Goal: Task Accomplishment & Management: Complete application form

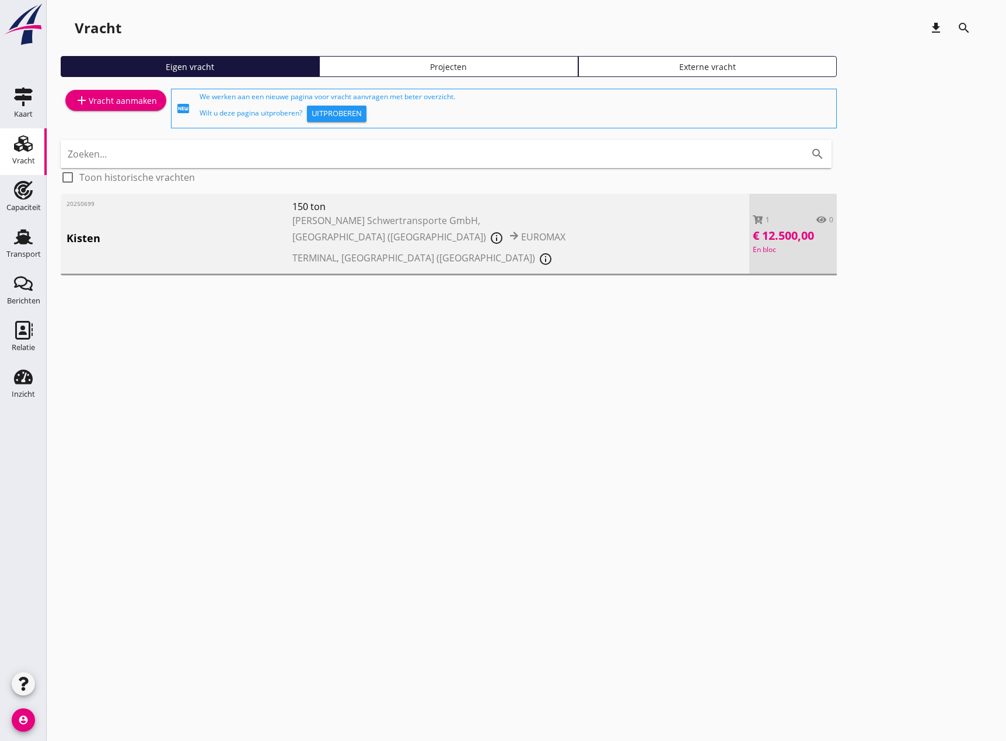
click at [118, 96] on div "add Vracht aanmaken" at bounding box center [116, 100] width 82 height 14
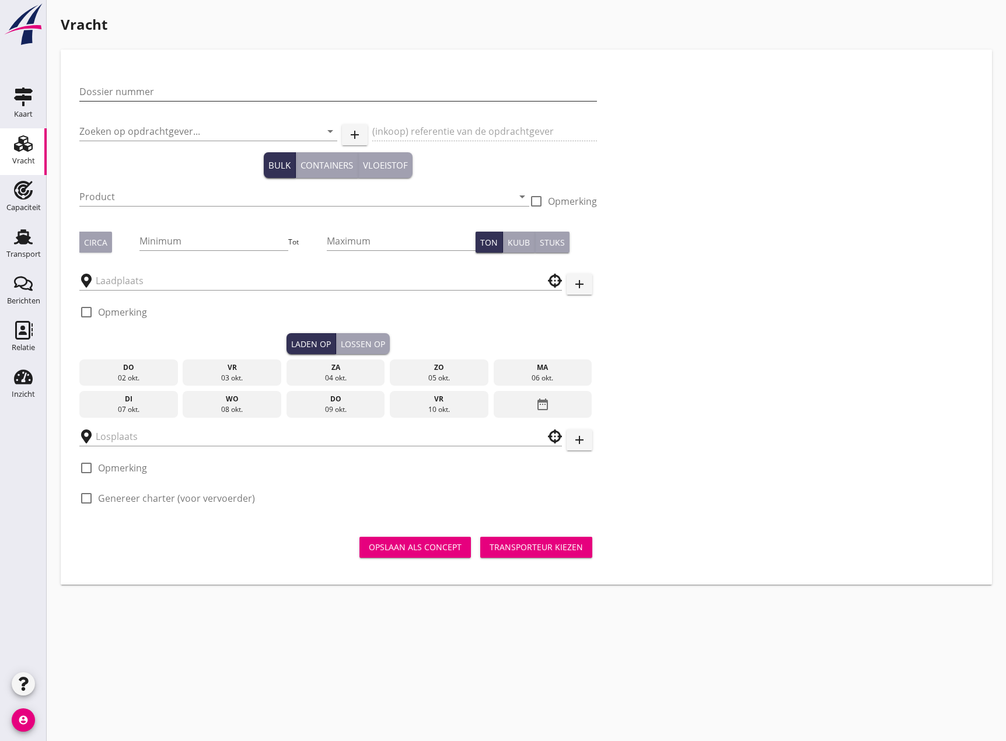
click at [131, 90] on input "Dossier nummer" at bounding box center [338, 91] width 518 height 19
type input "20250685"
click at [146, 130] on input "Zoeken op opdrachtgever..." at bounding box center [191, 131] width 225 height 19
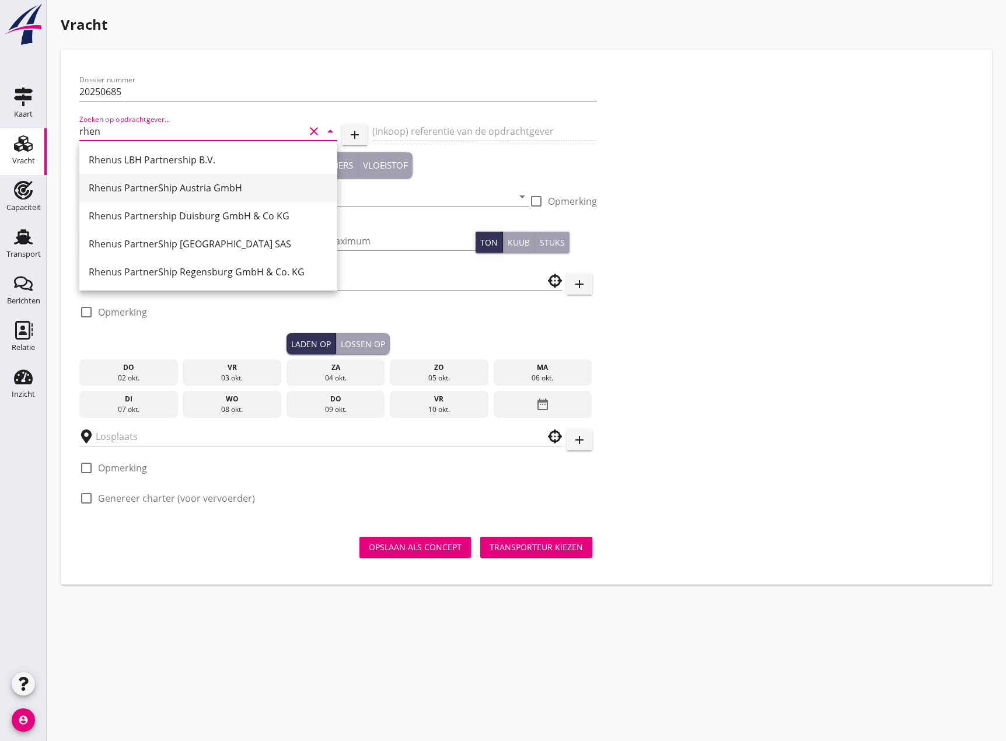
click at [121, 186] on div "Rhenus PartnerShip Austria GmbH" at bounding box center [208, 188] width 239 height 14
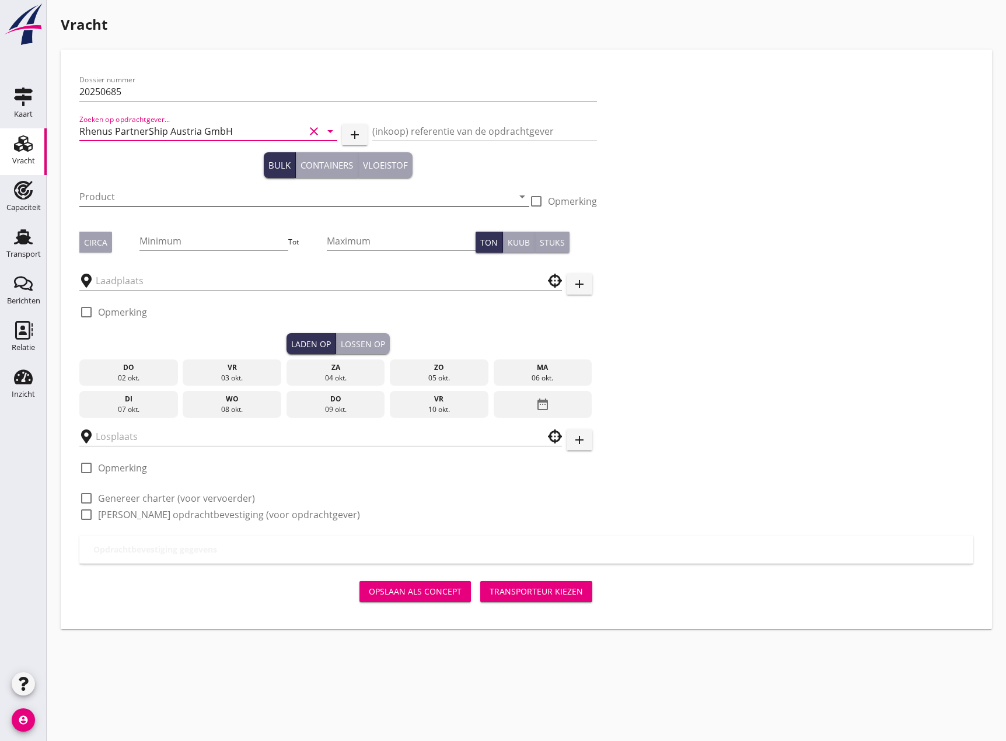
type input "Rhenus PartnerShip Austria GmbH"
click at [129, 196] on input "Product" at bounding box center [296, 196] width 434 height 19
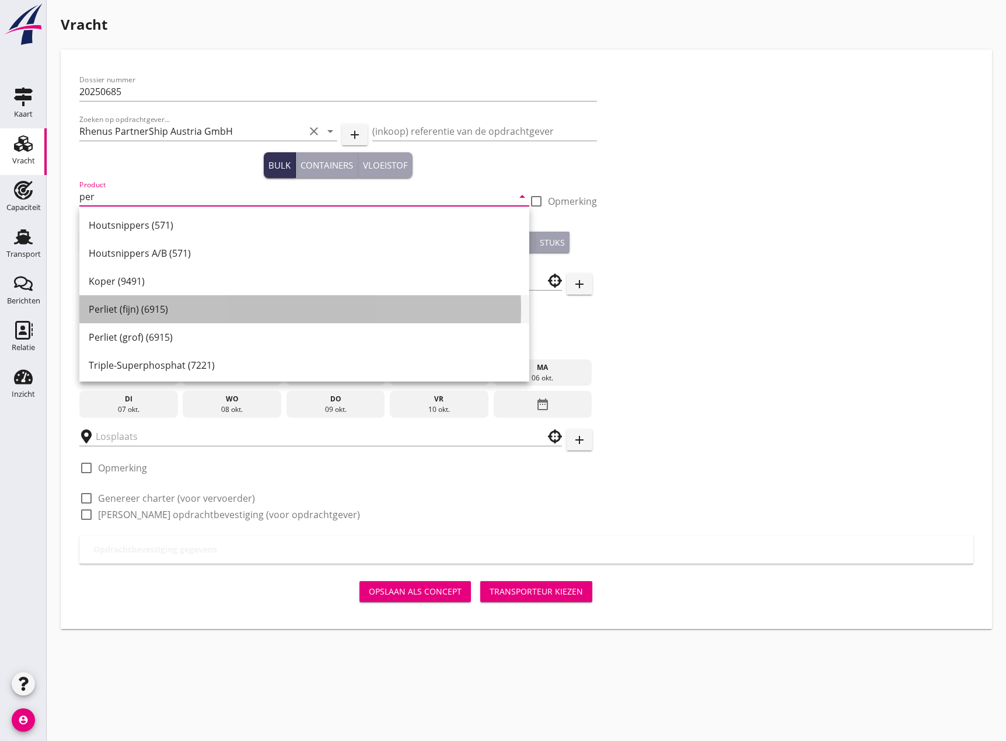
click at [139, 306] on div "Perliet (fijn) (6915)" at bounding box center [304, 309] width 431 height 14
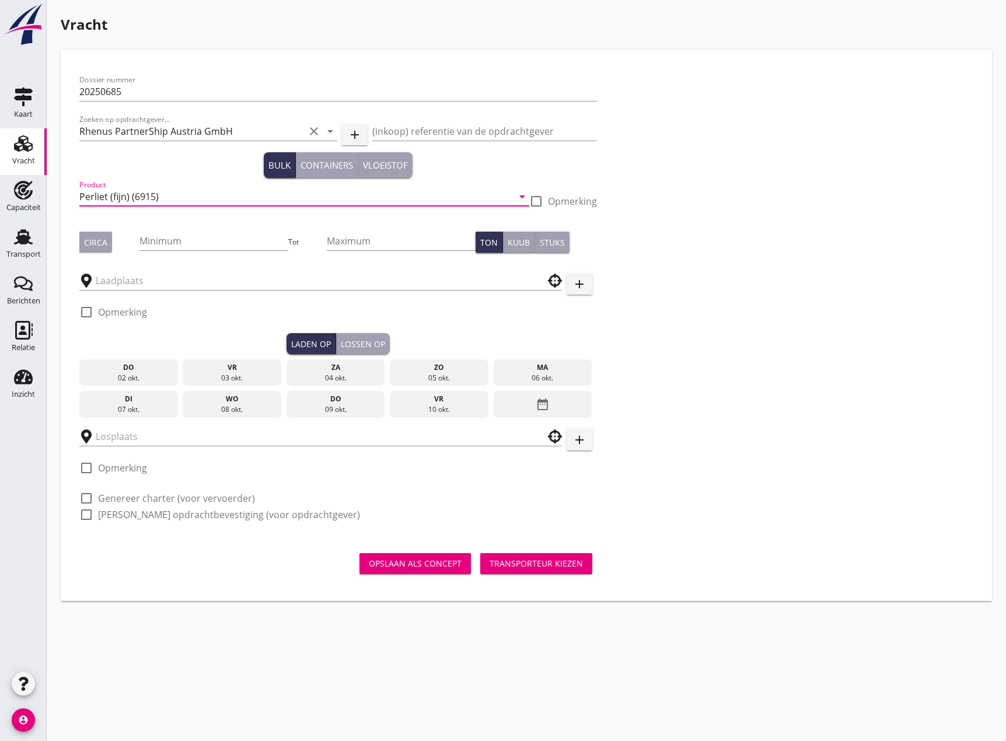
drag, startPoint x: 132, startPoint y: 198, endPoint x: 143, endPoint y: 236, distance: 39.5
click at [132, 198] on input "Perliet (fijn) (6915)" at bounding box center [296, 196] width 434 height 19
type input "Vermiculite (6915)"
click at [215, 245] on input "Minimum" at bounding box center [214, 241] width 149 height 19
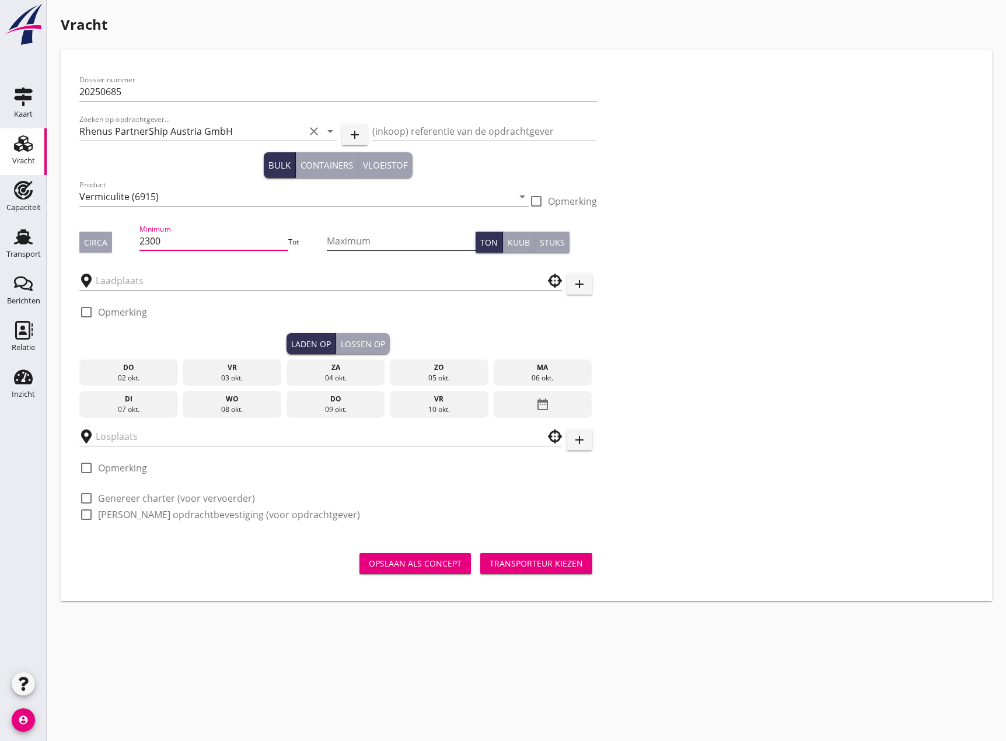
type input "2300"
click at [348, 243] on input "Maximum" at bounding box center [401, 241] width 149 height 19
type input "2310"
click at [290, 278] on input "text" at bounding box center [313, 280] width 434 height 19
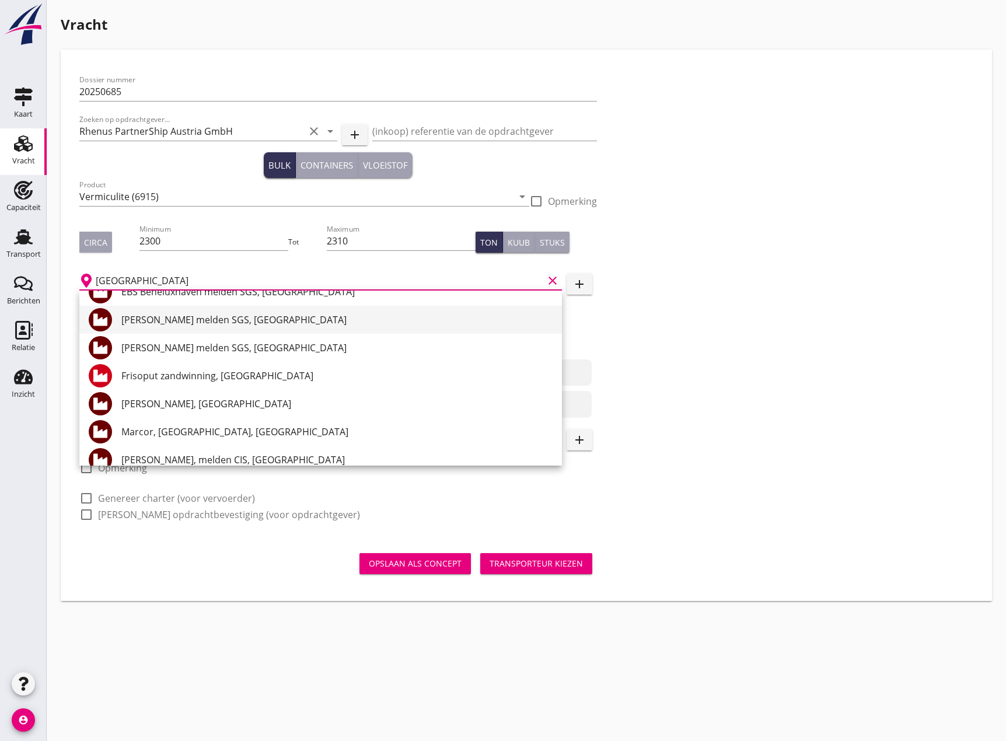
scroll to position [467, 0]
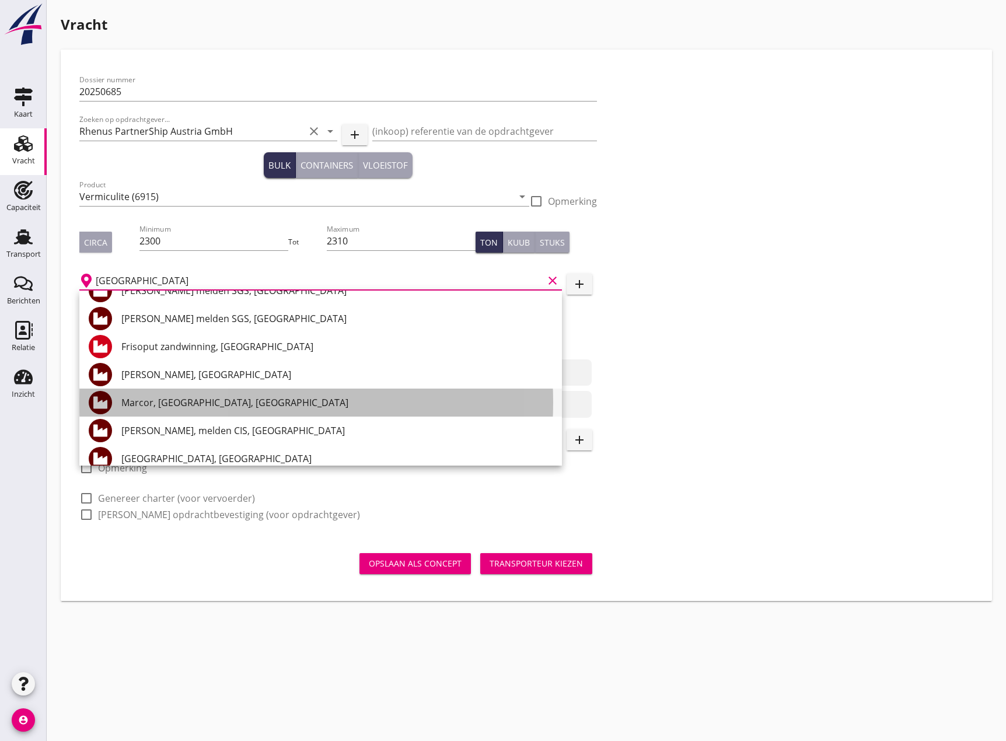
click at [205, 399] on div "Marcor, [GEOGRAPHIC_DATA], [GEOGRAPHIC_DATA]" at bounding box center [336, 403] width 431 height 14
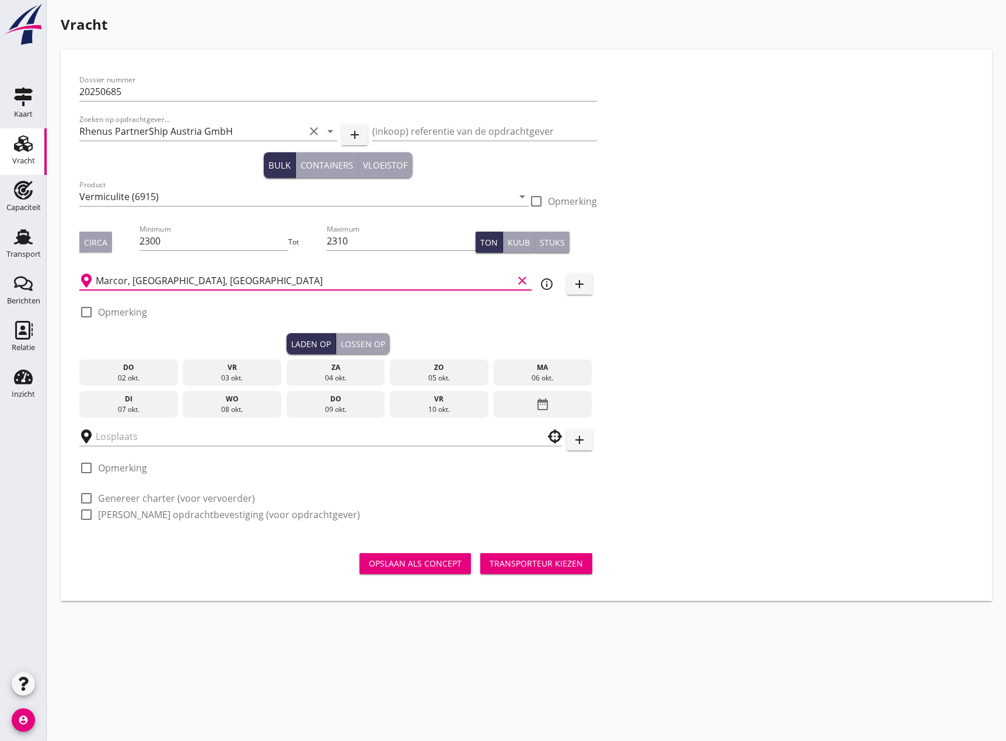
type input "Marcor, [GEOGRAPHIC_DATA], [GEOGRAPHIC_DATA]"
click at [82, 312] on div at bounding box center [86, 312] width 20 height 20
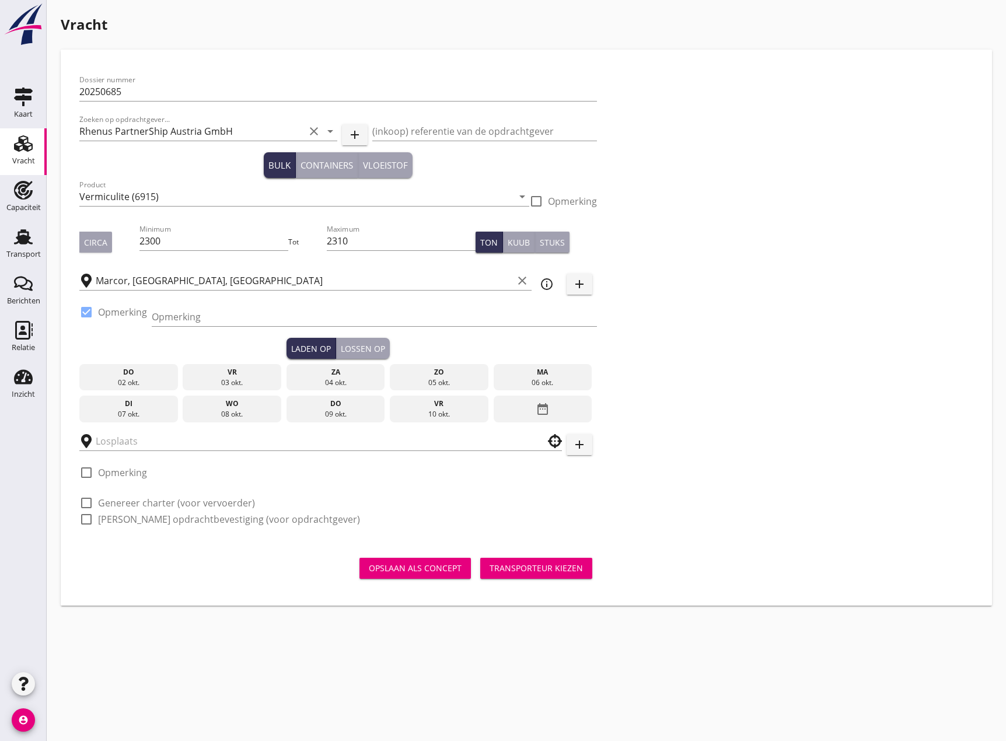
click at [88, 309] on div at bounding box center [86, 312] width 20 height 20
checkbox input "false"
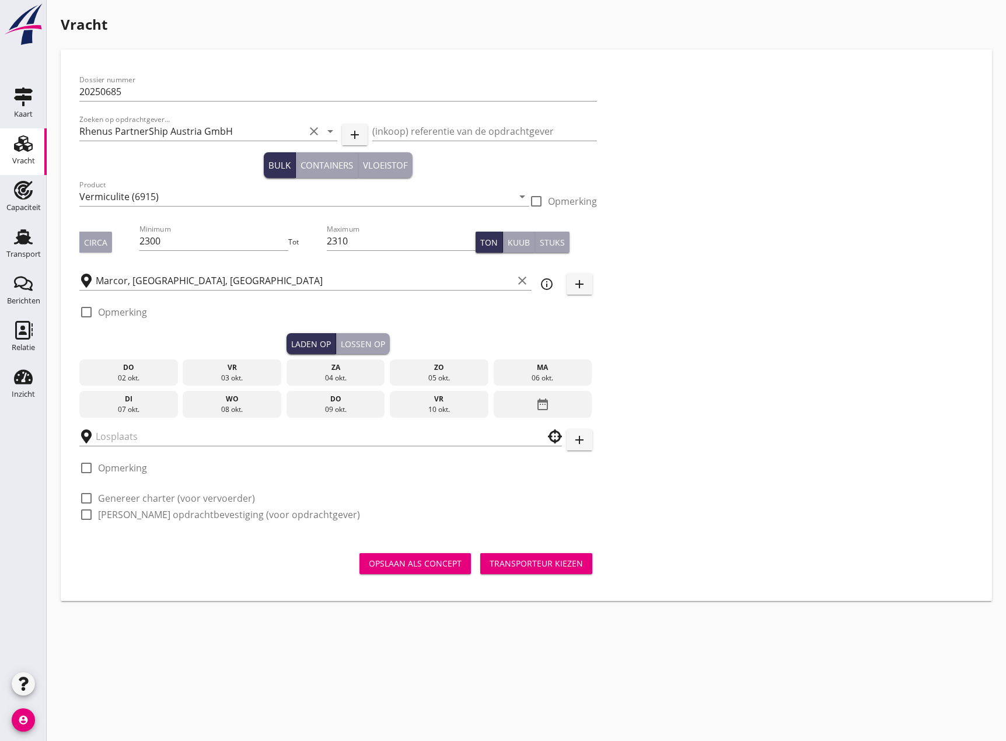
click at [548, 404] on icon "date_range" at bounding box center [543, 404] width 14 height 21
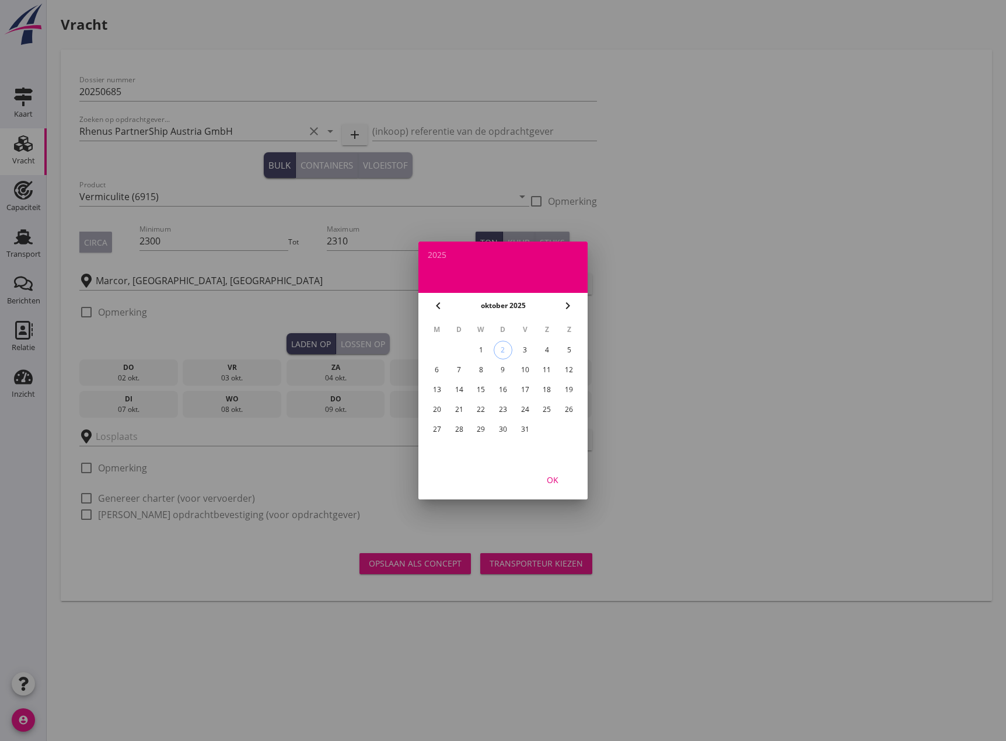
click at [480, 345] on div "1" at bounding box center [481, 350] width 19 height 19
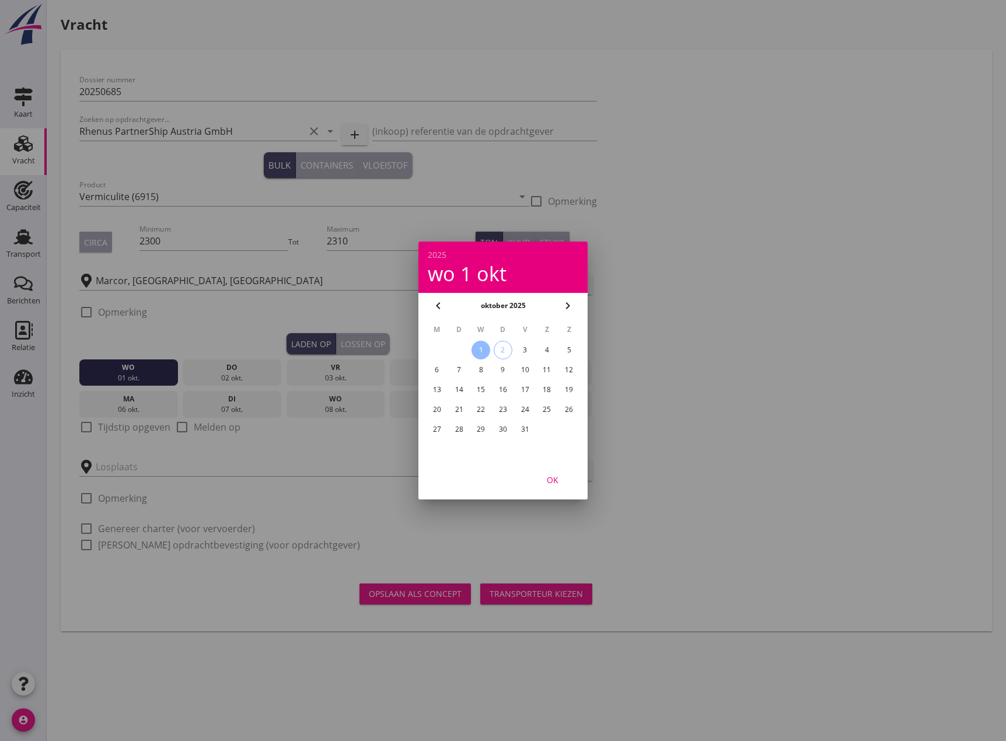
click at [544, 475] on div "OK" at bounding box center [552, 480] width 33 height 12
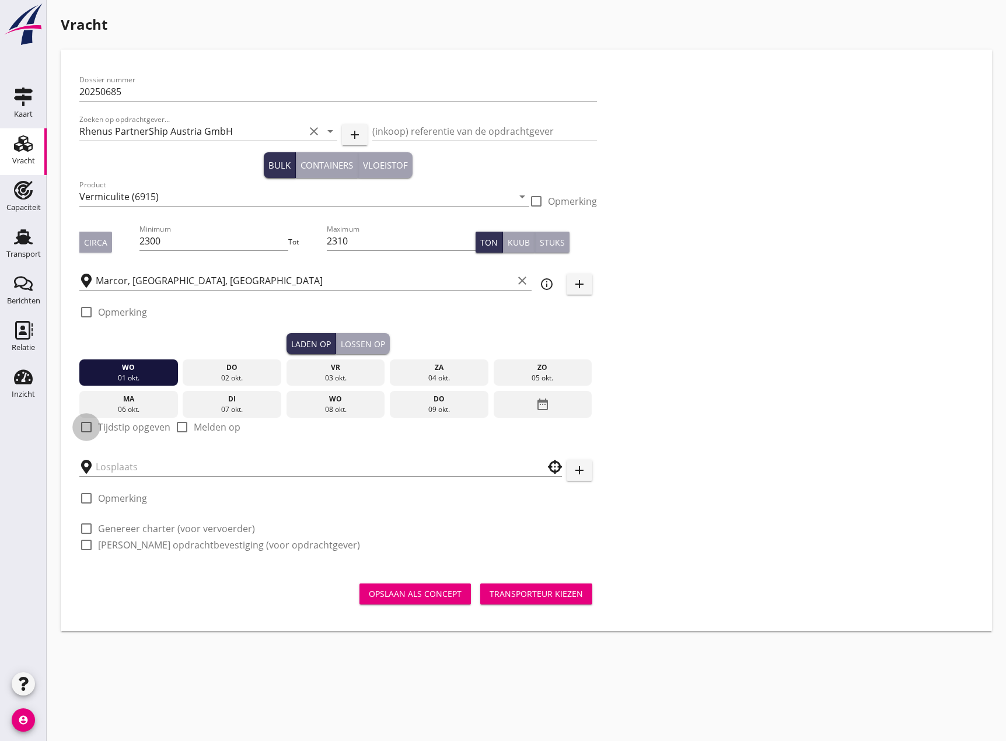
click at [94, 424] on div at bounding box center [86, 427] width 20 height 20
checkbox input "true"
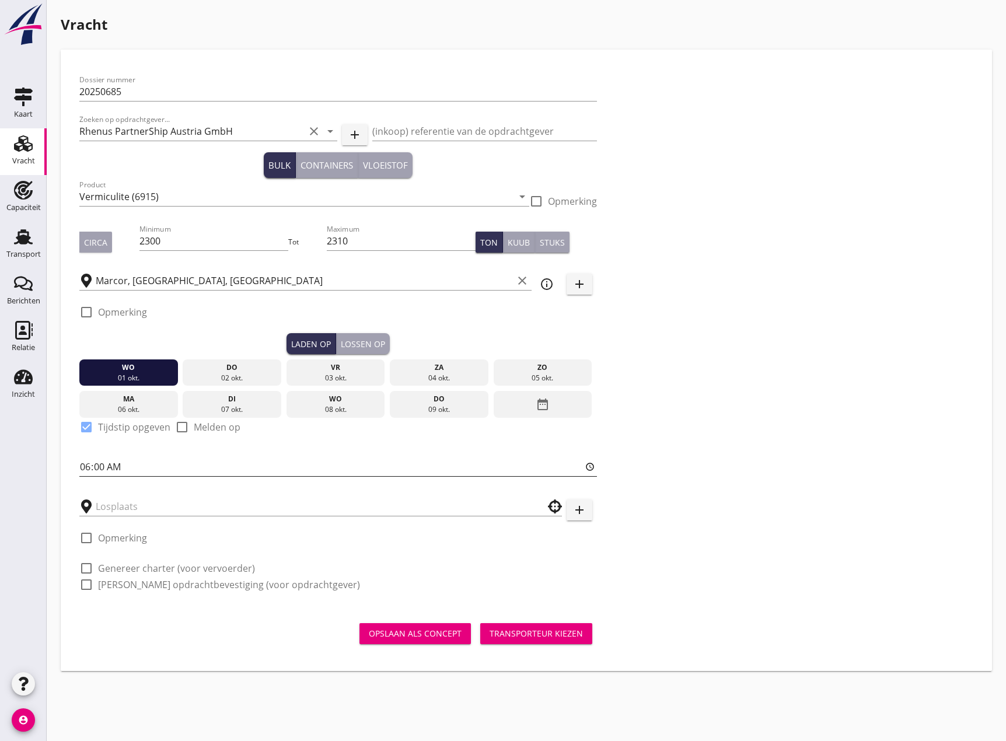
click at [90, 461] on input "06:00" at bounding box center [338, 467] width 518 height 19
type input "12:00"
click at [126, 504] on input "text" at bounding box center [313, 506] width 434 height 19
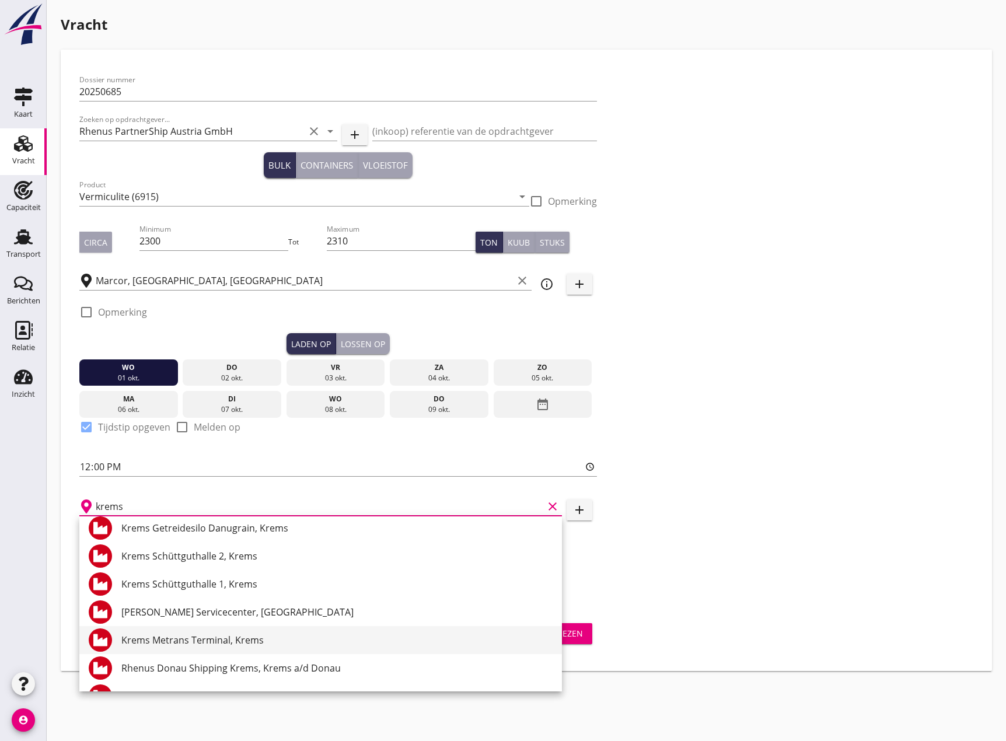
scroll to position [226, 0]
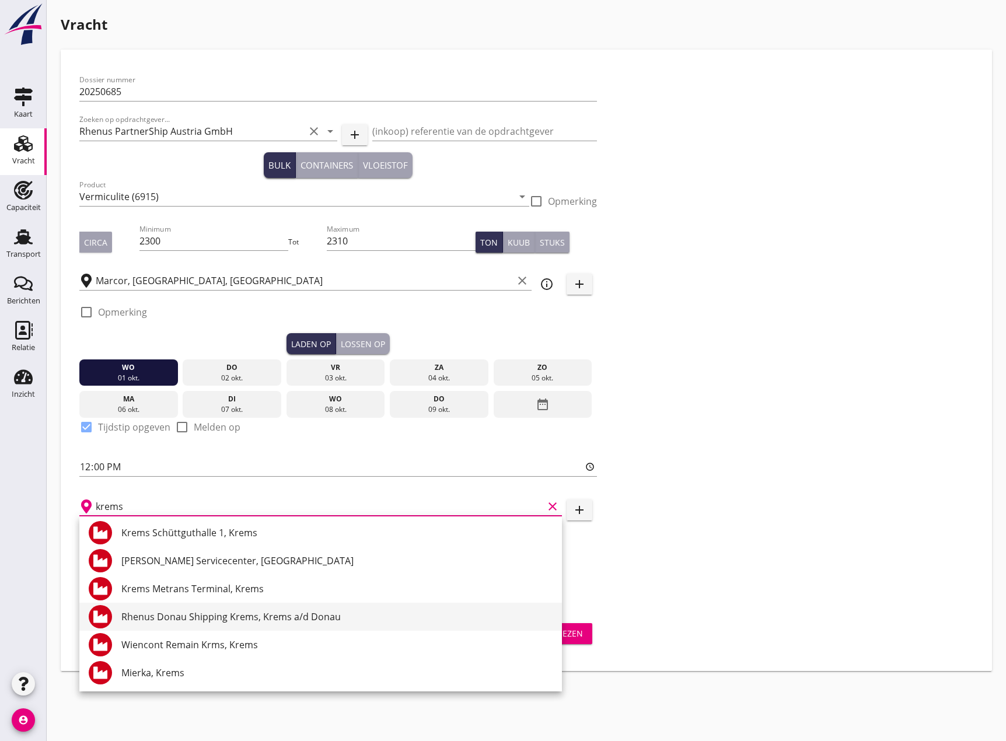
click at [255, 624] on div "Rhenus Donau Shipping Krems, Krems a/d Donau" at bounding box center [336, 617] width 431 height 28
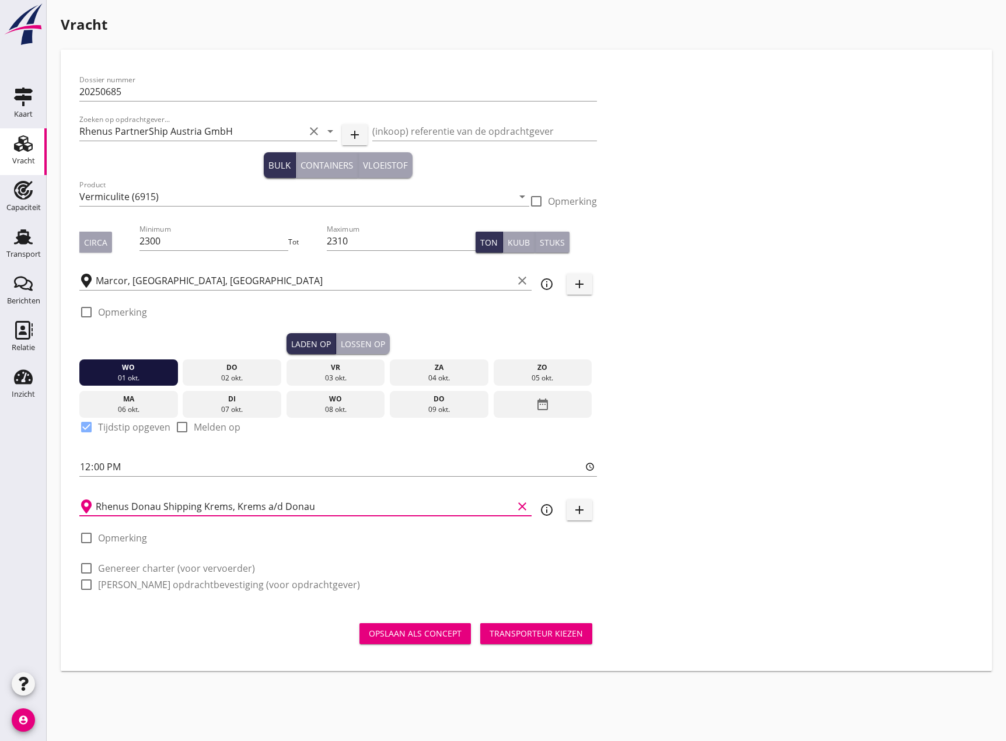
type input "Rhenus Donau Shipping Krems, Krems a/d Donau"
click at [92, 568] on div at bounding box center [86, 569] width 20 height 20
checkbox input "true"
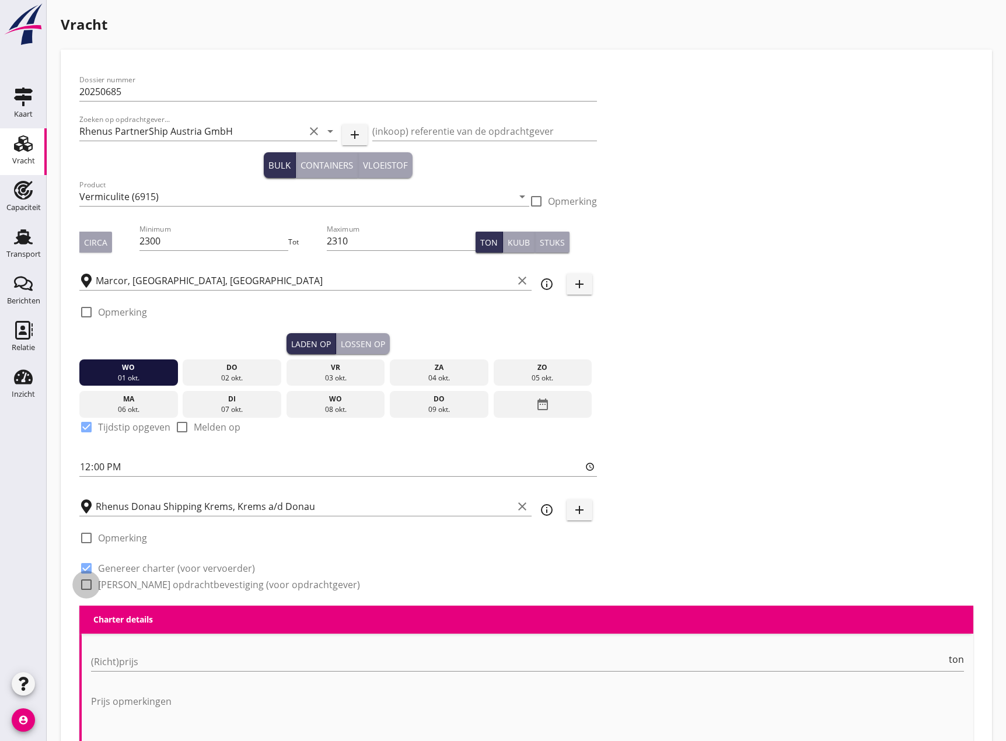
click at [89, 587] on div at bounding box center [86, 585] width 20 height 20
checkbox input "true"
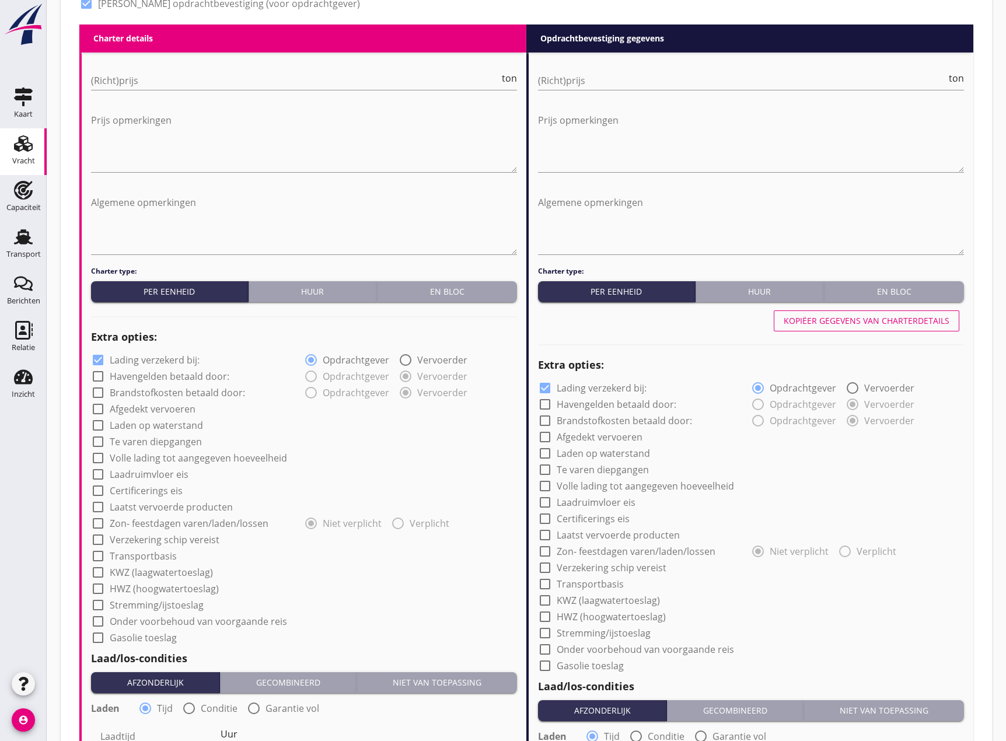
scroll to position [584, 0]
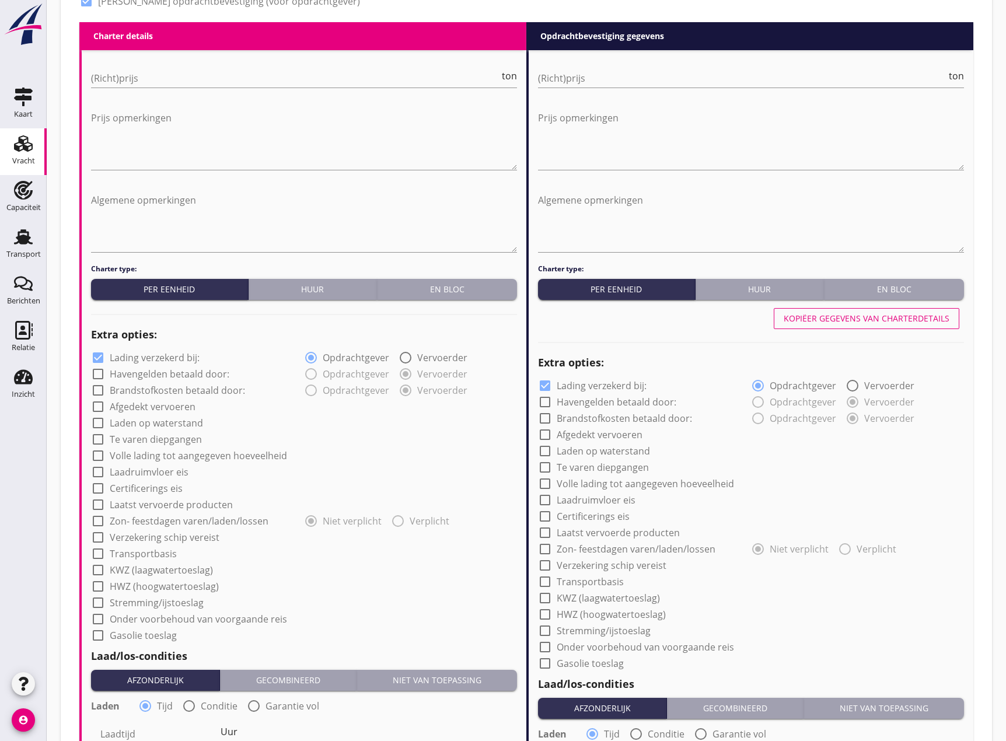
click at [332, 291] on div "Huur" at bounding box center [312, 289] width 119 height 12
radio input "true"
radio input "false"
radio input "true"
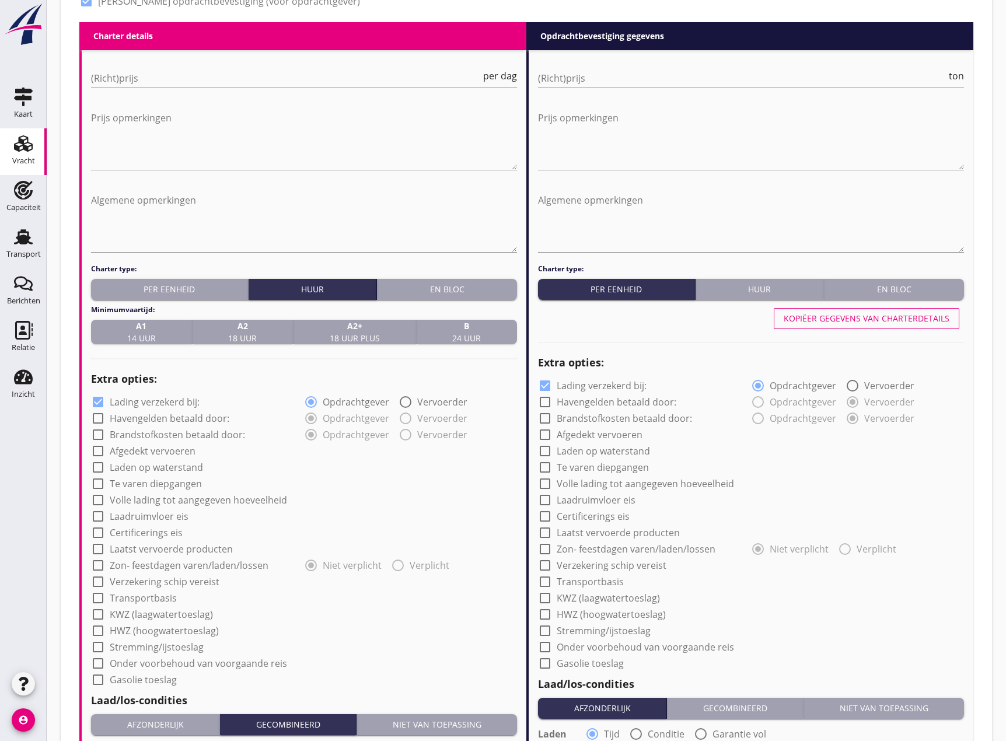
click at [142, 331] on strong "A1" at bounding box center [141, 326] width 29 height 12
click at [330, 78] on input "(Richt)prijs" at bounding box center [286, 78] width 390 height 19
type input "1425"
click at [296, 134] on textarea "Prijs opmerkingen" at bounding box center [304, 139] width 426 height 61
click at [98, 116] on textarea "Prijs opmerkingen" at bounding box center [304, 139] width 426 height 61
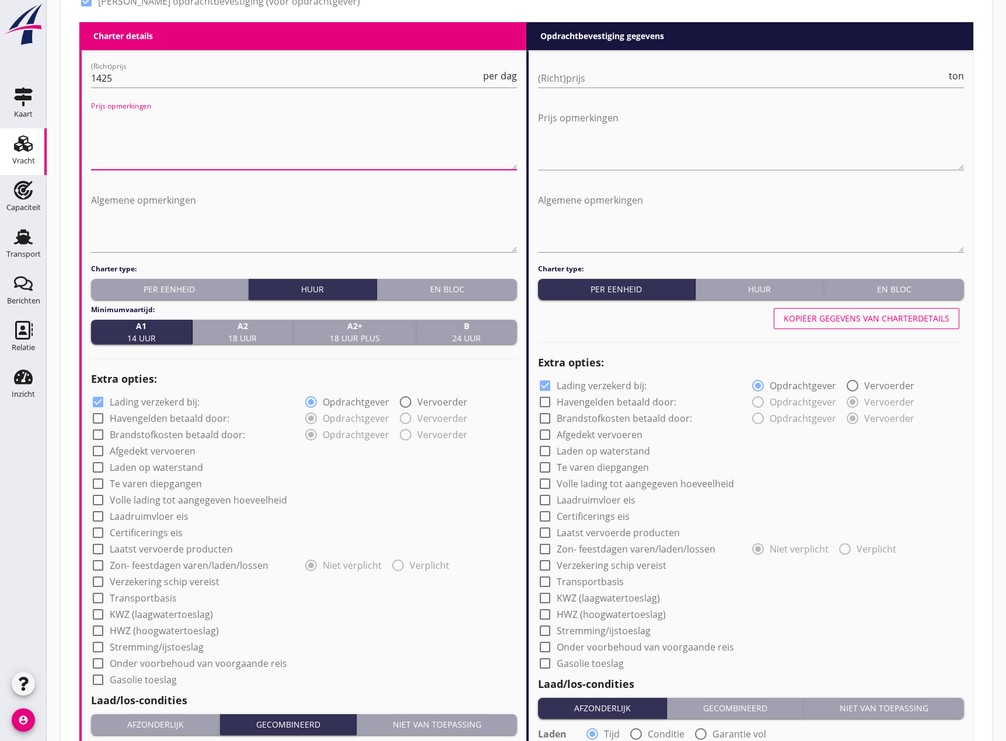
paste textarea "Overuren (€150,- per overuur) alleen te maken en te betalen in overleg met Arma…"
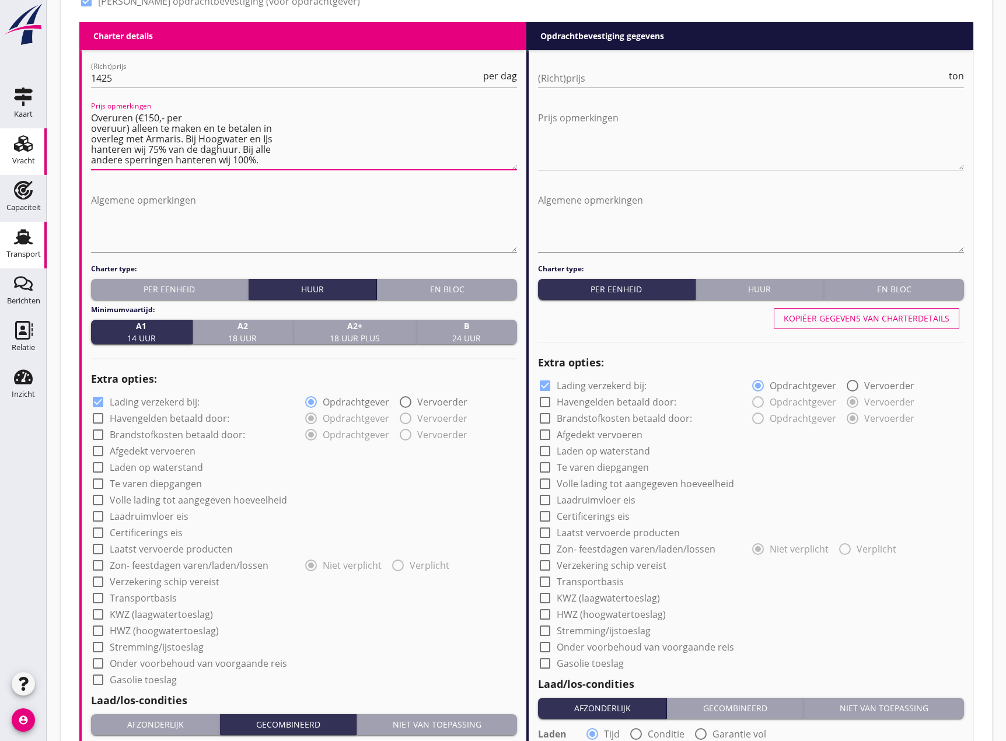
type textarea "Overuren (€150,- per overuur) alleen te maken en te betalen in overleg met Arma…"
click at [95, 201] on textarea "Algemene opmerkingen" at bounding box center [304, 221] width 426 height 61
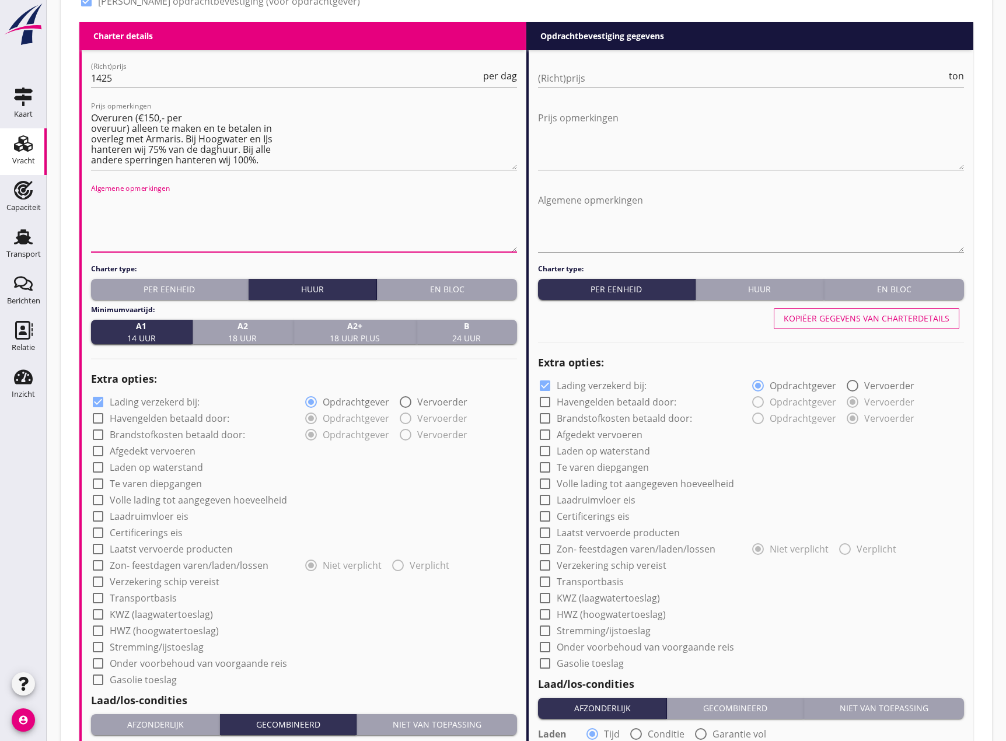
paste textarea "Rondreis Donau in de huur tot terug in ARAG!! De vervoeder"
type textarea "Rondreis Donau in de huur tot terug in ARAG!!"
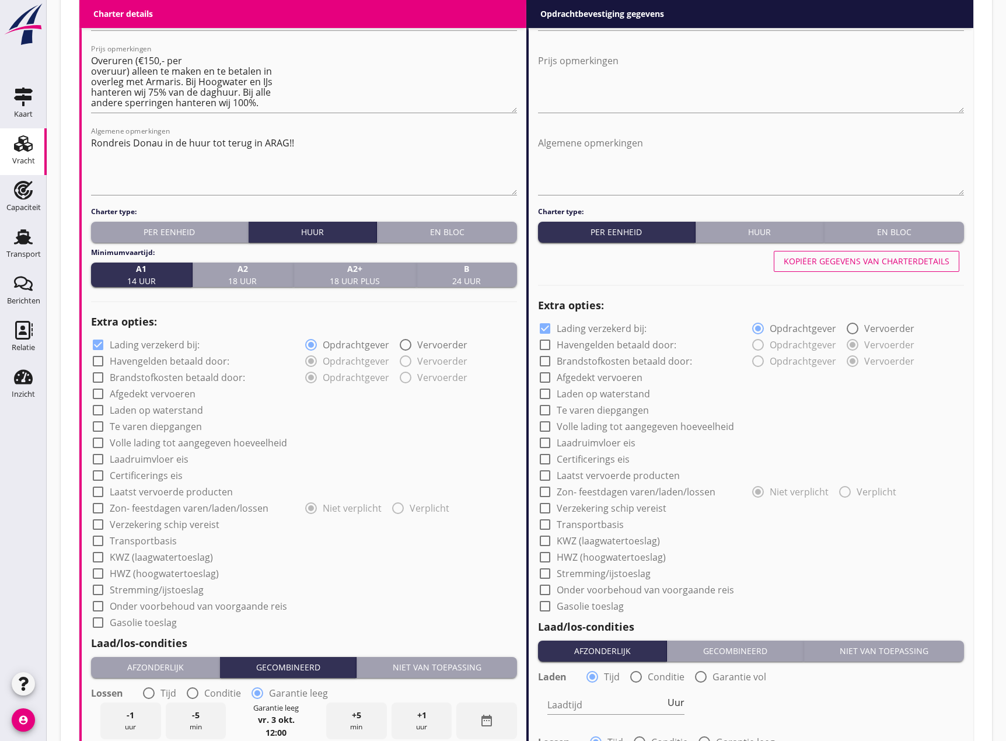
scroll to position [642, 0]
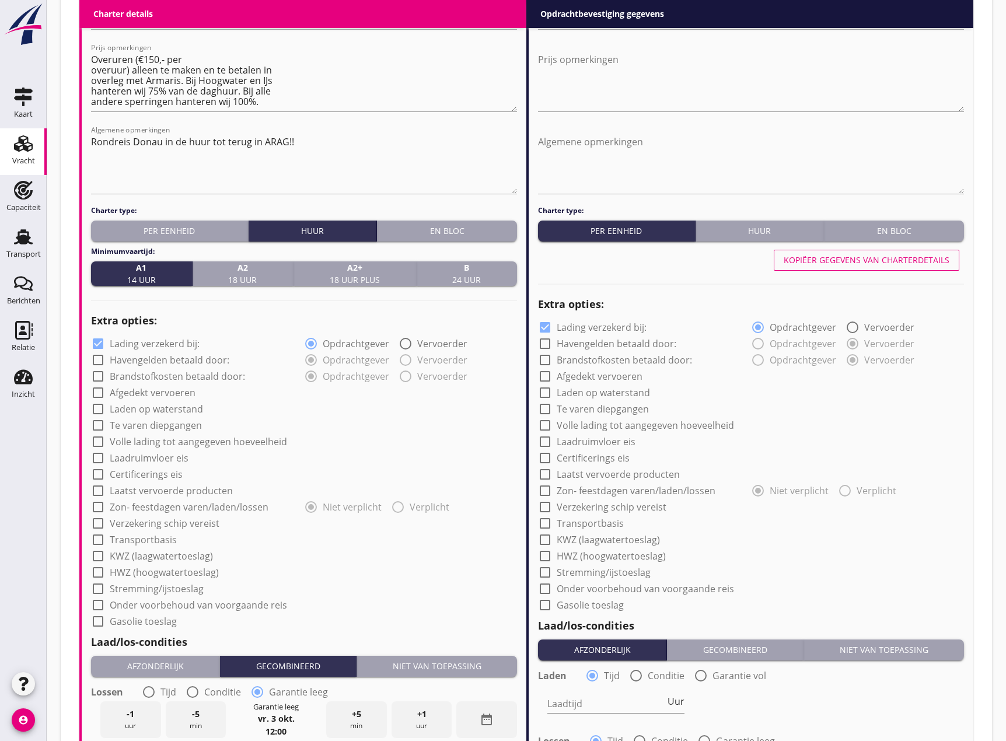
click at [99, 360] on div at bounding box center [98, 360] width 20 height 20
checkbox input "true"
click at [99, 373] on div at bounding box center [98, 377] width 20 height 20
checkbox input "true"
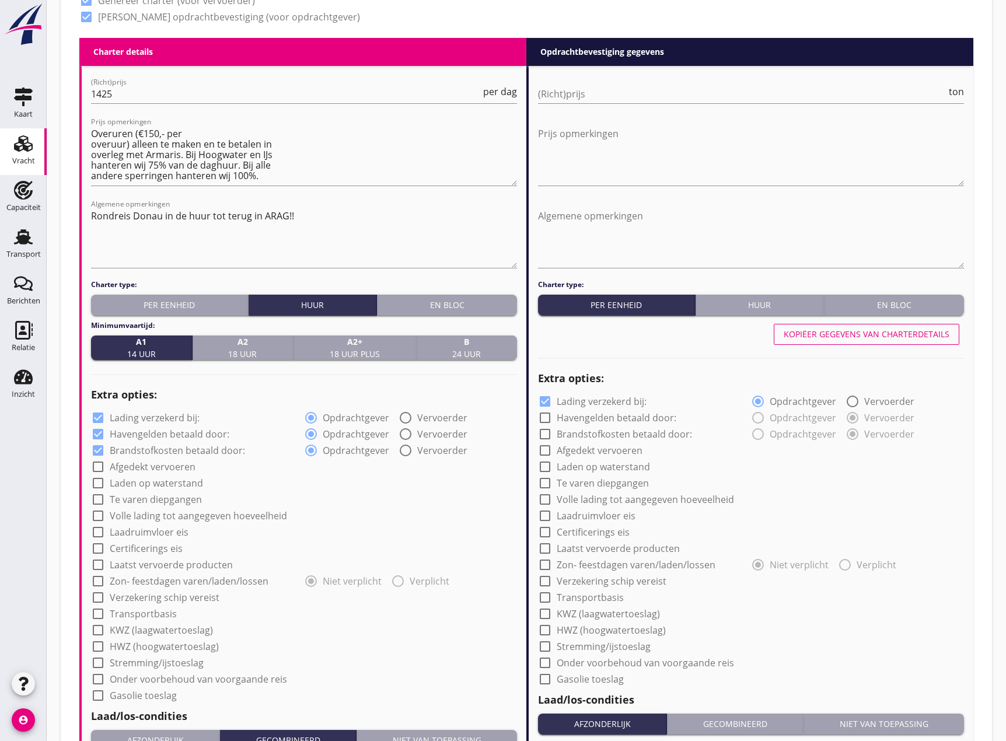
scroll to position [525, 0]
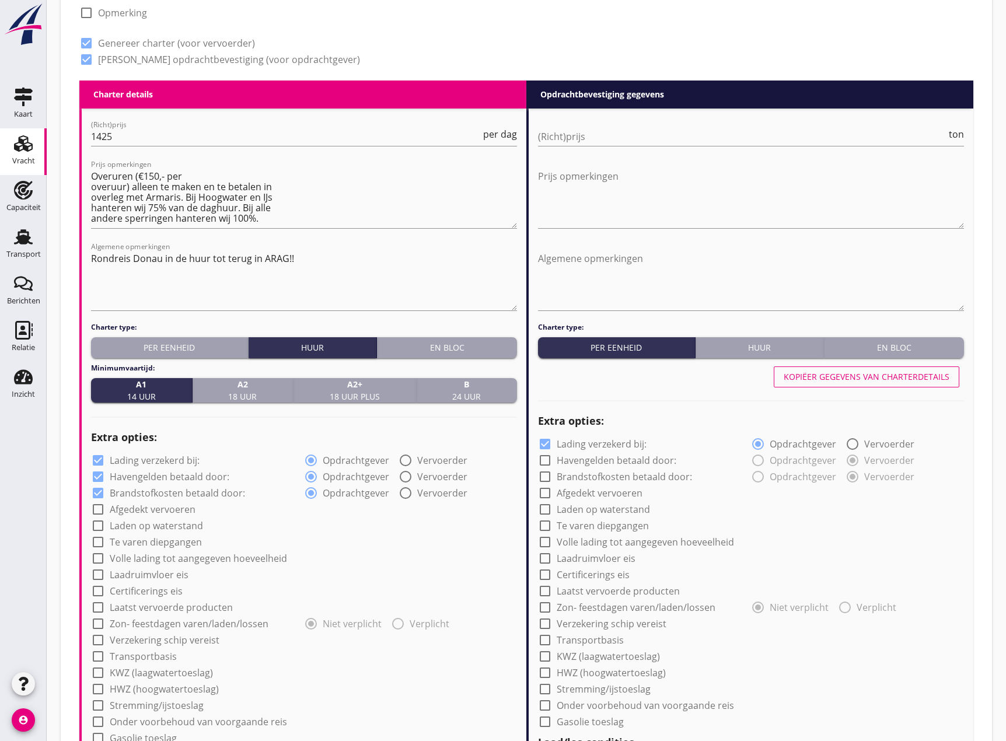
click at [685, 123] on div "(Richt)prijs ton" at bounding box center [751, 138] width 426 height 37
click at [685, 130] on input "(Richt)prijs" at bounding box center [742, 136] width 409 height 19
type input "25"
type input "25.55"
click at [670, 179] on textarea "Prijs opmerkingen" at bounding box center [751, 197] width 426 height 61
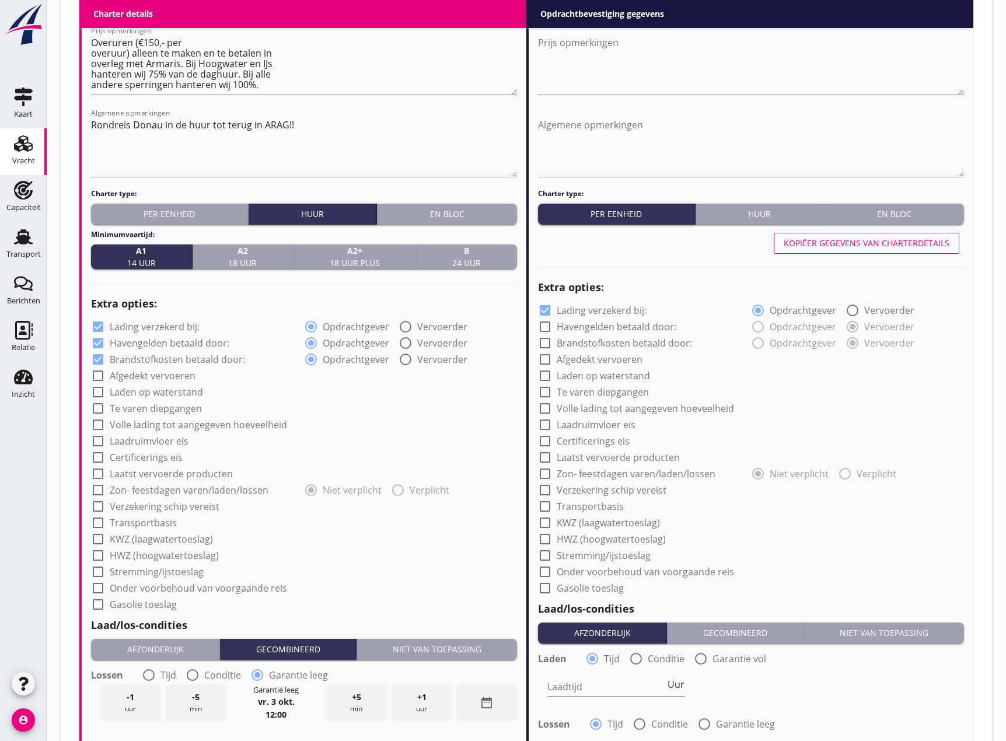
scroll to position [700, 0]
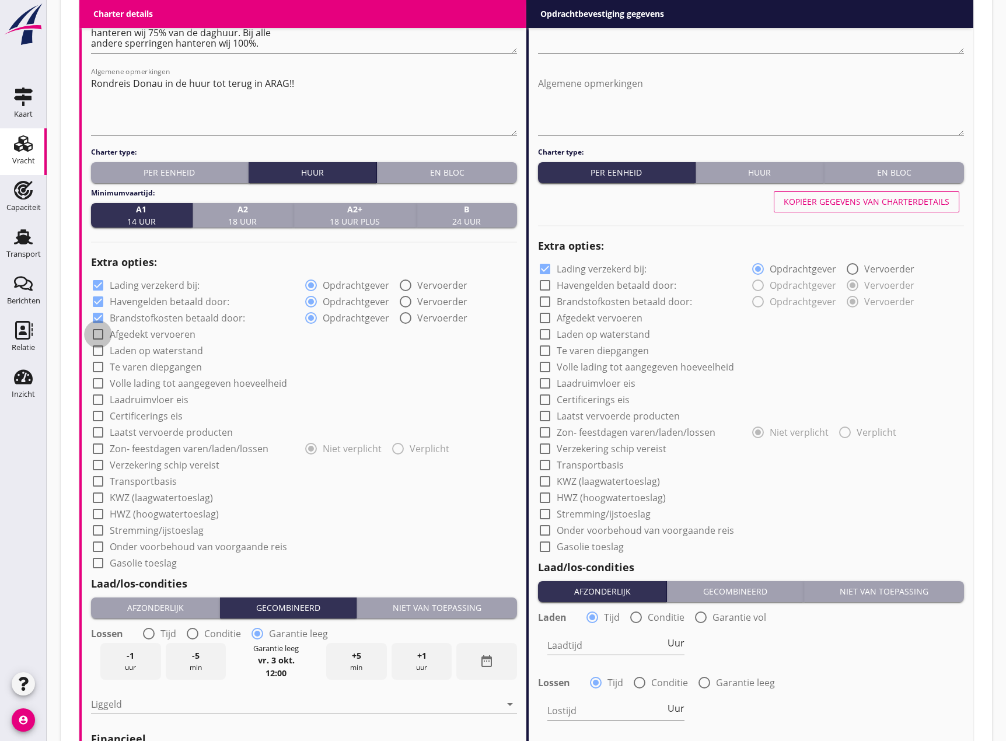
click at [97, 334] on div at bounding box center [98, 335] width 20 height 20
checkbox input "true"
click at [95, 353] on div at bounding box center [98, 351] width 20 height 20
checkbox input "true"
click at [100, 365] on div at bounding box center [98, 367] width 20 height 20
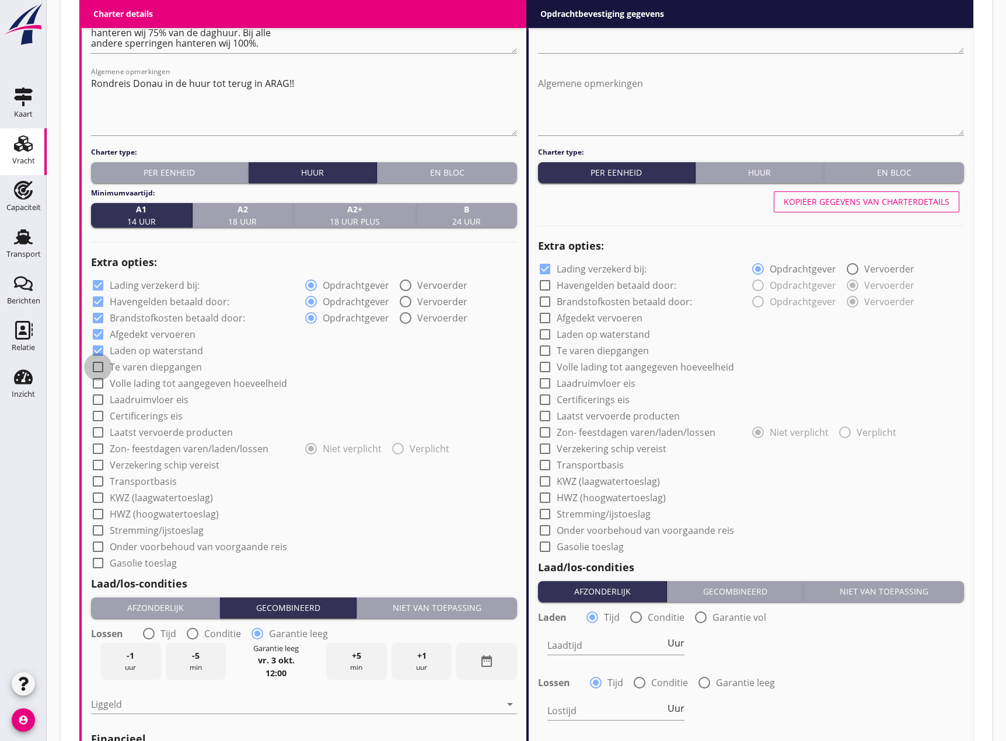
checkbox input "true"
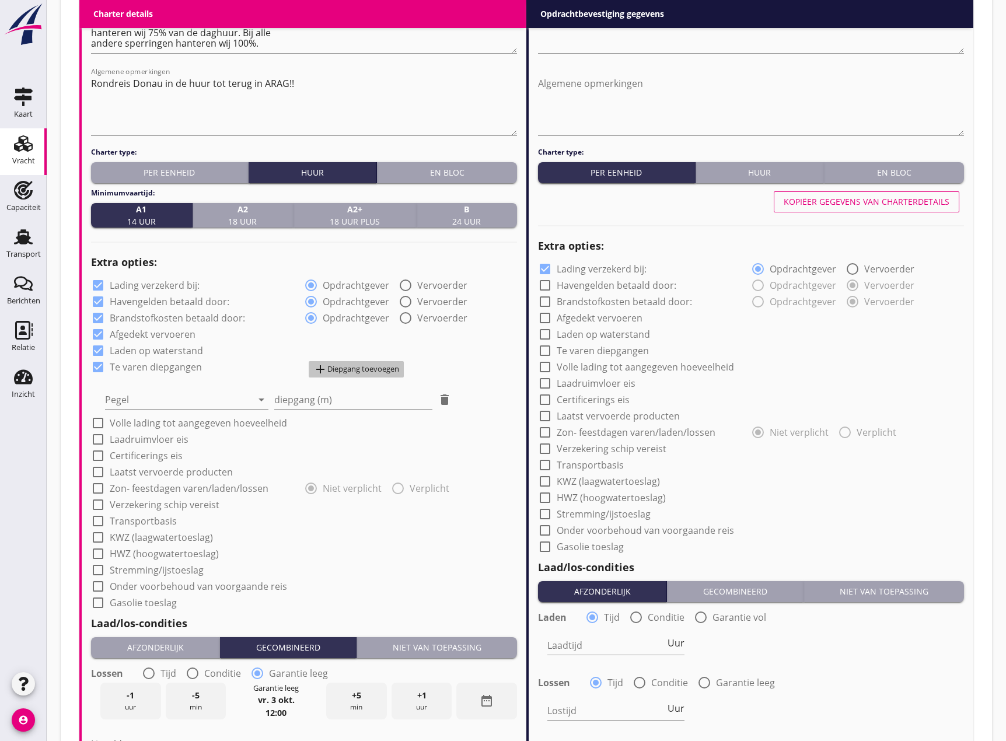
click at [336, 370] on div "add Diepgang toevoegen" at bounding box center [356, 369] width 86 height 14
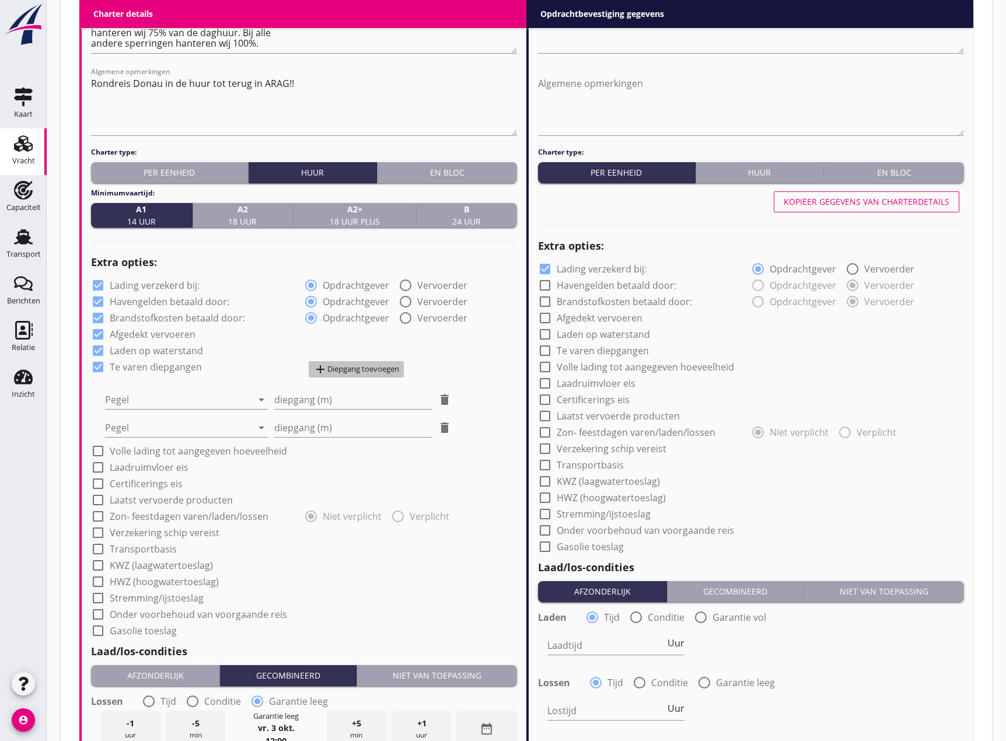
click at [336, 370] on div "add Diepgang toevoegen" at bounding box center [356, 369] width 86 height 14
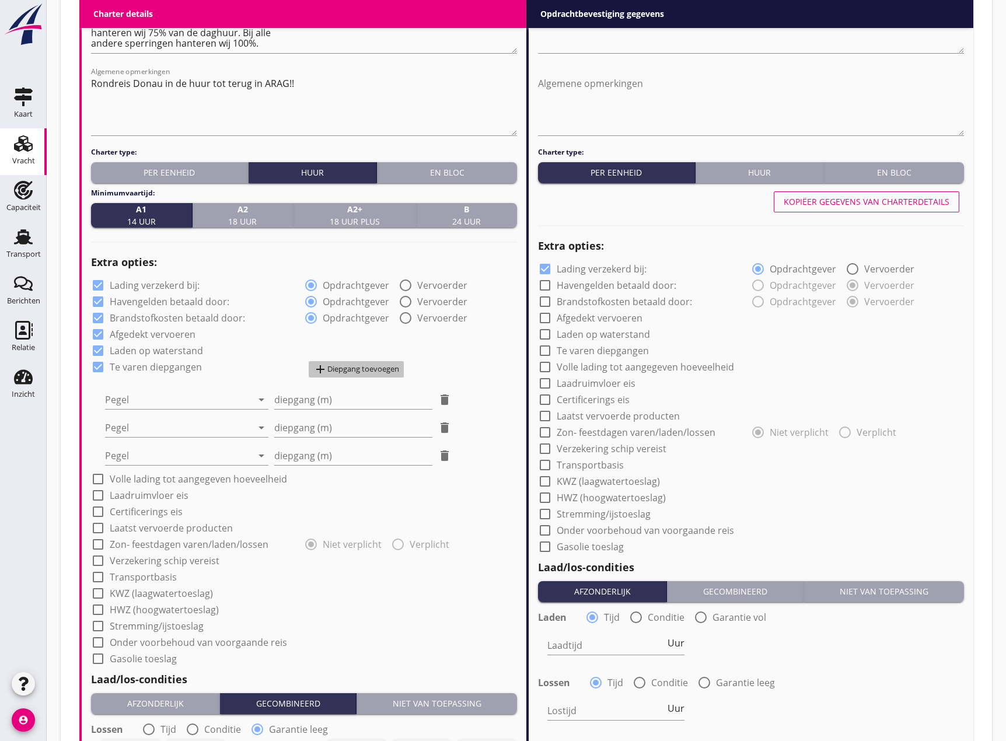
click at [336, 370] on div "add Diepgang toevoegen" at bounding box center [356, 369] width 86 height 14
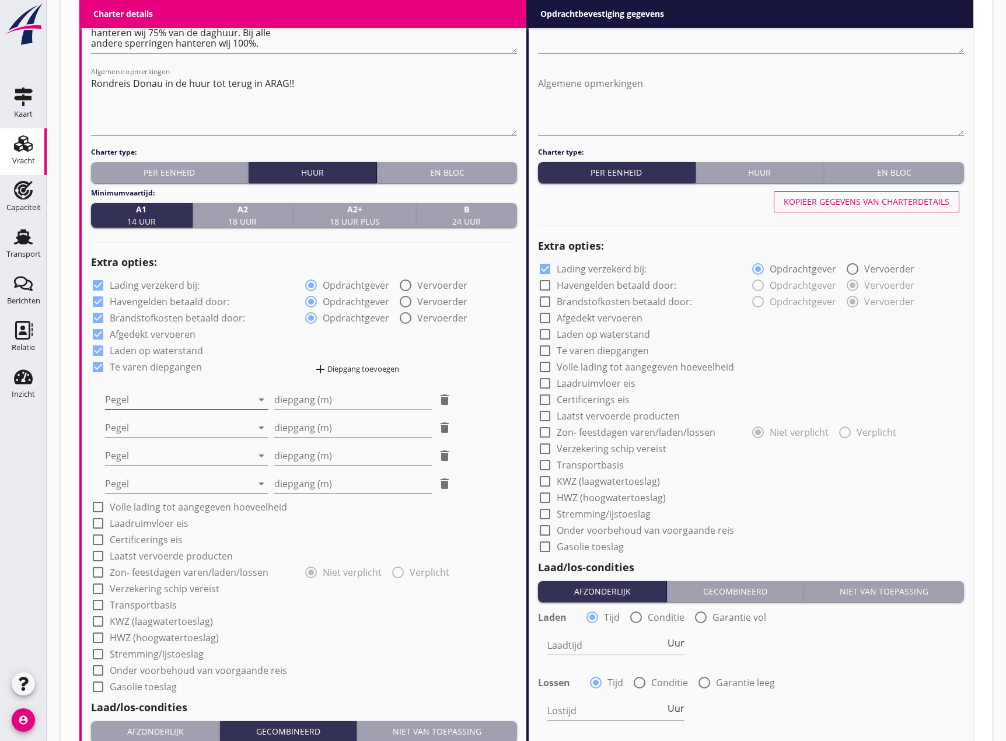
click at [185, 402] on div at bounding box center [178, 400] width 147 height 19
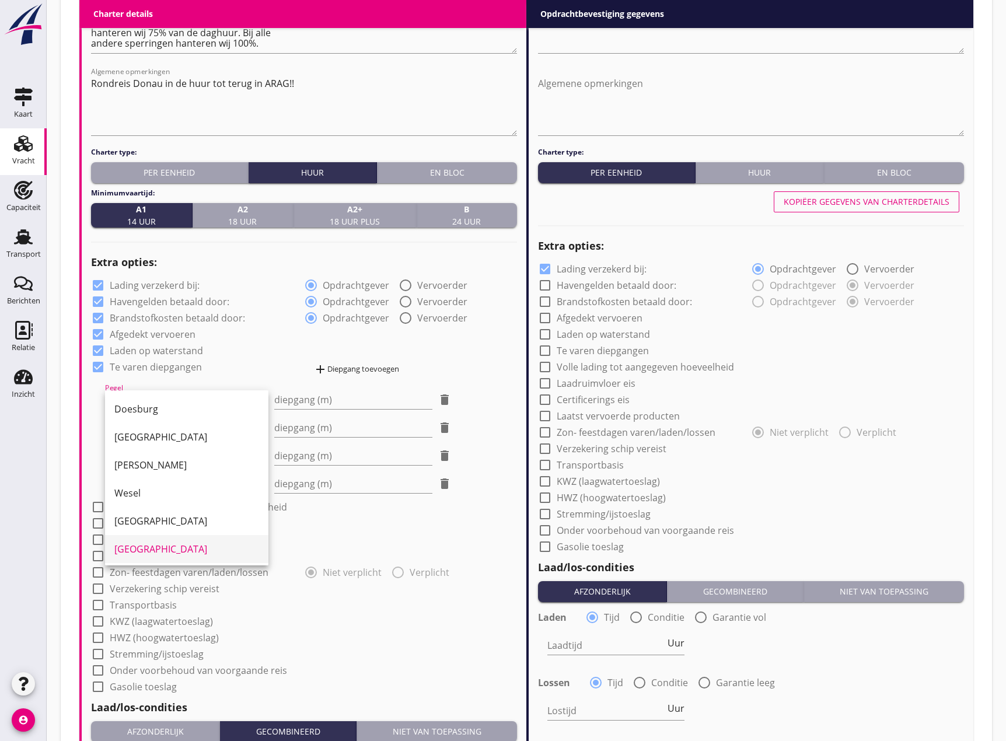
scroll to position [201, 0]
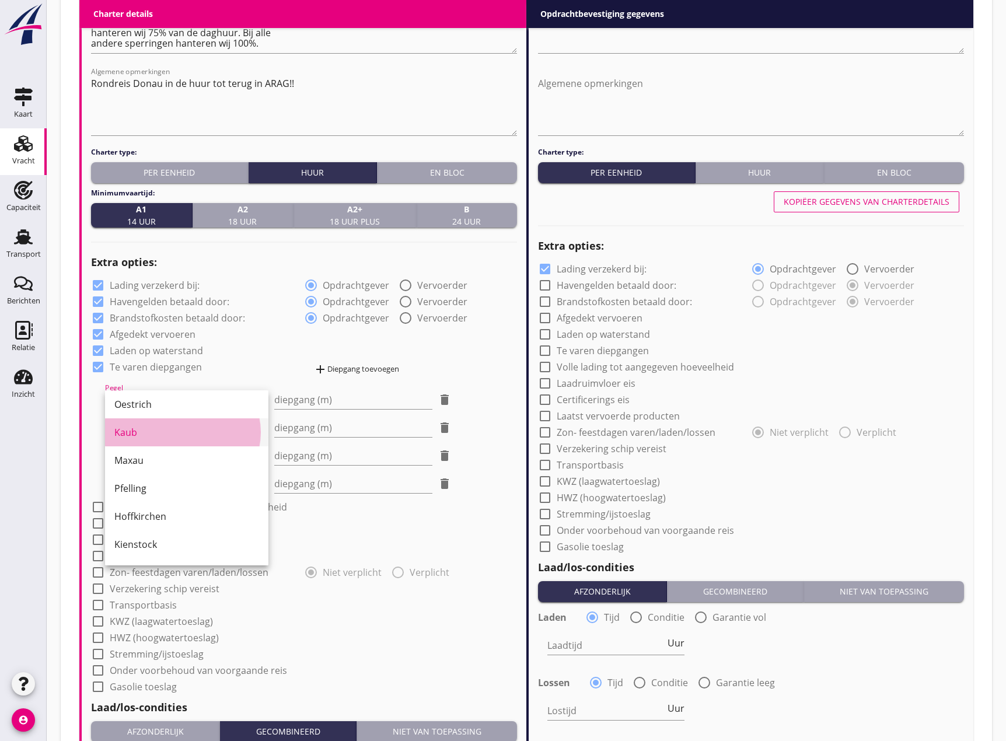
click at [156, 433] on div "Kaub" at bounding box center [186, 433] width 145 height 14
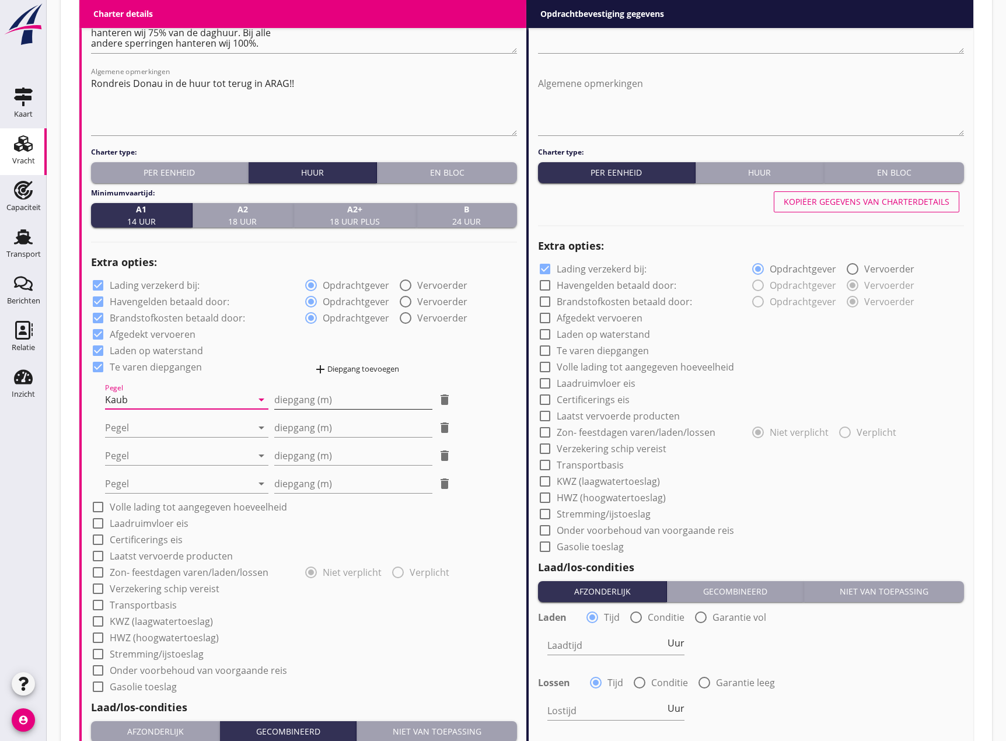
click at [297, 394] on input "diepgang (m)" at bounding box center [353, 400] width 158 height 19
type input "1"
click at [204, 425] on div at bounding box center [178, 428] width 147 height 19
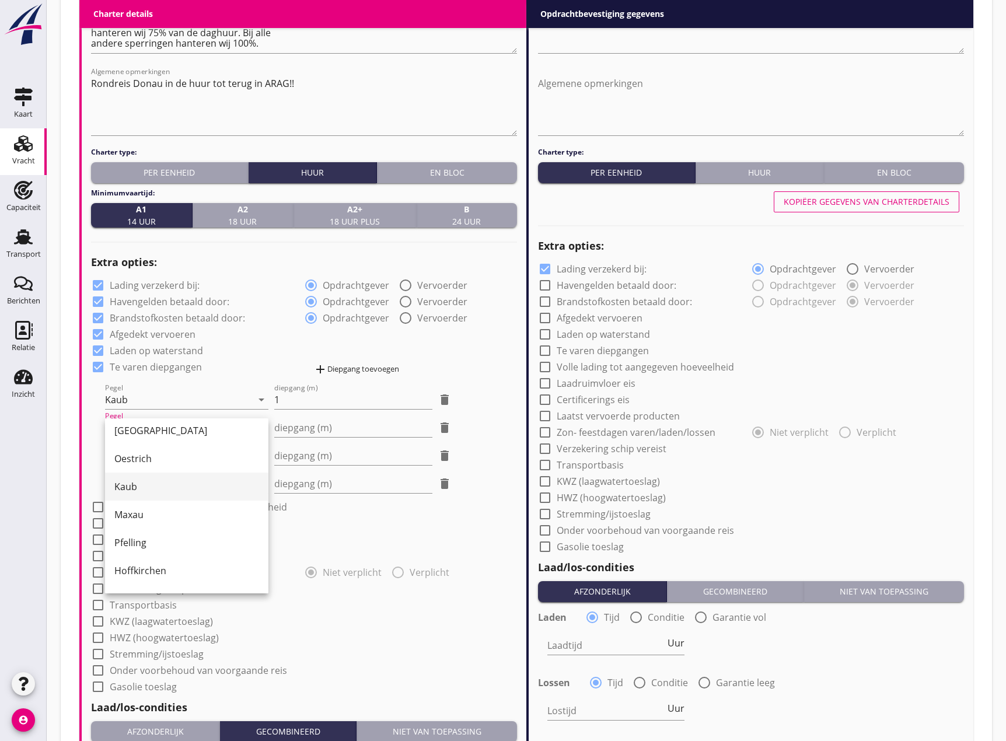
scroll to position [175, 0]
click at [175, 535] on div "Pfelling" at bounding box center [186, 542] width 145 height 28
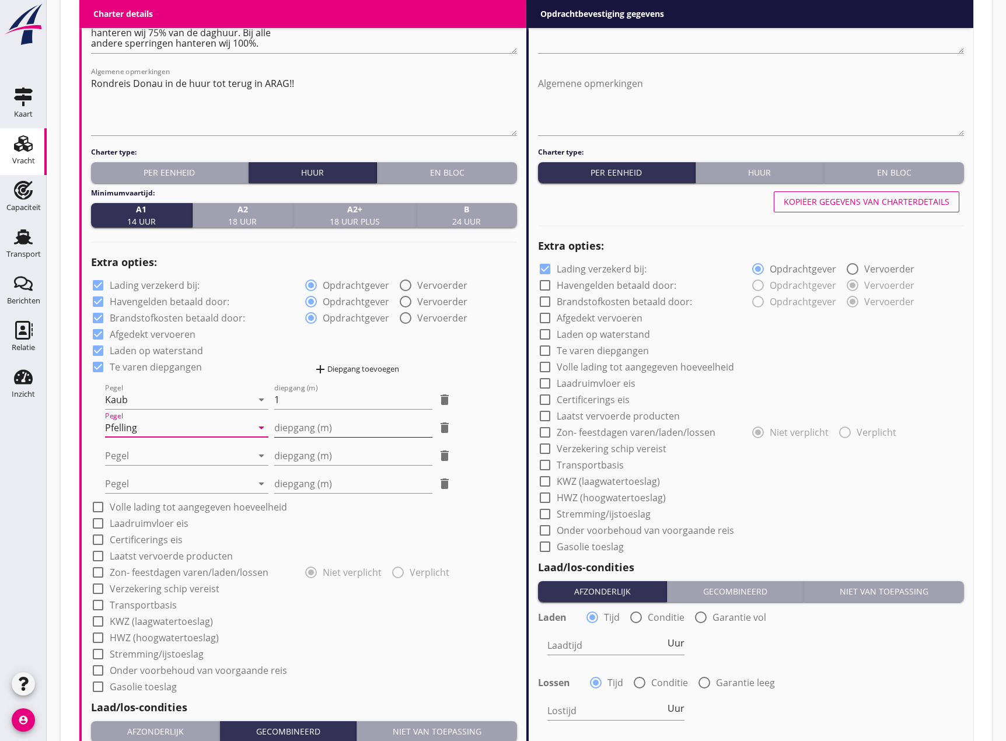
click at [312, 424] on input "diepgang (m)" at bounding box center [353, 428] width 158 height 19
type input "-1"
type input "-1.20"
click at [205, 451] on div at bounding box center [178, 456] width 147 height 19
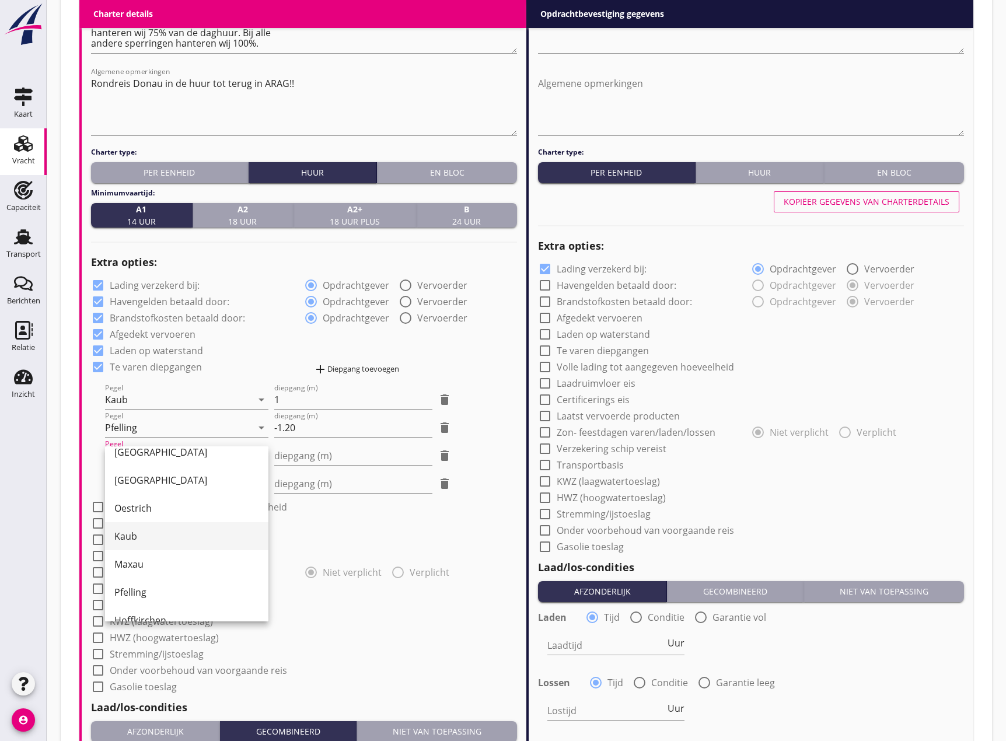
scroll to position [233, 0]
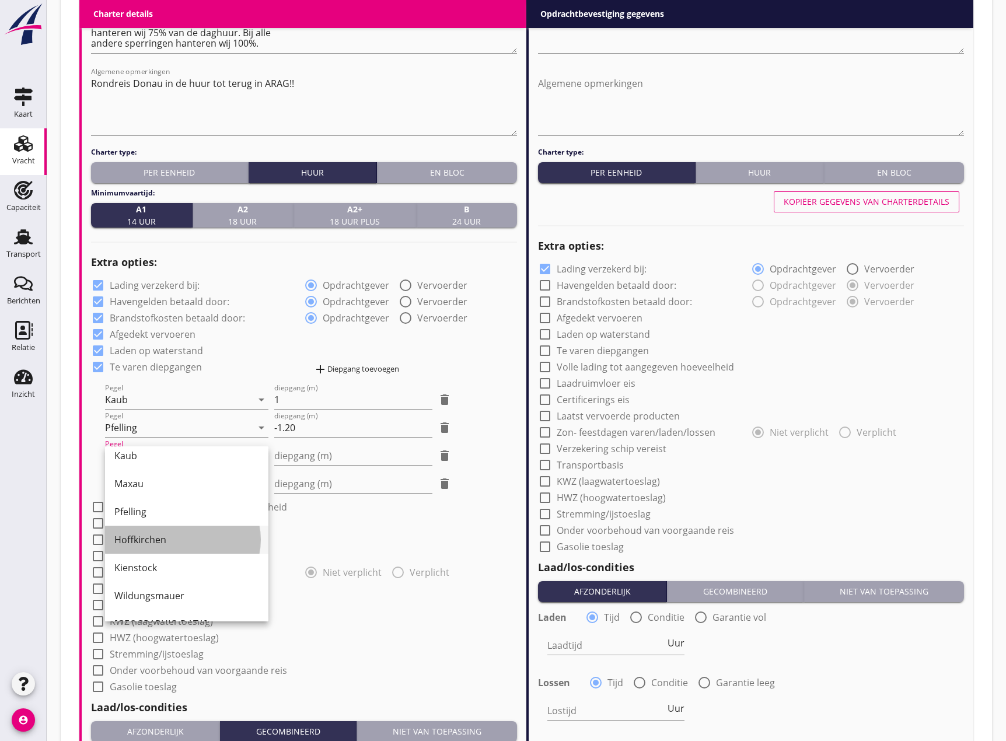
click at [165, 532] on div "Hoffkirchen" at bounding box center [186, 540] width 145 height 28
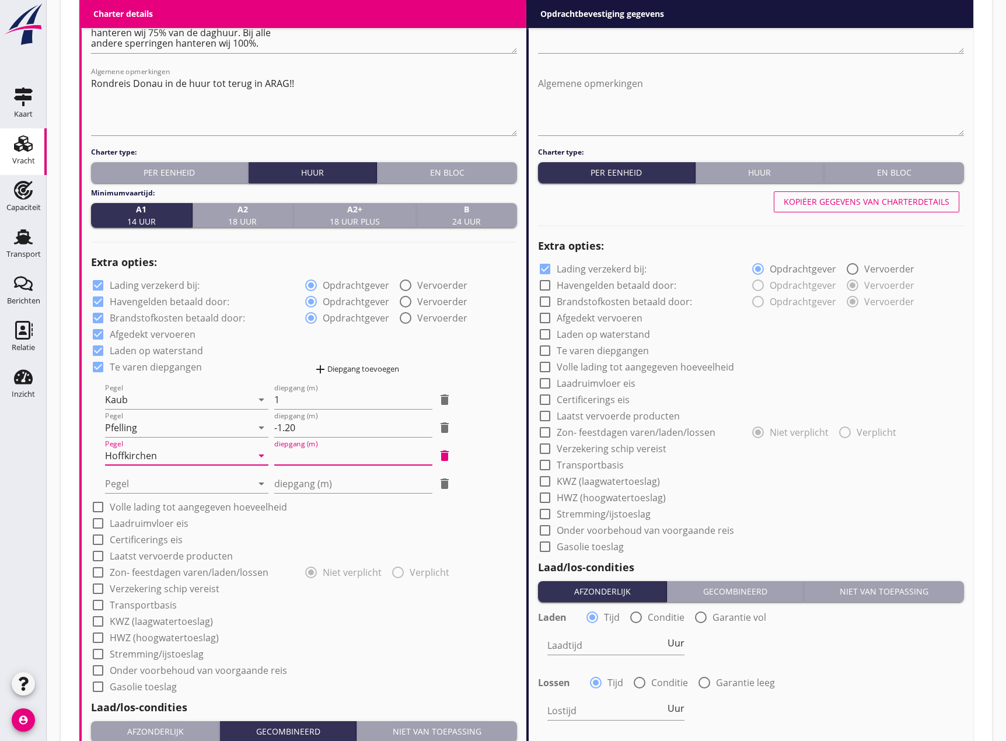
click at [291, 458] on input "diepgang (m)" at bounding box center [353, 456] width 158 height 19
type input "-0"
type input "-0.40"
click at [195, 480] on div at bounding box center [178, 484] width 147 height 19
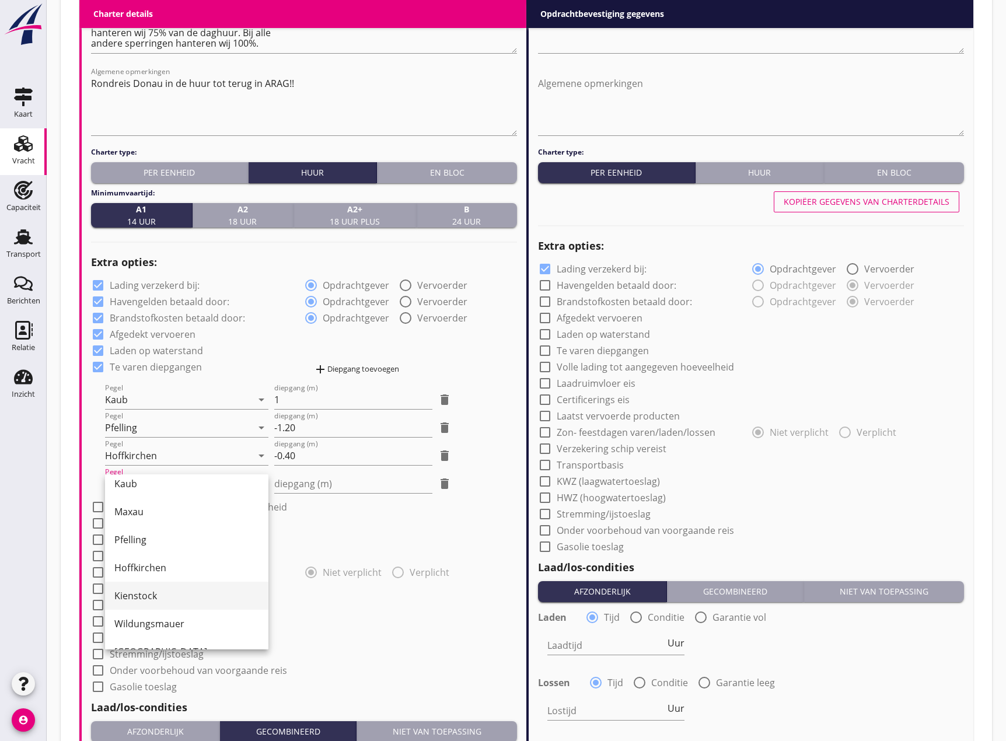
click at [170, 597] on div "Kienstock" at bounding box center [186, 596] width 145 height 14
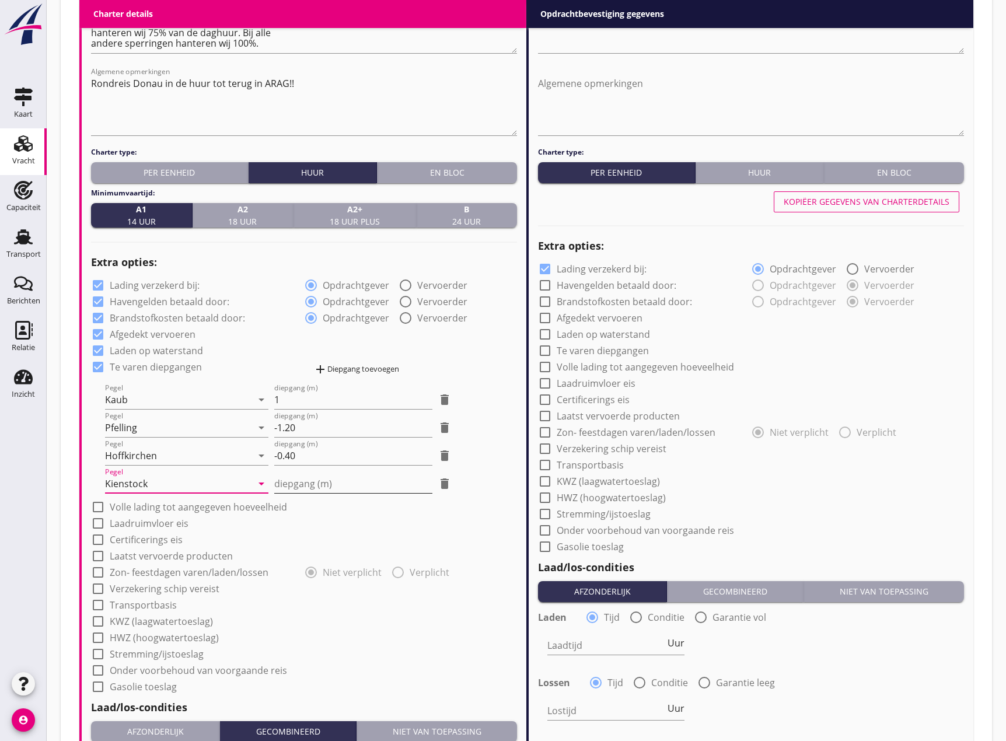
click at [292, 480] on input "diepgang (m)" at bounding box center [353, 484] width 158 height 19
type input "0"
type input "0.30"
click at [90, 508] on div at bounding box center [98, 507] width 20 height 20
checkbox input "true"
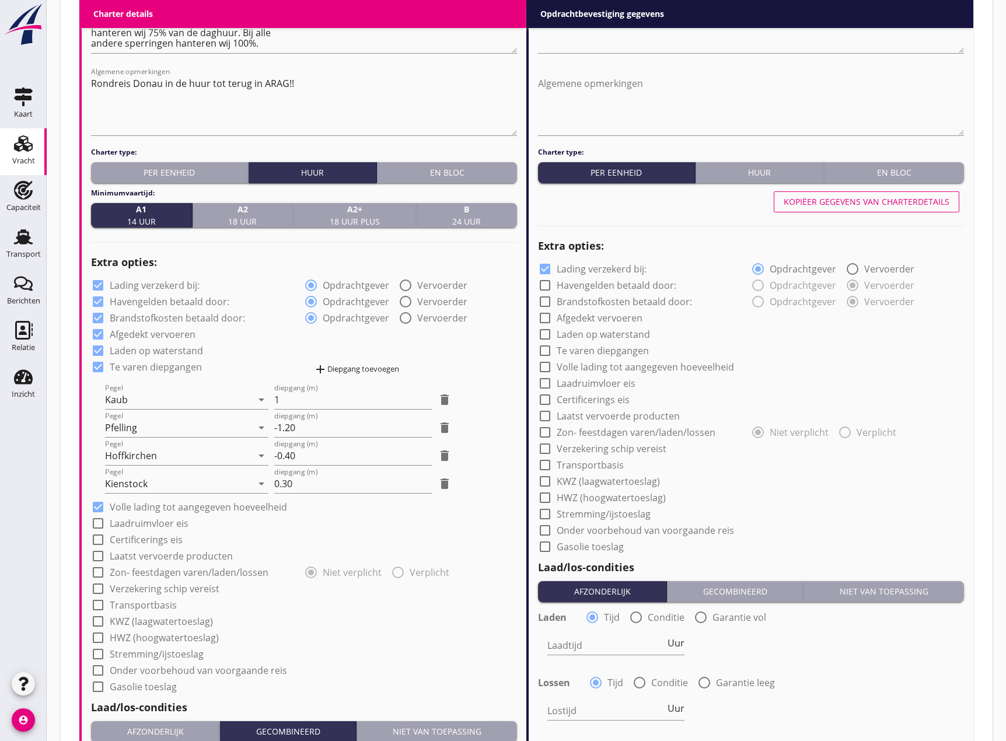
click at [99, 524] on div at bounding box center [98, 524] width 20 height 20
checkbox input "true"
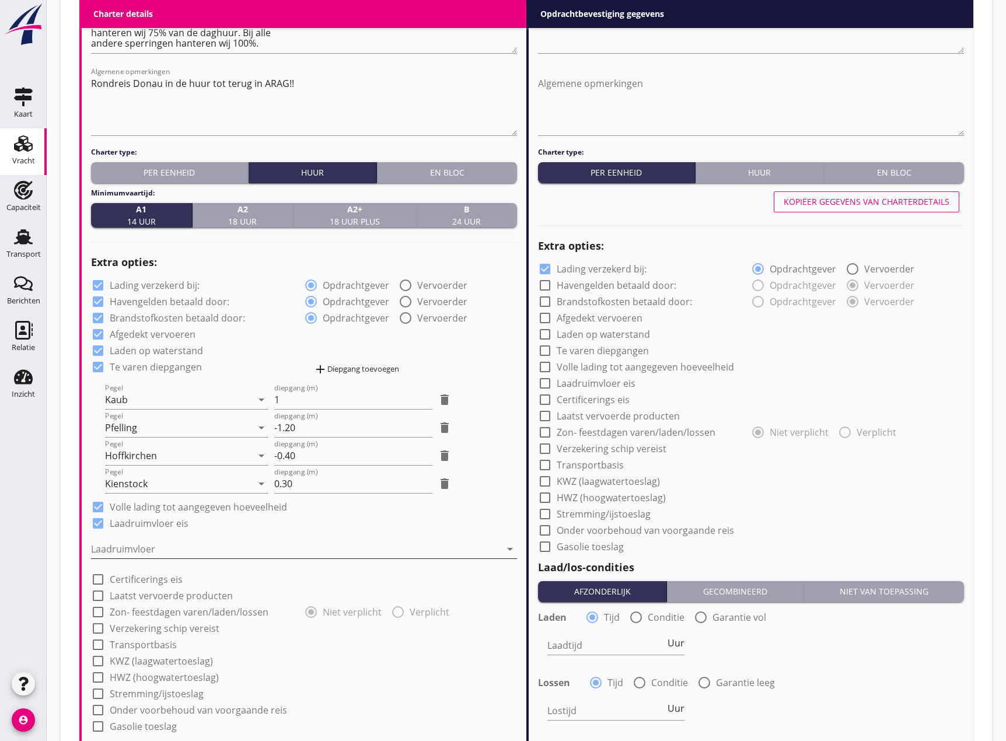
click at [106, 548] on div at bounding box center [296, 549] width 410 height 19
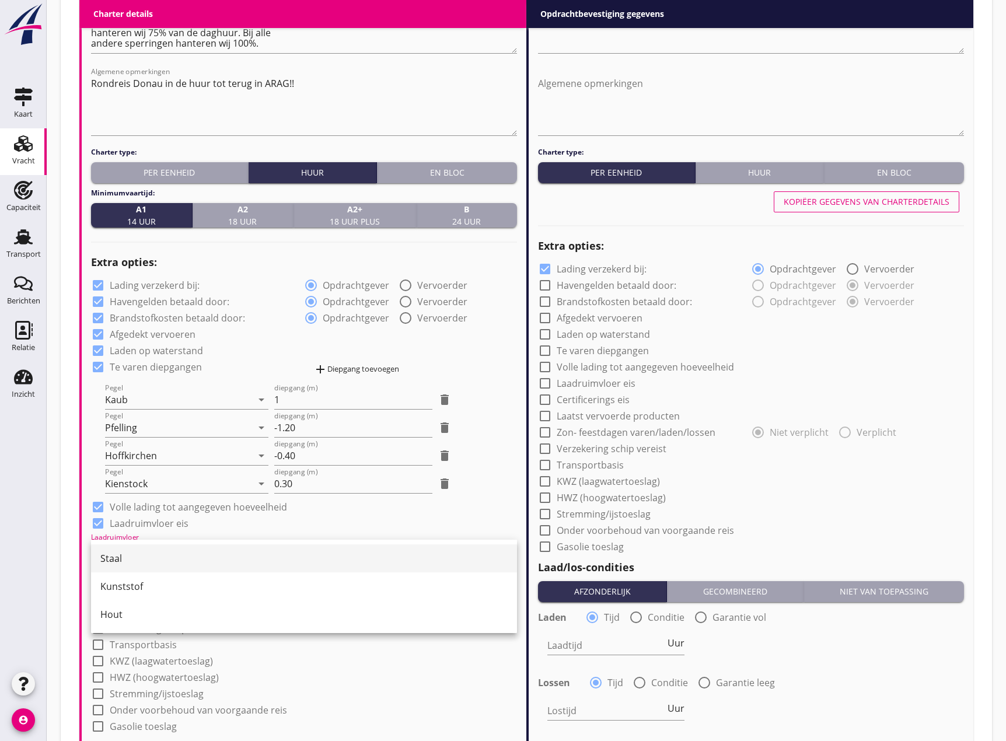
click at [107, 550] on div "Staal" at bounding box center [303, 559] width 407 height 28
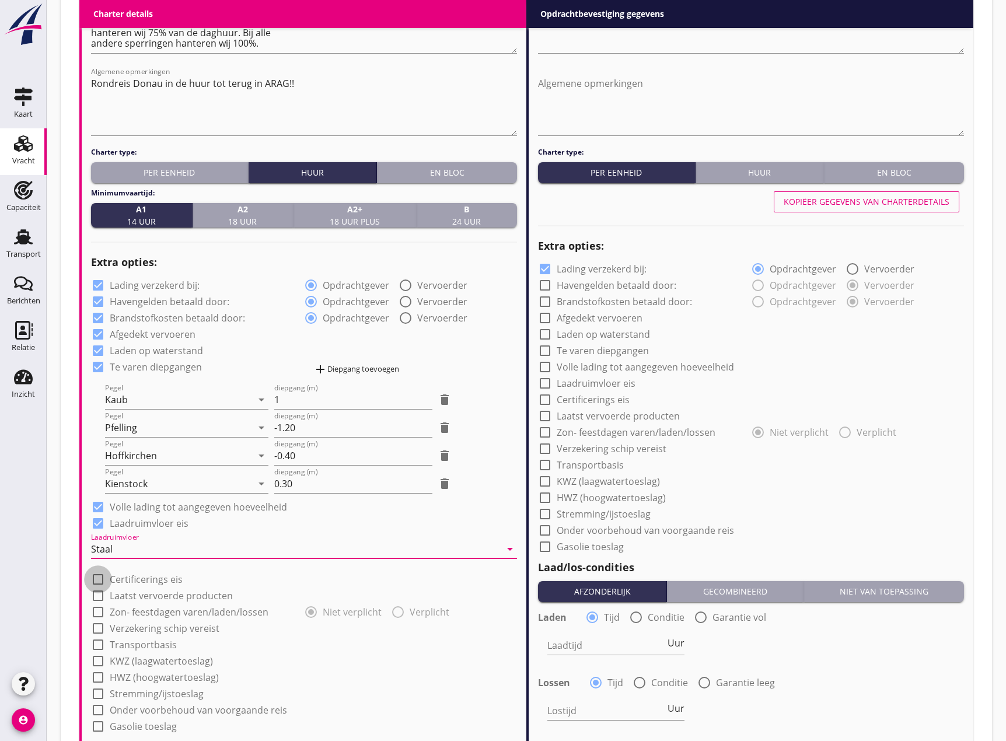
click at [99, 577] on div at bounding box center [98, 580] width 20 height 20
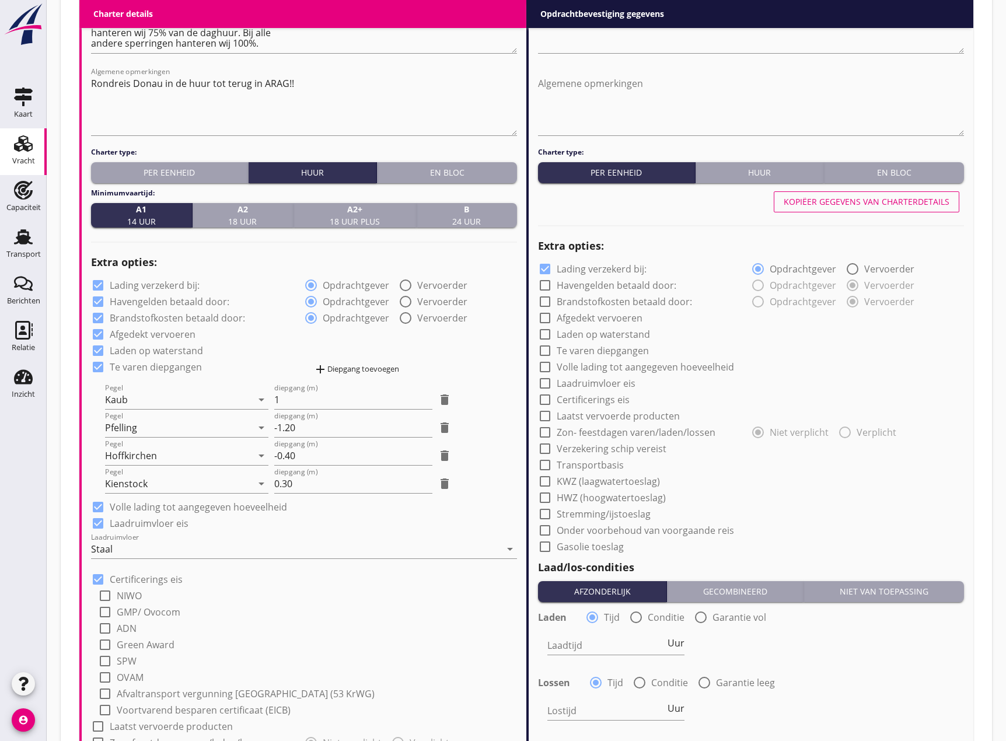
click at [99, 578] on div at bounding box center [98, 580] width 20 height 20
checkbox input "false"
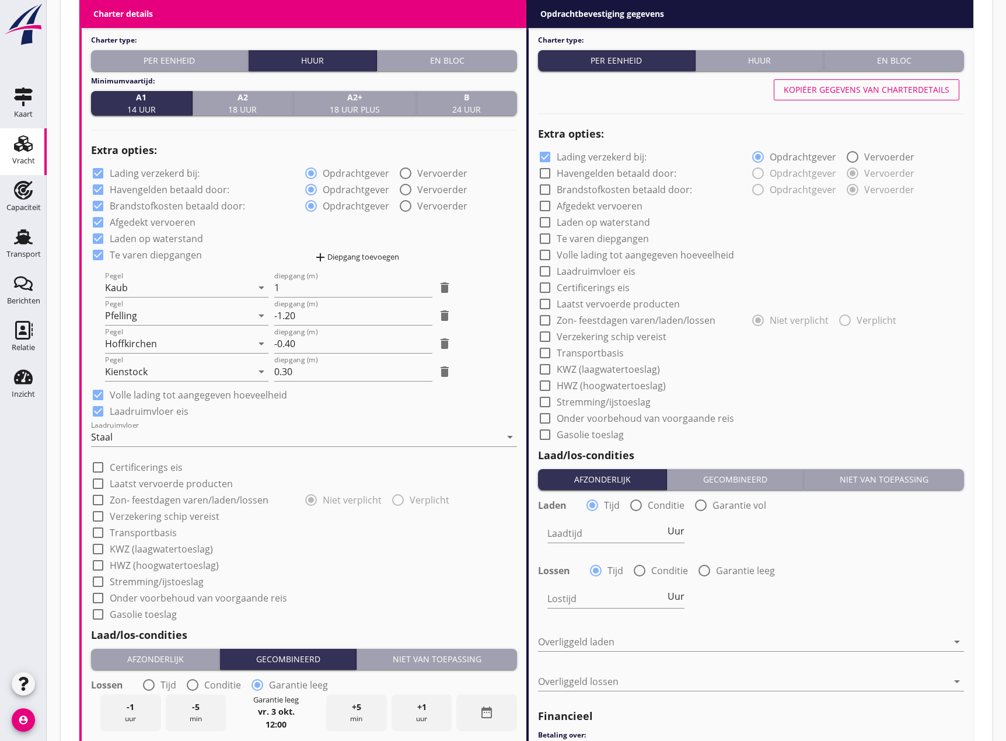
scroll to position [934, 0]
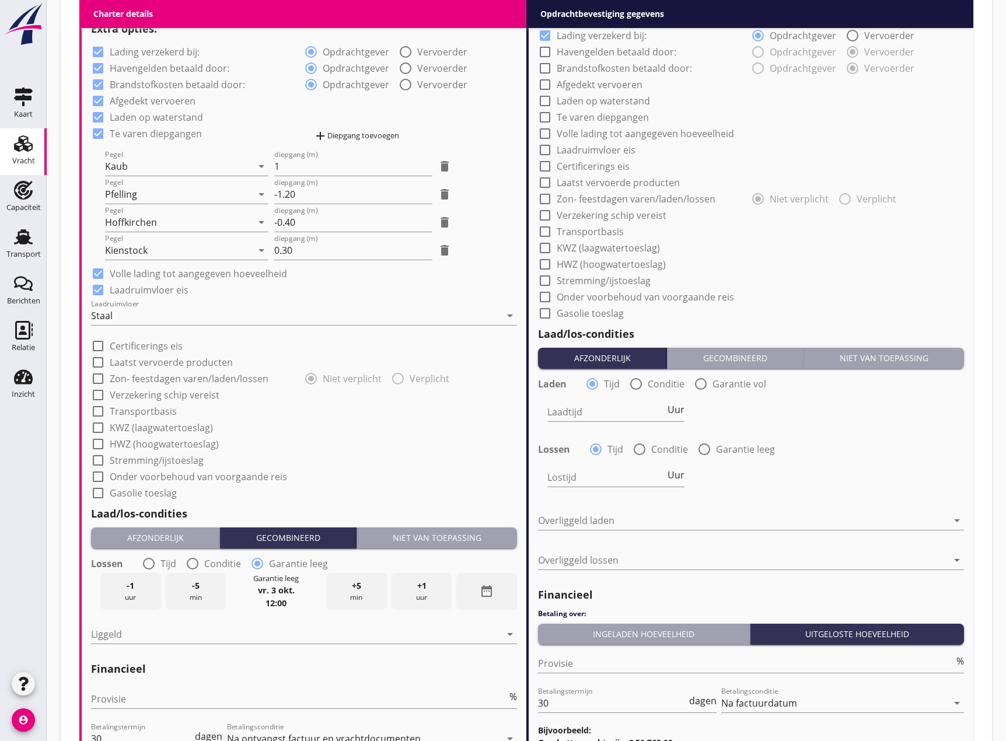
click at [98, 379] on div at bounding box center [98, 379] width 20 height 20
checkbox input "true"
click at [97, 394] on div at bounding box center [98, 395] width 20 height 20
checkbox input "true"
click at [102, 408] on div at bounding box center [98, 412] width 20 height 20
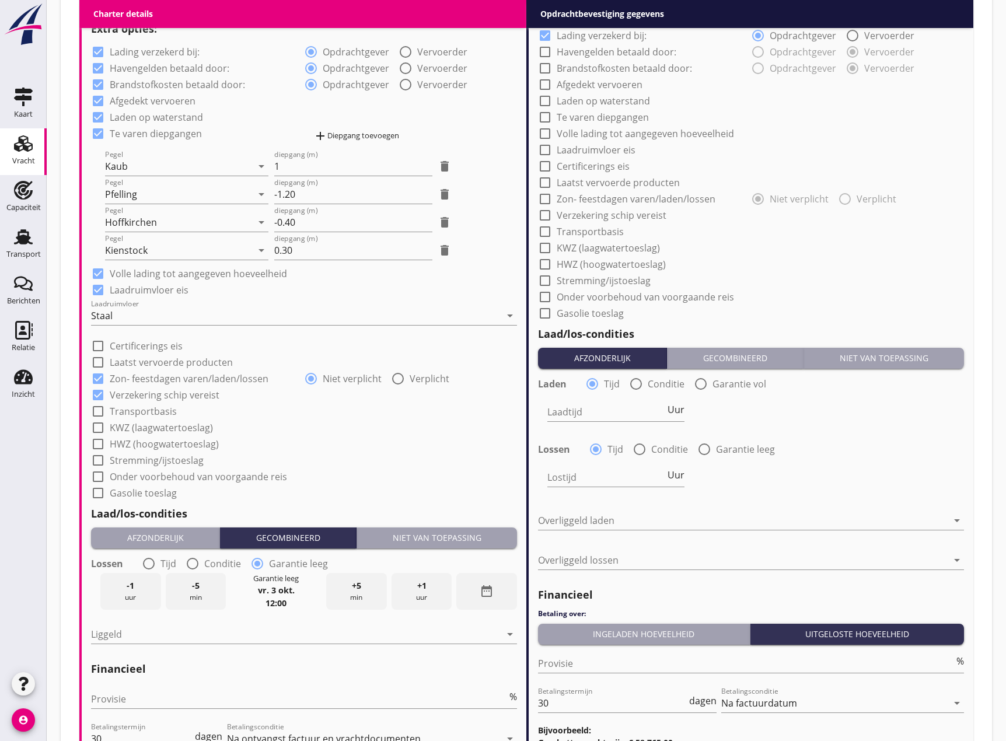
checkbox input "true"
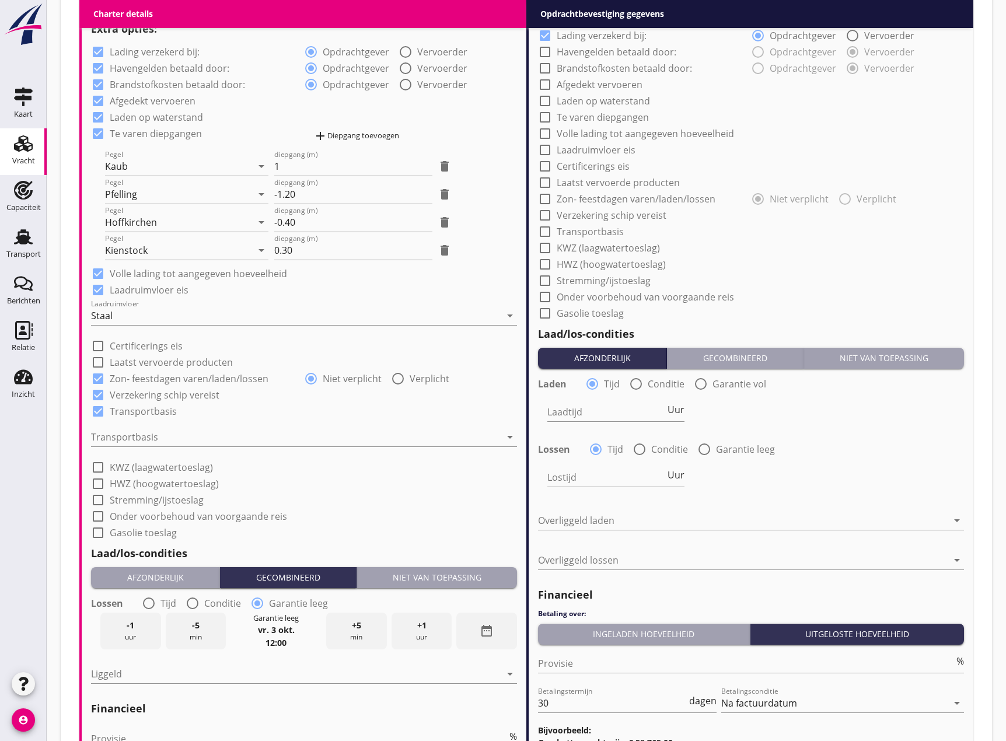
click at [113, 427] on div "Transportbasis arrow_drop_down" at bounding box center [304, 439] width 426 height 37
click at [118, 439] on div at bounding box center [296, 437] width 410 height 19
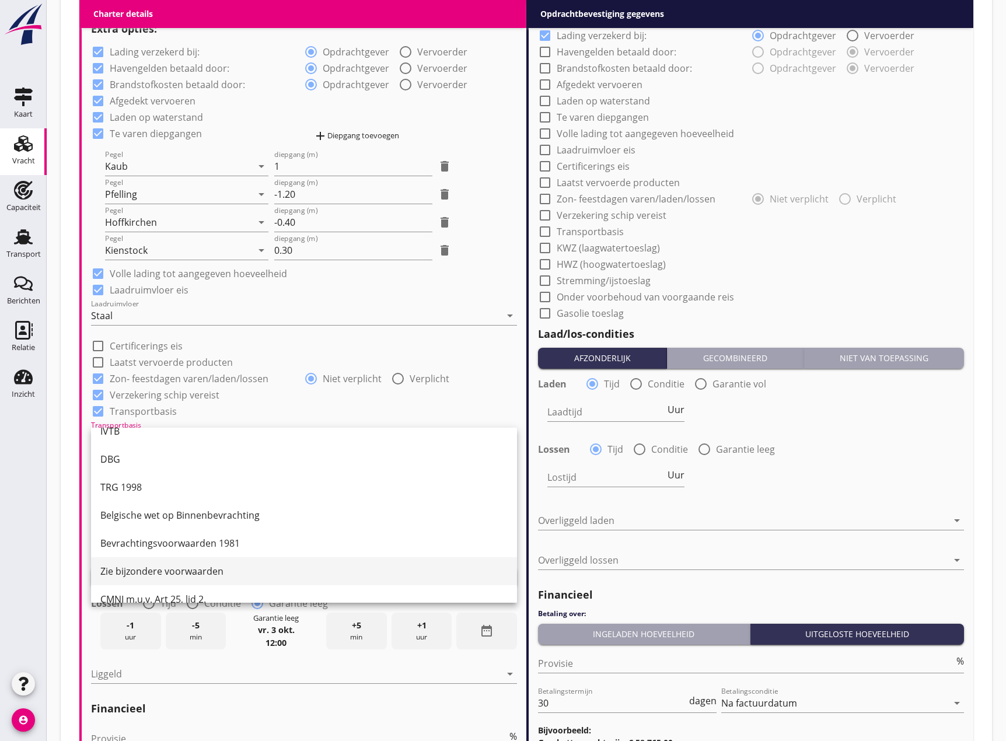
scroll to position [30, 0]
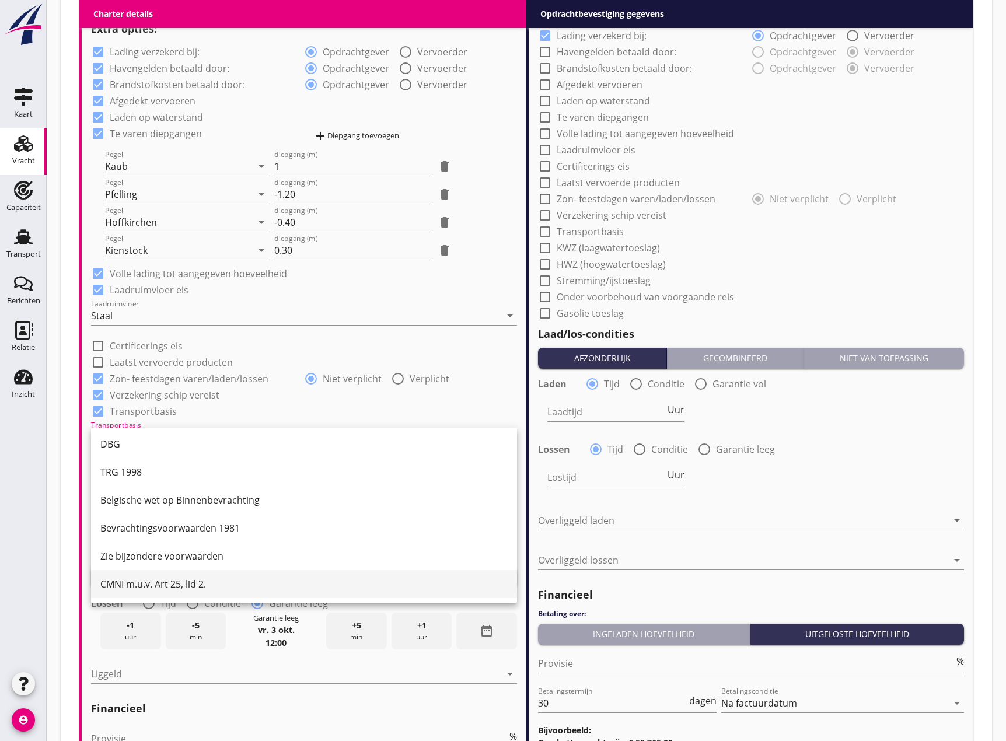
click at [162, 581] on div "CMNI m.u.v. Art 25, lid 2." at bounding box center [303, 584] width 407 height 14
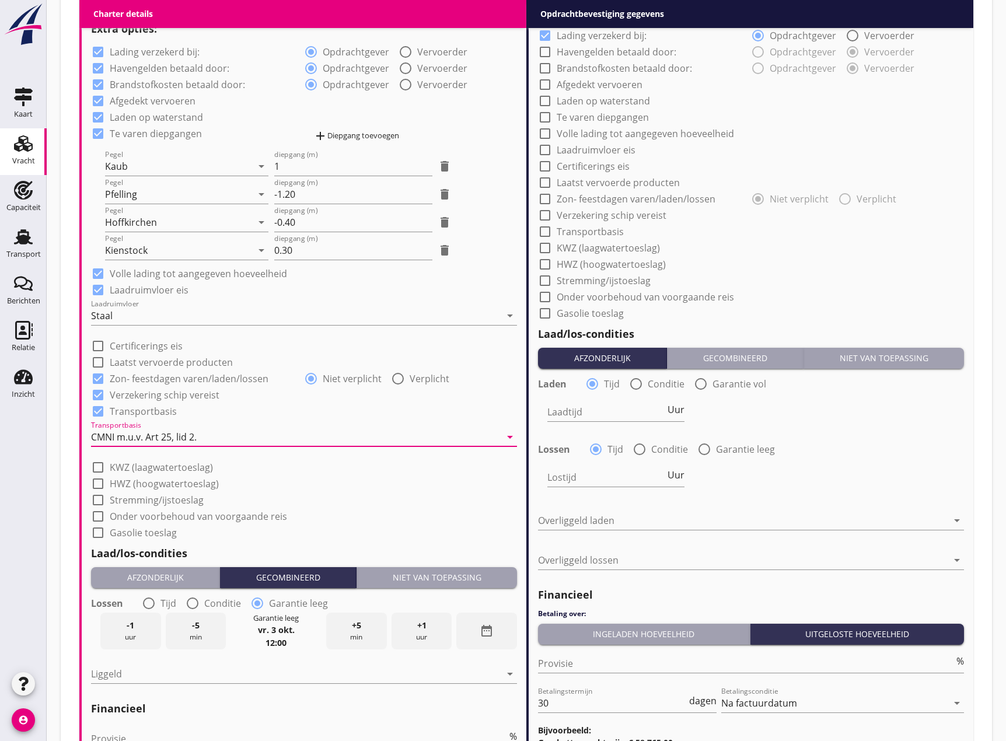
click at [427, 570] on button "Niet van toepassing" at bounding box center [437, 577] width 161 height 21
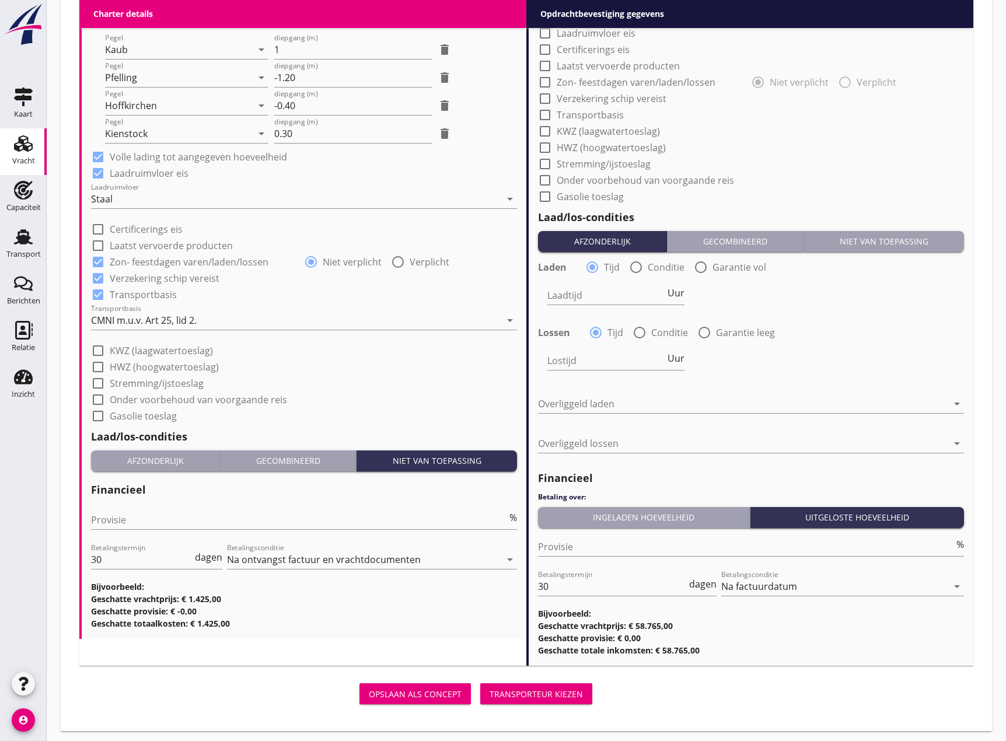
scroll to position [1055, 0]
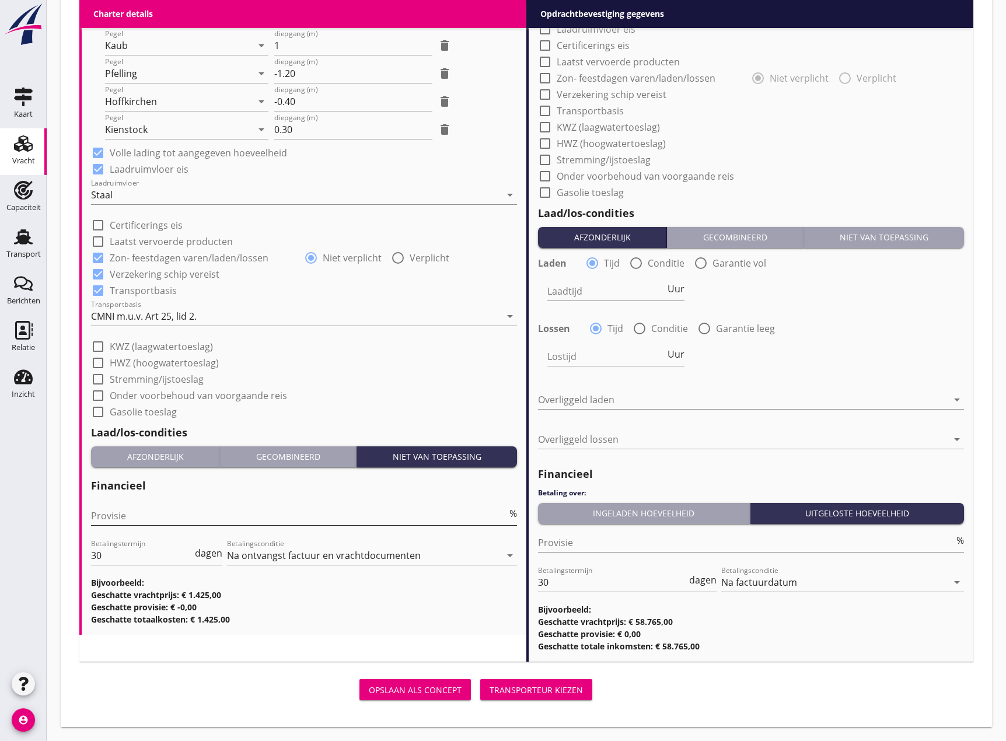
click at [107, 517] on input "Provisie" at bounding box center [299, 516] width 416 height 19
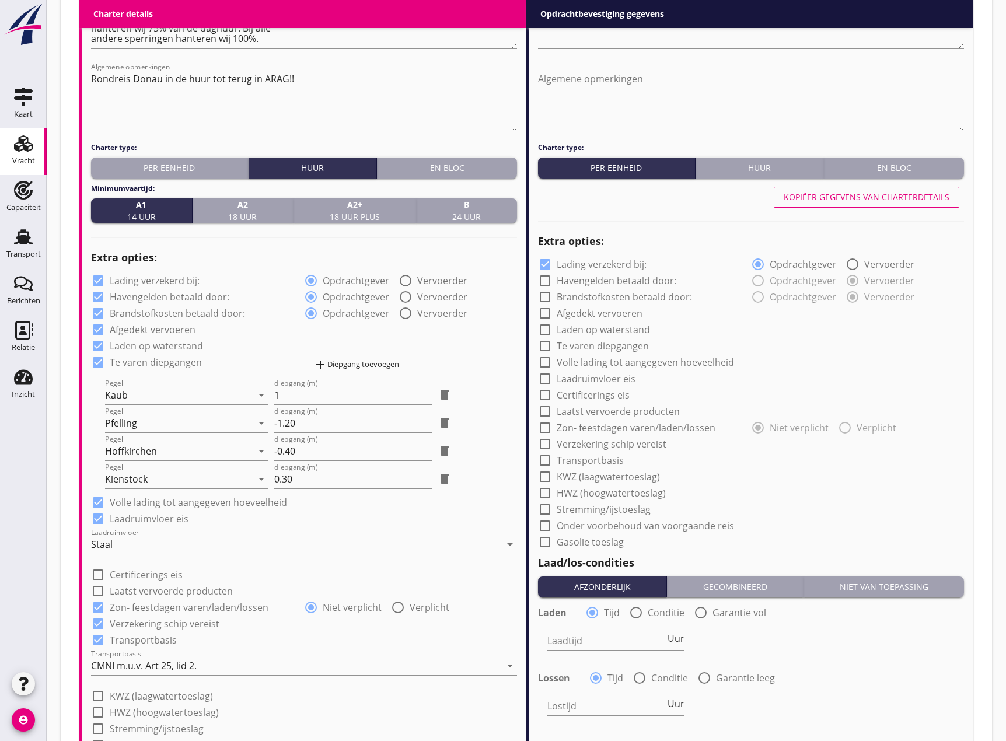
scroll to position [705, 0]
type input "0"
click at [838, 203] on div "Kopiëer gegevens van charterdetails" at bounding box center [867, 197] width 166 height 12
checkbox input "true"
radio input "true"
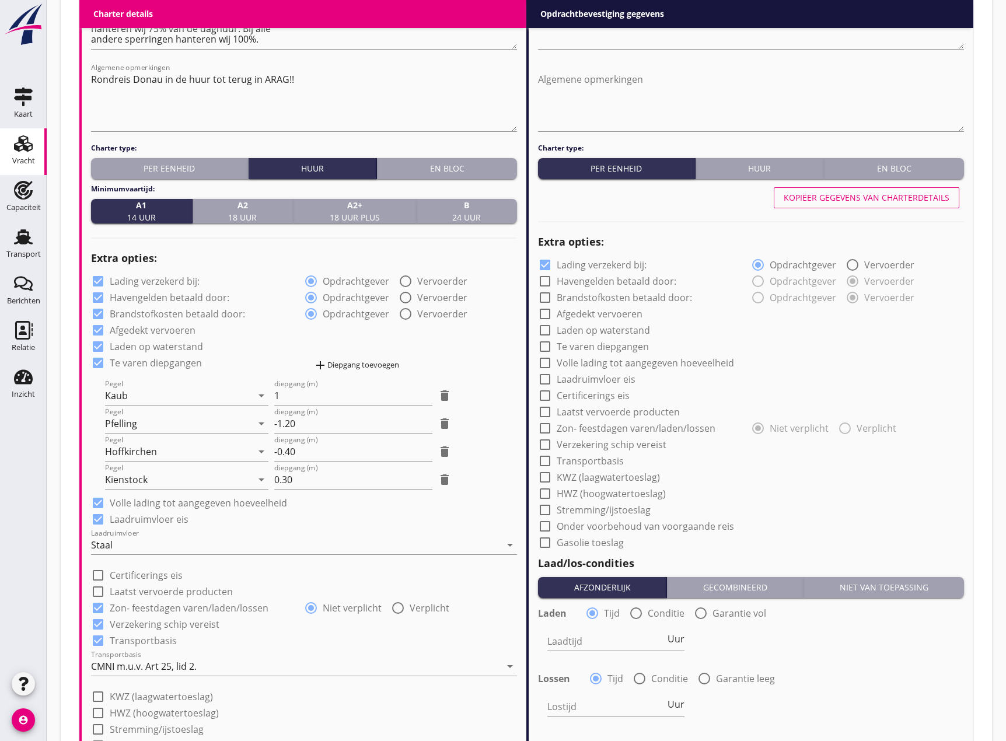
checkbox input "true"
radio input "true"
checkbox input "true"
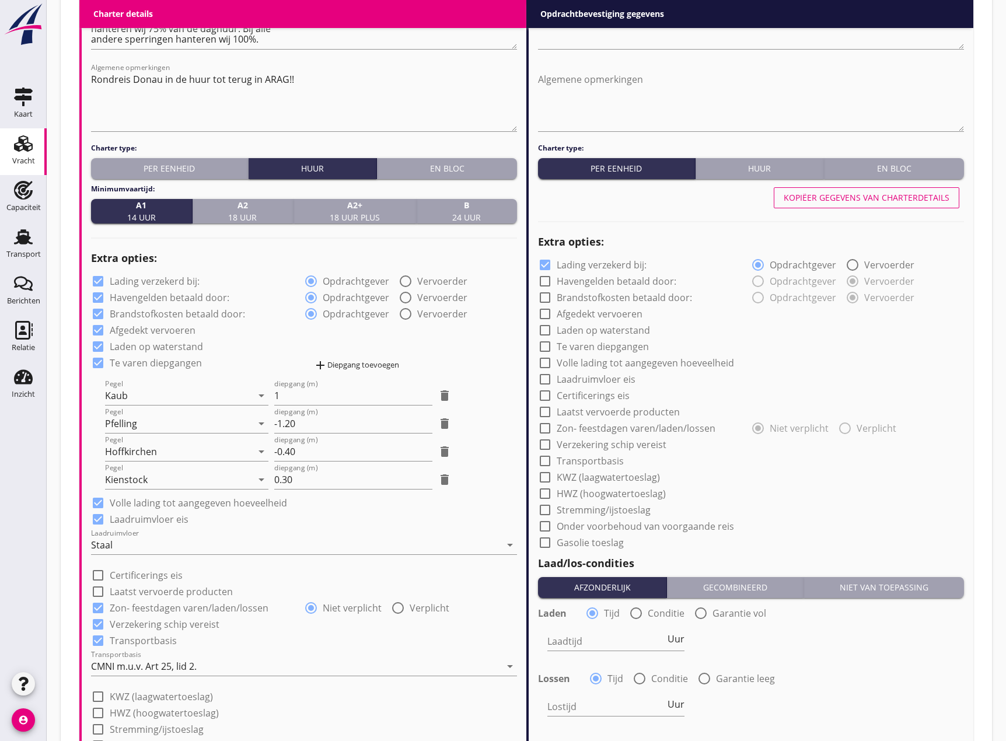
checkbox input "true"
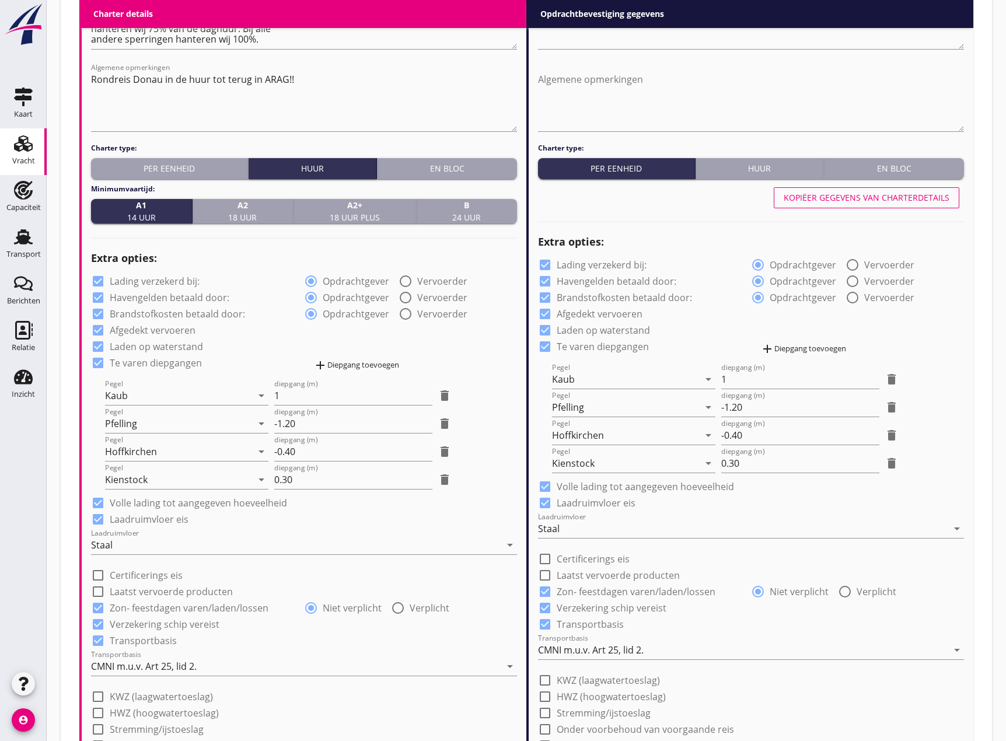
click at [852, 281] on div at bounding box center [853, 281] width 20 height 20
radio input "false"
radio input "true"
click at [852, 297] on div at bounding box center [853, 298] width 20 height 20
radio input "false"
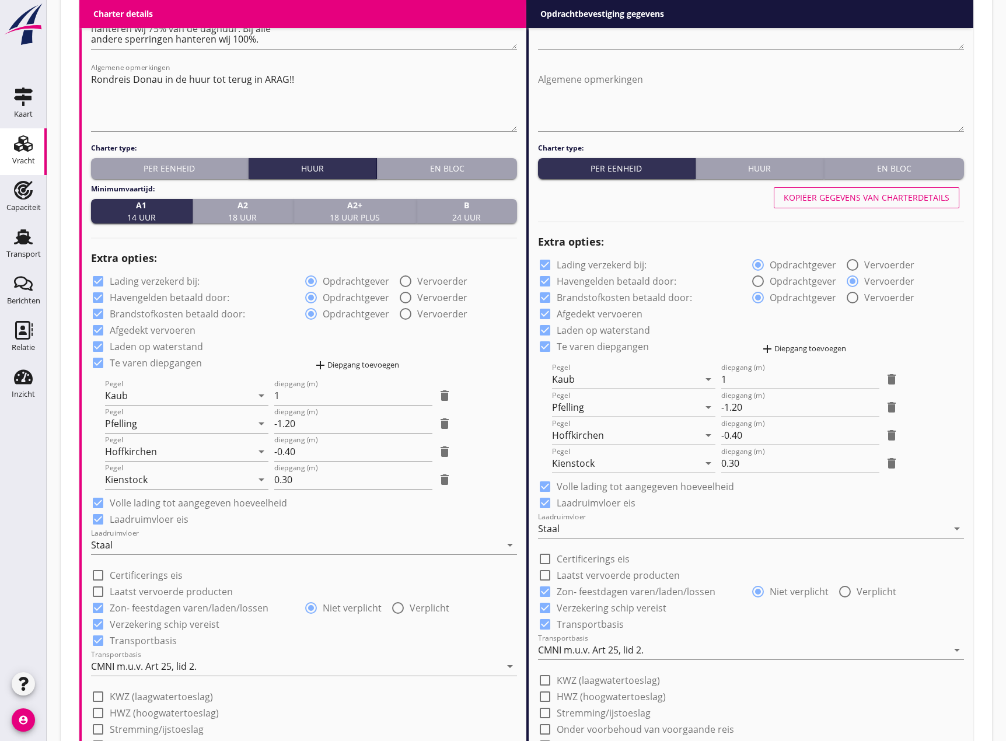
radio input "true"
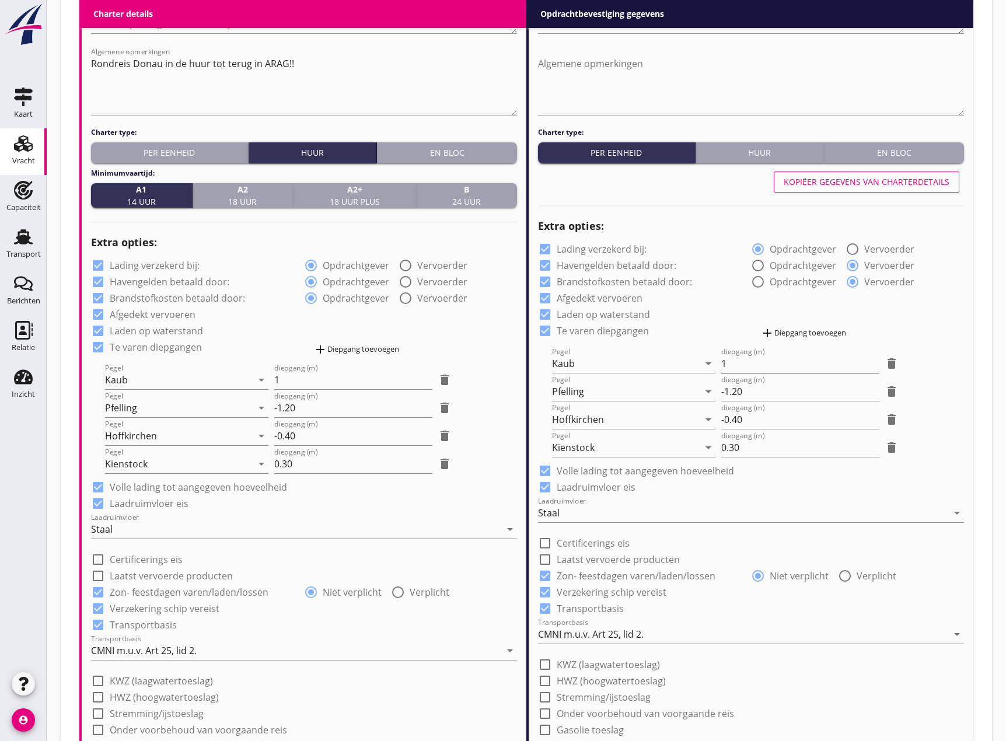
scroll to position [763, 0]
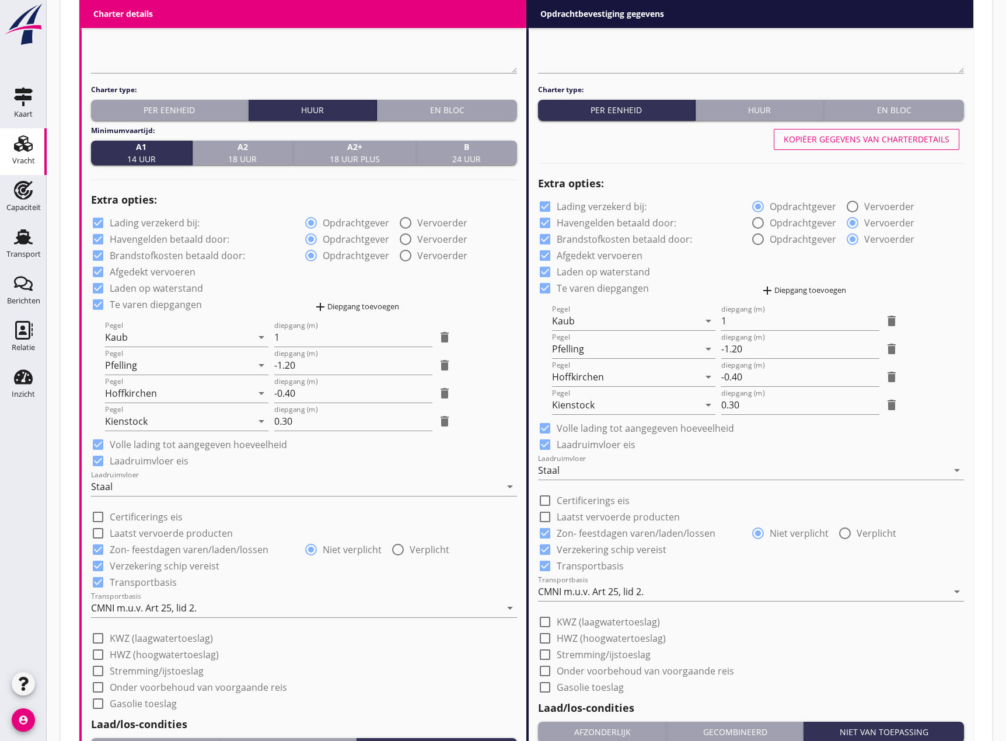
click at [755, 225] on div at bounding box center [758, 223] width 20 height 20
radio input "true"
click at [761, 239] on div at bounding box center [758, 239] width 20 height 20
radio input "true"
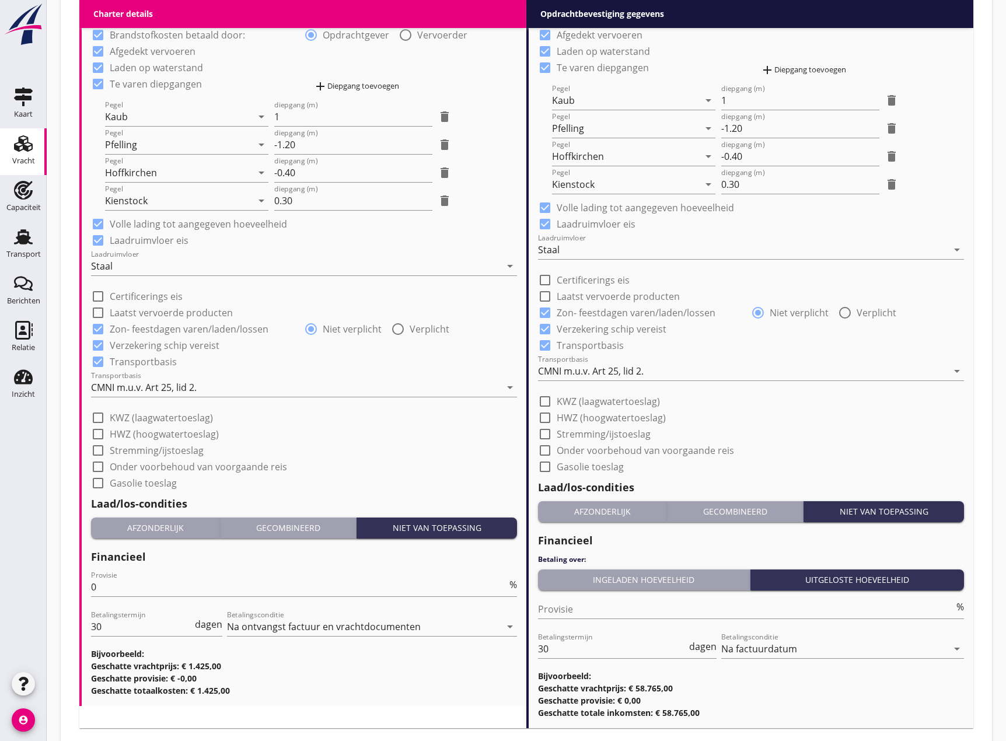
scroll to position [996, 0]
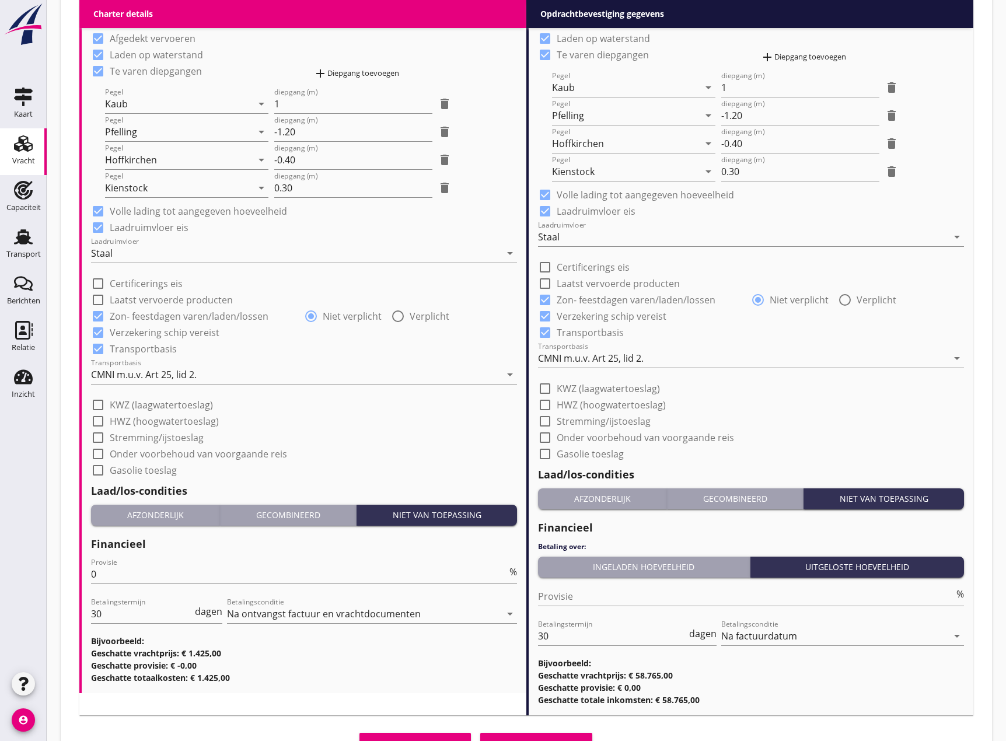
click at [543, 422] on div at bounding box center [545, 422] width 20 height 20
checkbox input "true"
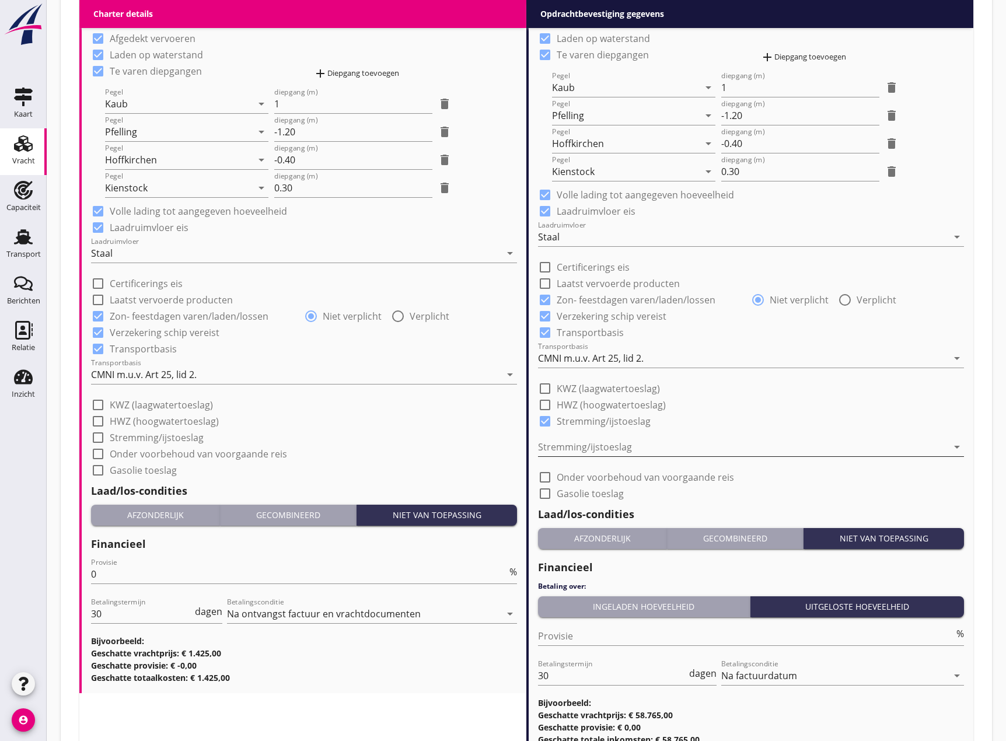
click at [612, 444] on div at bounding box center [743, 447] width 410 height 19
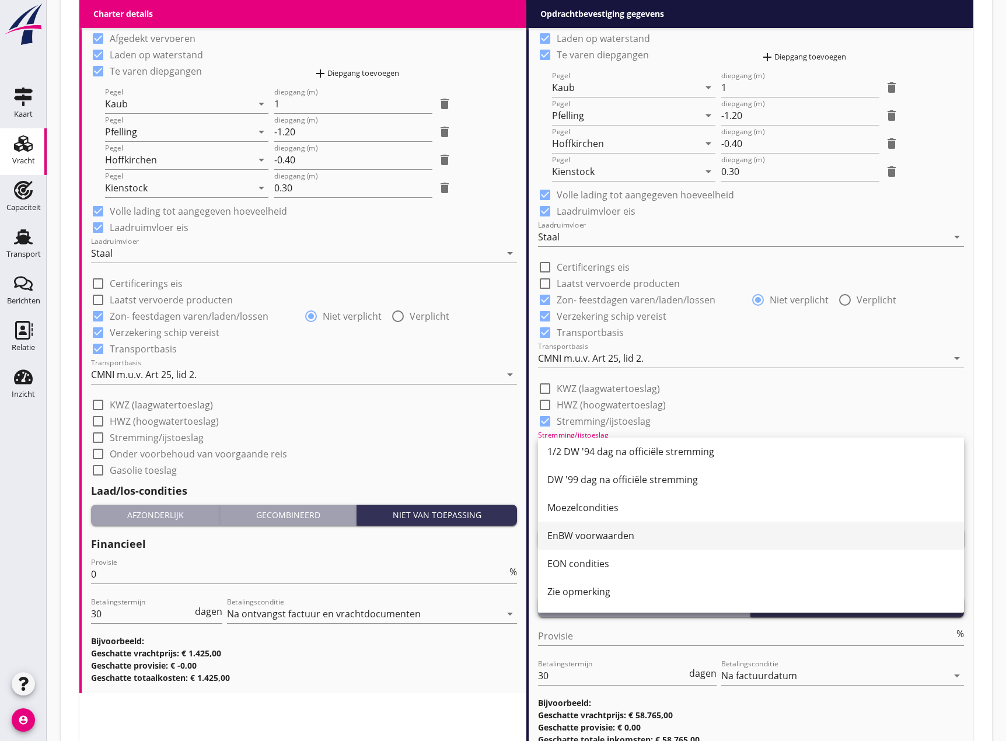
scroll to position [142, 0]
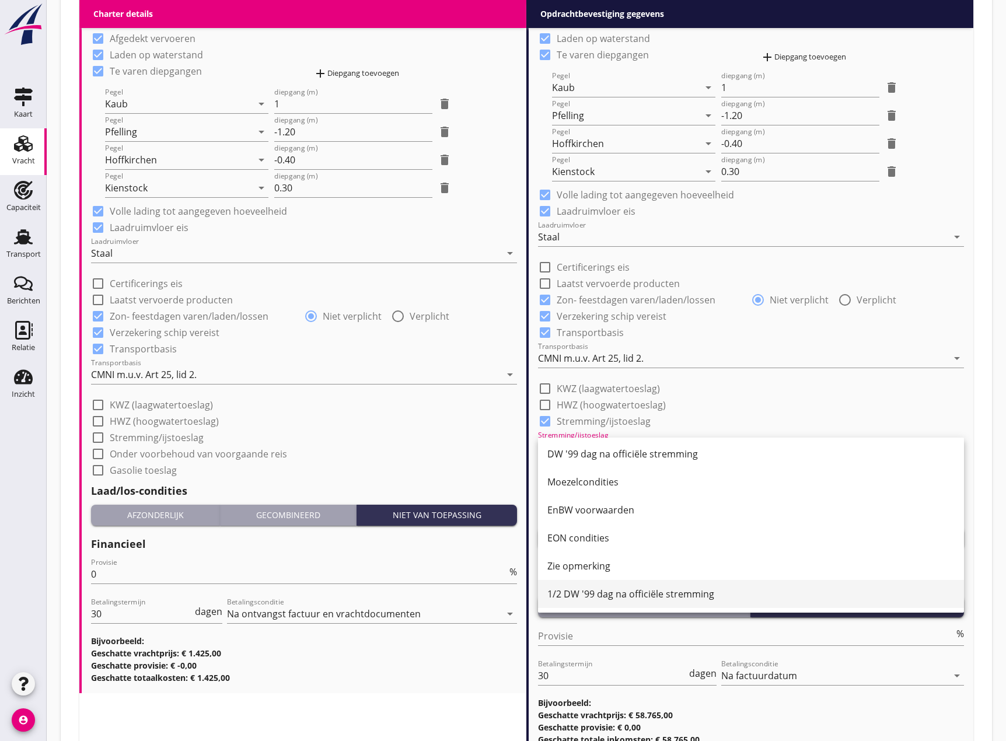
click at [638, 593] on div "1/2 DW '99 dag na officiële stremming" at bounding box center [751, 594] width 407 height 14
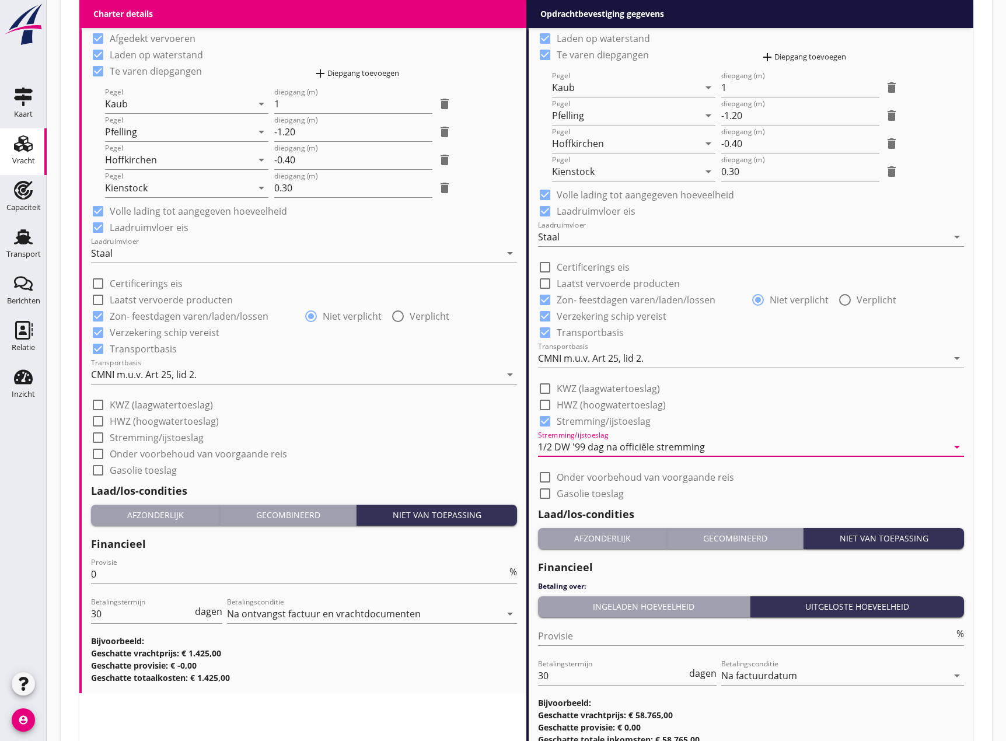
click at [605, 534] on div "Afzonderlijk" at bounding box center [602, 538] width 119 height 12
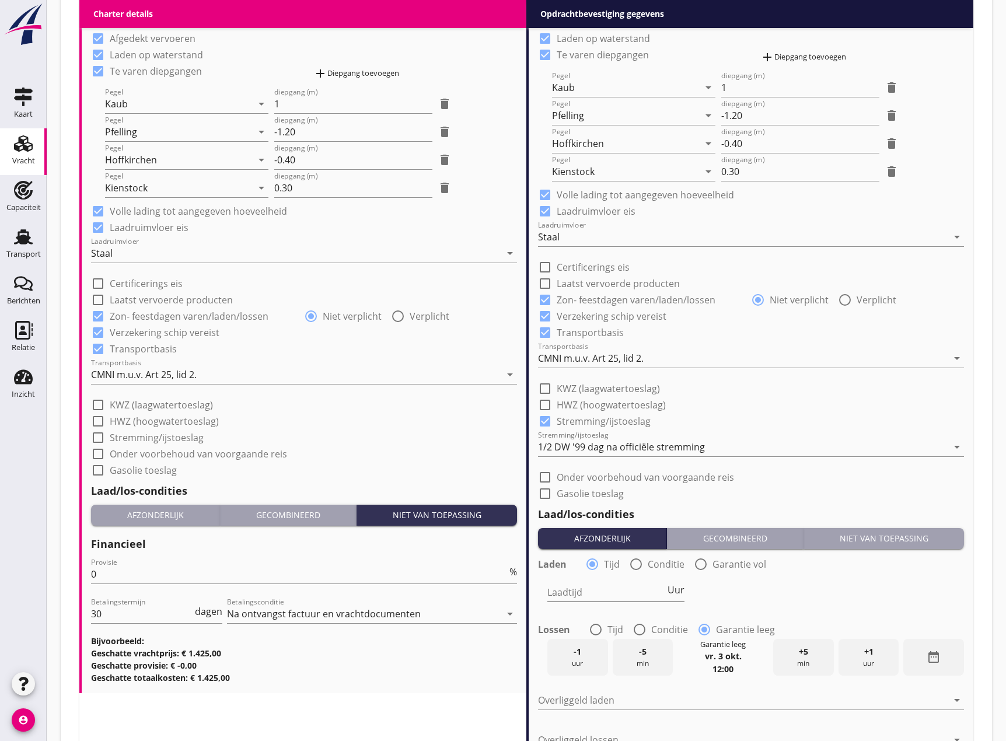
click at [580, 594] on input "Laadtijd" at bounding box center [607, 592] width 118 height 19
type input "48"
click at [599, 631] on div at bounding box center [596, 630] width 20 height 20
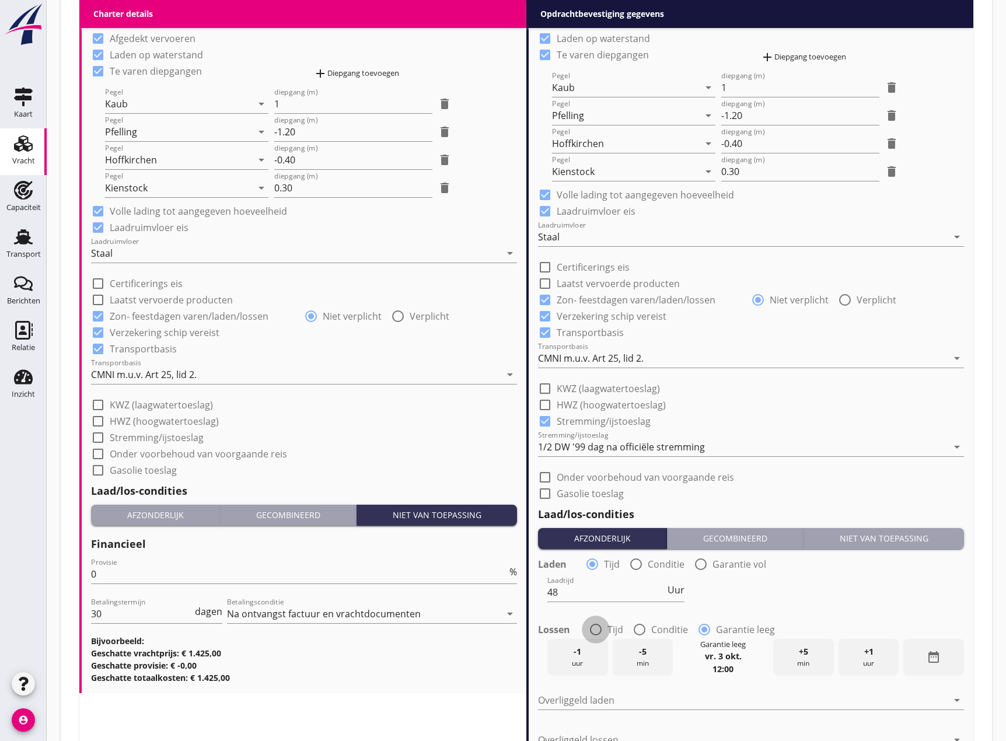
radio input "true"
click at [613, 644] on div "Lostijd Uur" at bounding box center [616, 660] width 137 height 37
click at [612, 653] on input "Lostijd" at bounding box center [607, 658] width 118 height 19
type input "48"
click at [627, 697] on div at bounding box center [743, 701] width 410 height 19
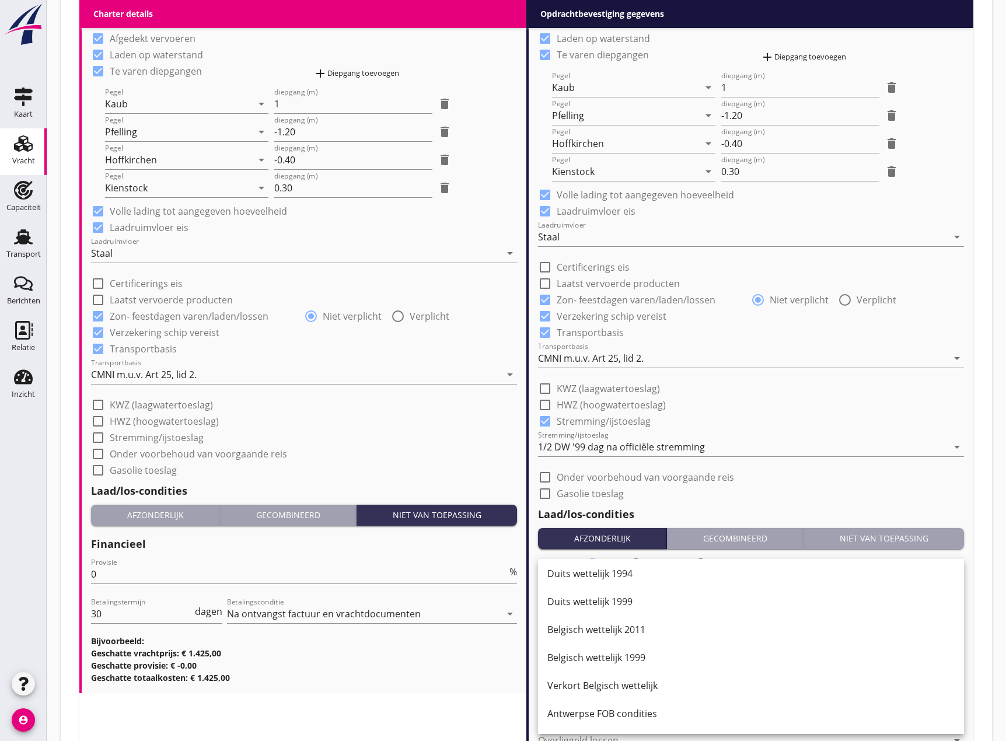
scroll to position [58, 0]
click at [615, 600] on div "Duits wettelijk 1999" at bounding box center [751, 604] width 407 height 14
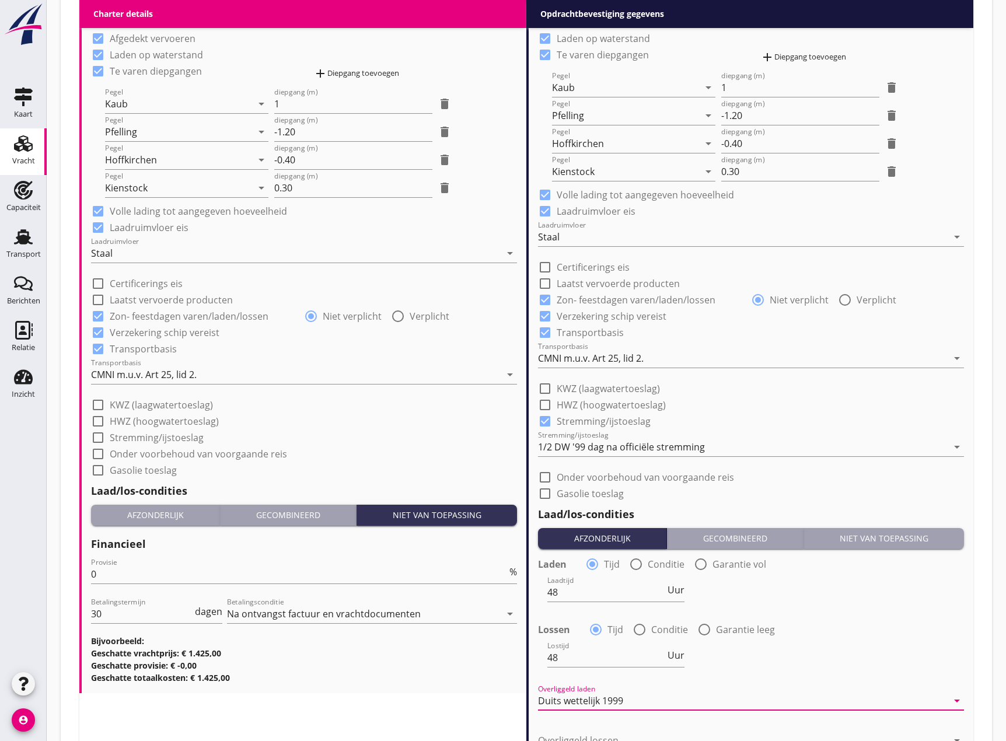
scroll to position [1055, 0]
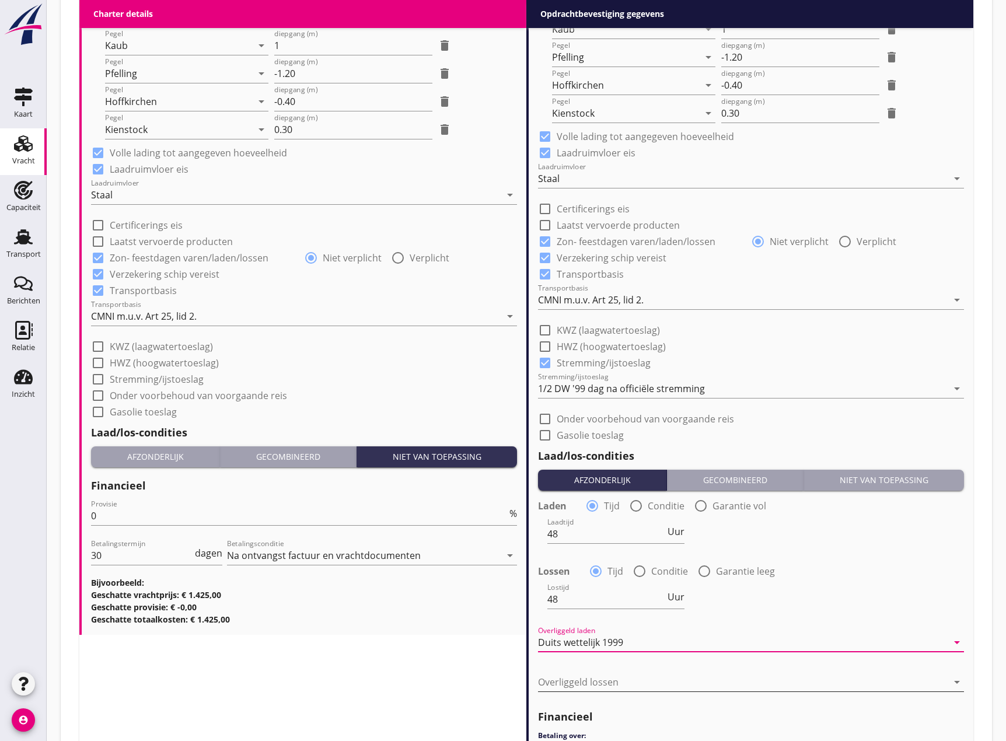
click at [642, 681] on div at bounding box center [743, 682] width 410 height 19
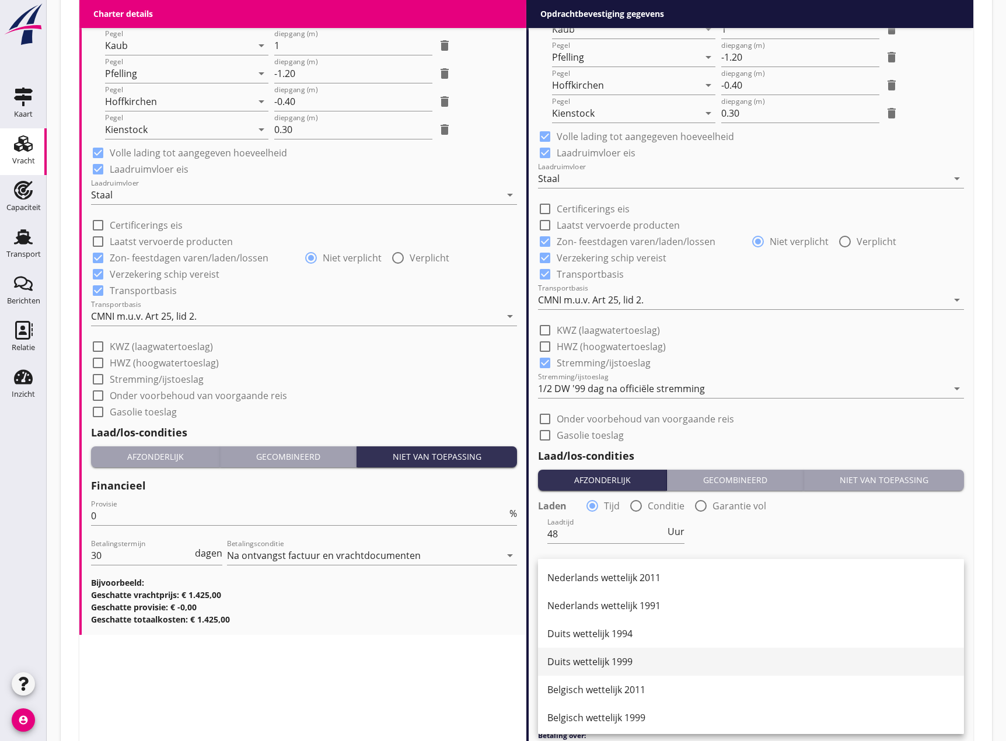
click at [643, 664] on div "Duits wettelijk 1999" at bounding box center [751, 662] width 407 height 14
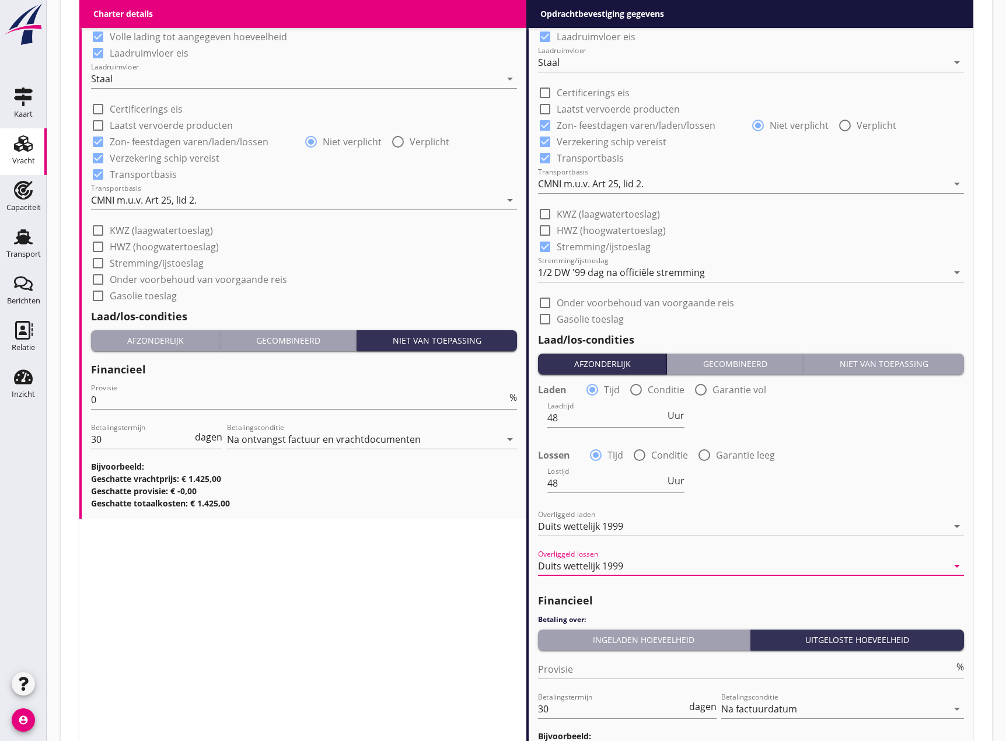
scroll to position [1172, 0]
click at [625, 644] on div "Ingeladen hoeveelheid" at bounding box center [644, 639] width 203 height 12
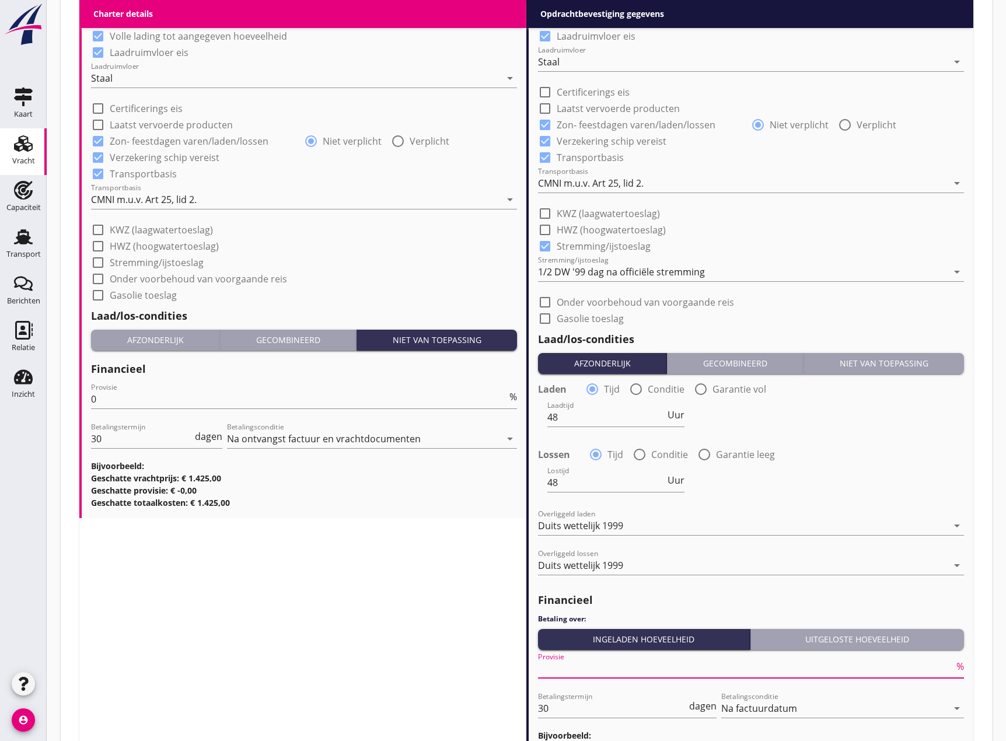
click at [620, 669] on input "Provisie" at bounding box center [746, 669] width 416 height 19
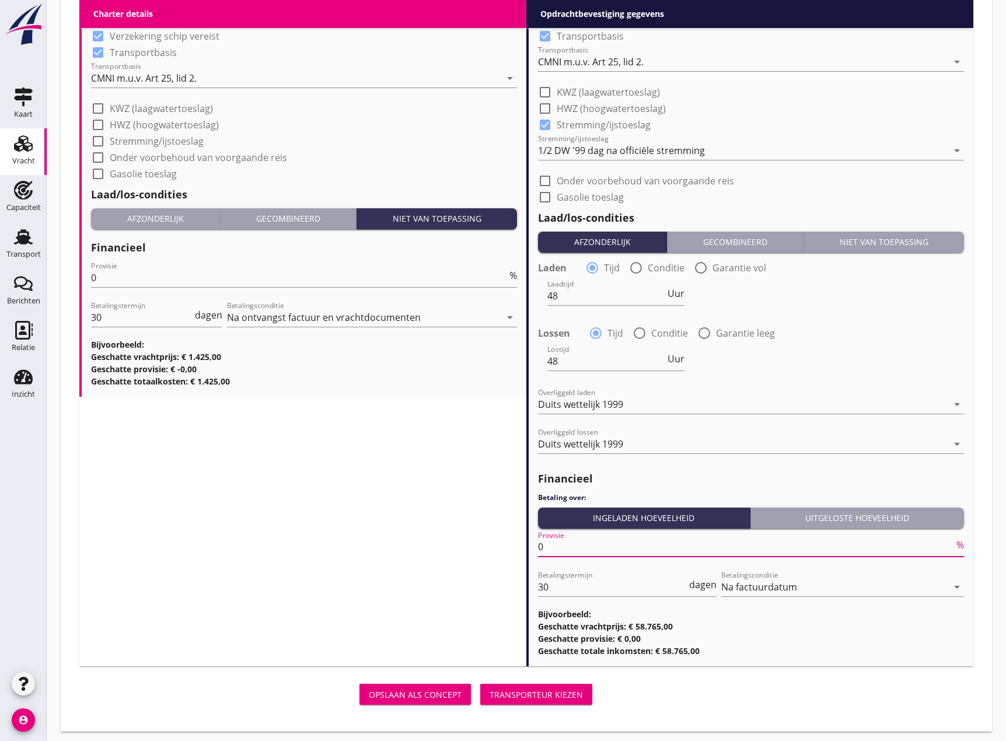
scroll to position [1298, 0]
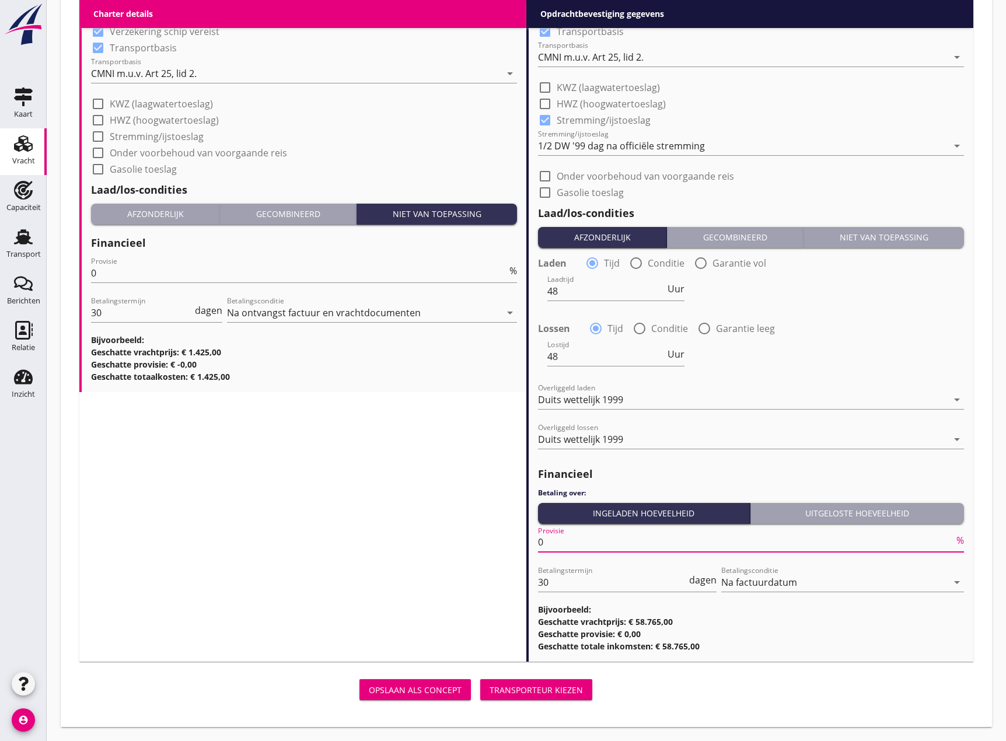
type input "0"
click at [511, 693] on div "Transporteur kiezen" at bounding box center [536, 690] width 93 height 12
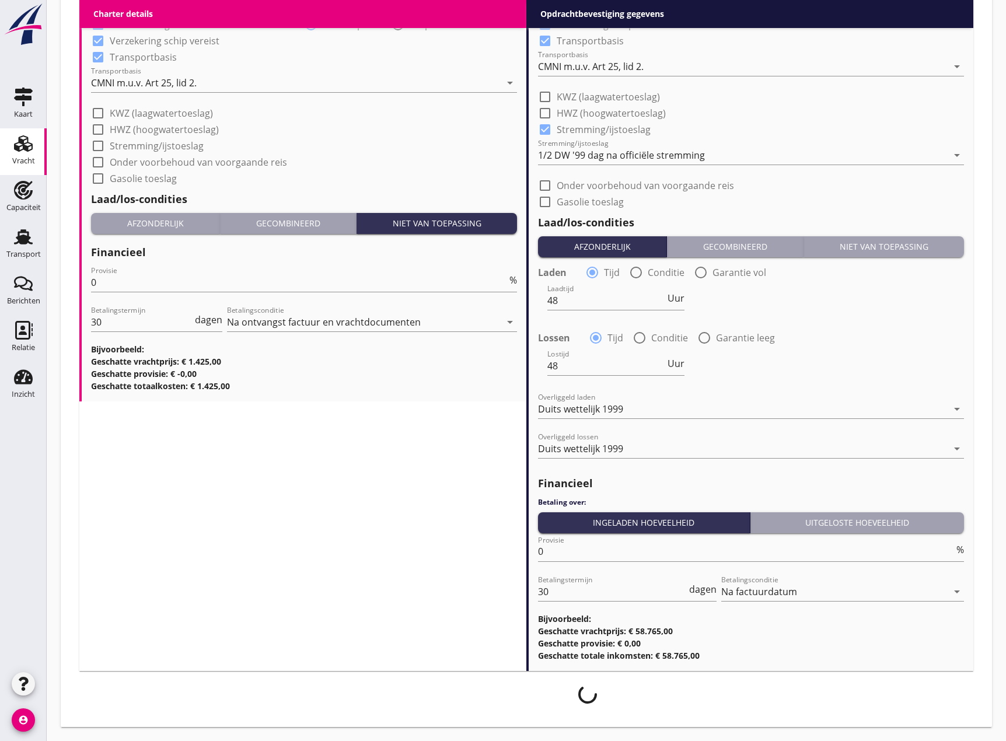
scroll to position [1288, 0]
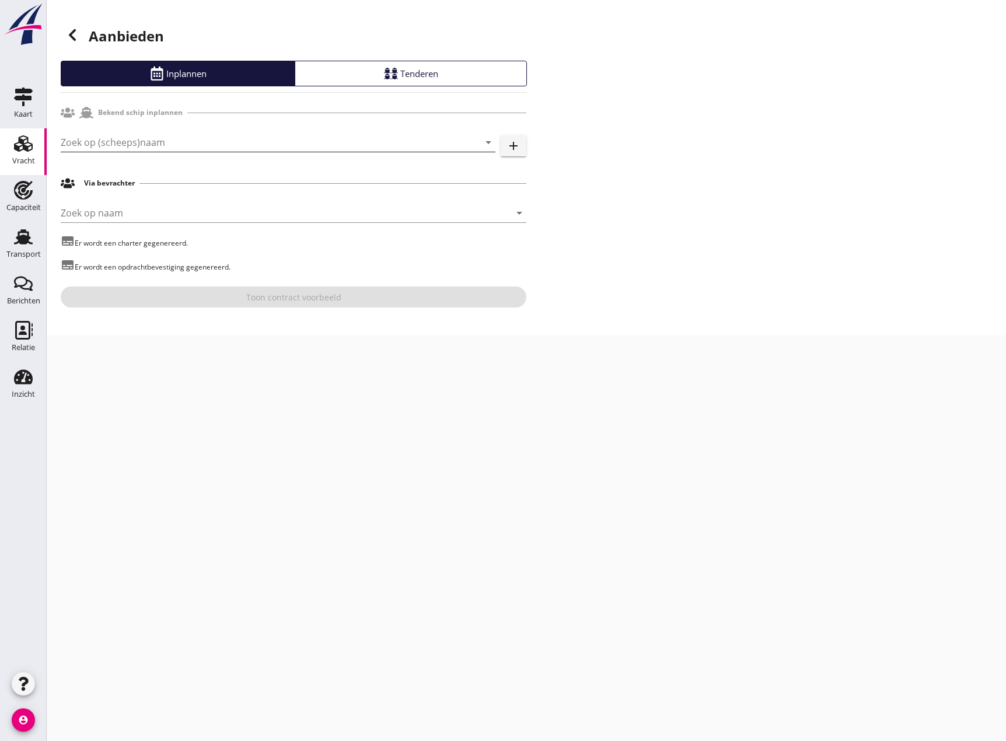
click at [102, 136] on input "Zoek op (scheeps)naam" at bounding box center [262, 142] width 402 height 19
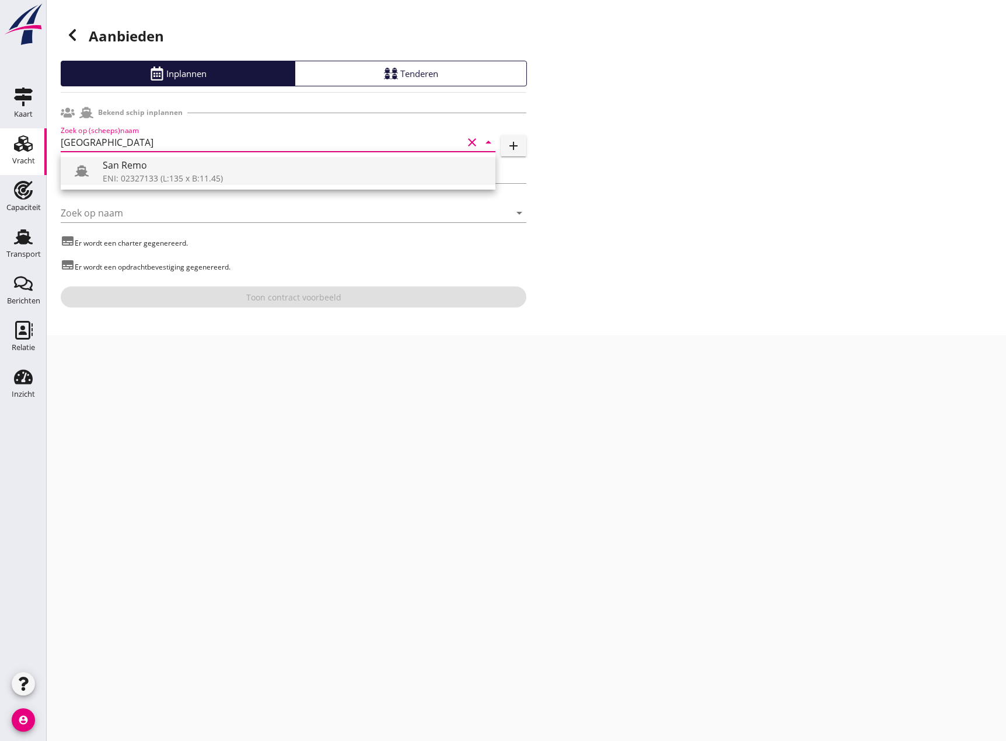
click at [186, 173] on div "ENI: 02327133 (L:135 x B:11.45)" at bounding box center [295, 178] width 384 height 12
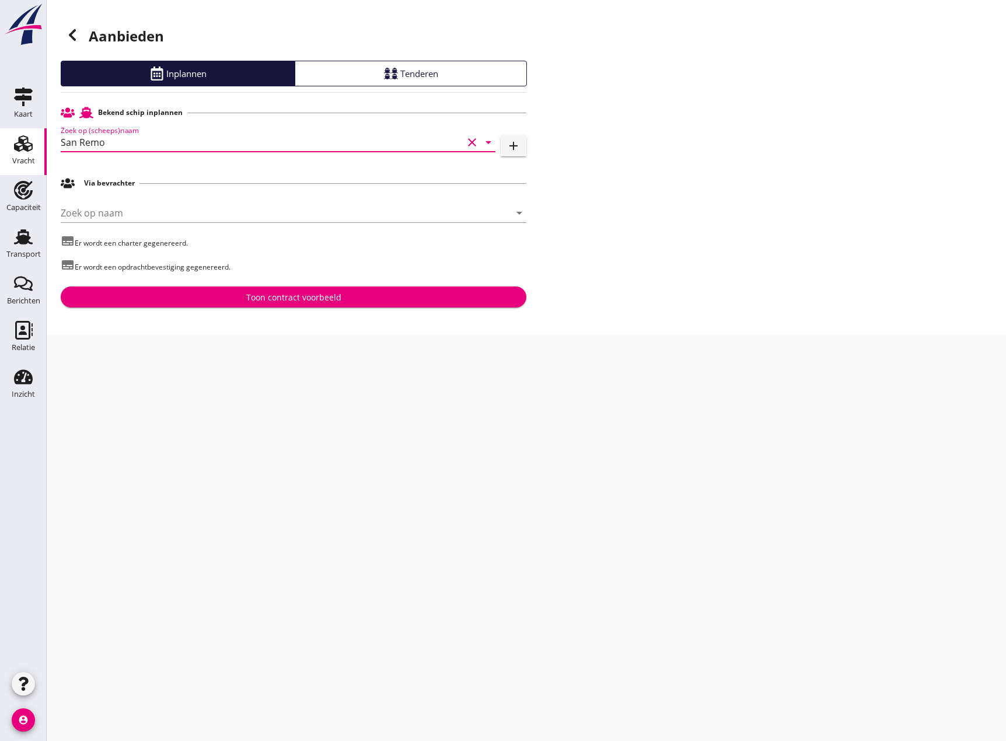
type input "San Remo"
click at [308, 298] on div "Toon contract voorbeeld" at bounding box center [293, 297] width 95 height 12
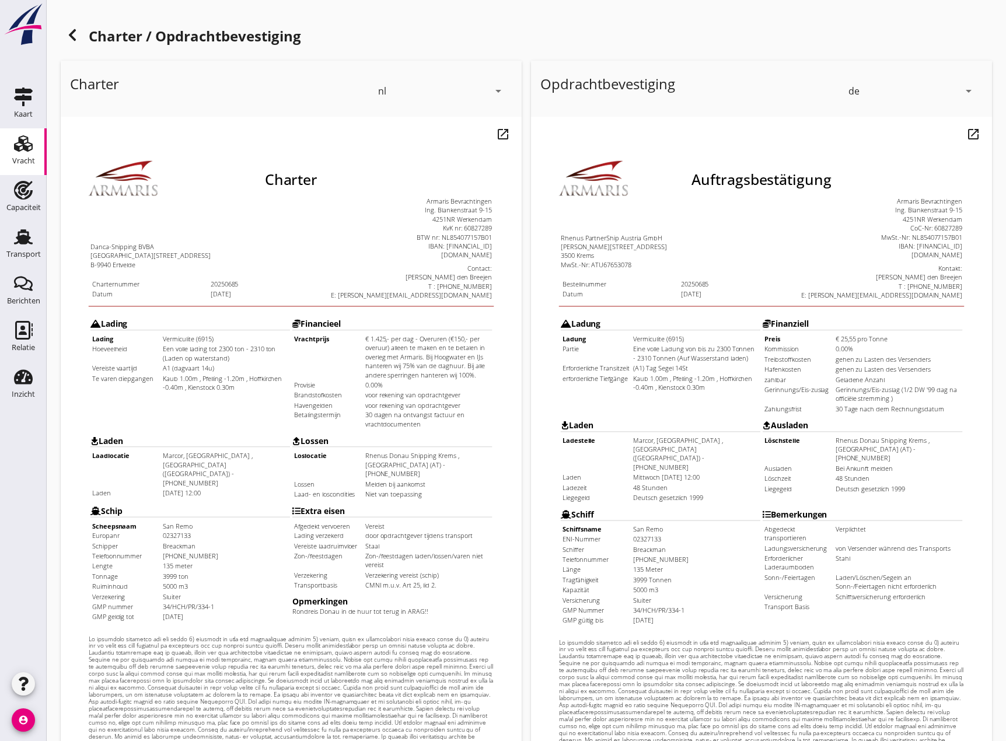
click at [971, 92] on icon "arrow_drop_down" at bounding box center [969, 91] width 14 height 14
click at [901, 88] on div "nl" at bounding box center [912, 89] width 123 height 14
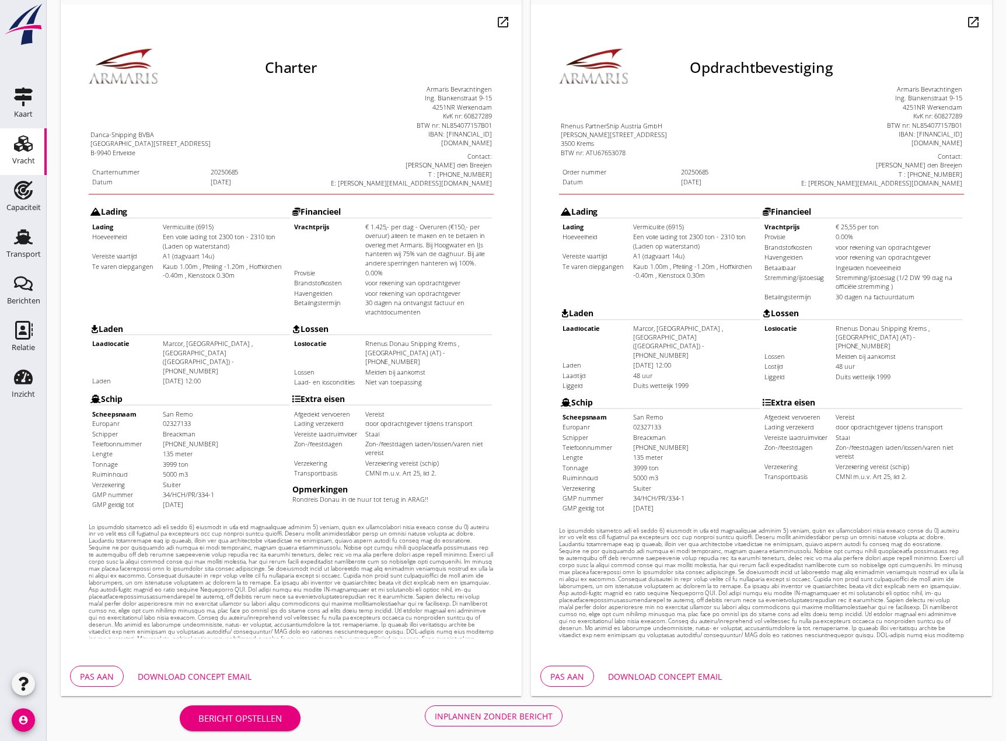
scroll to position [120, 0]
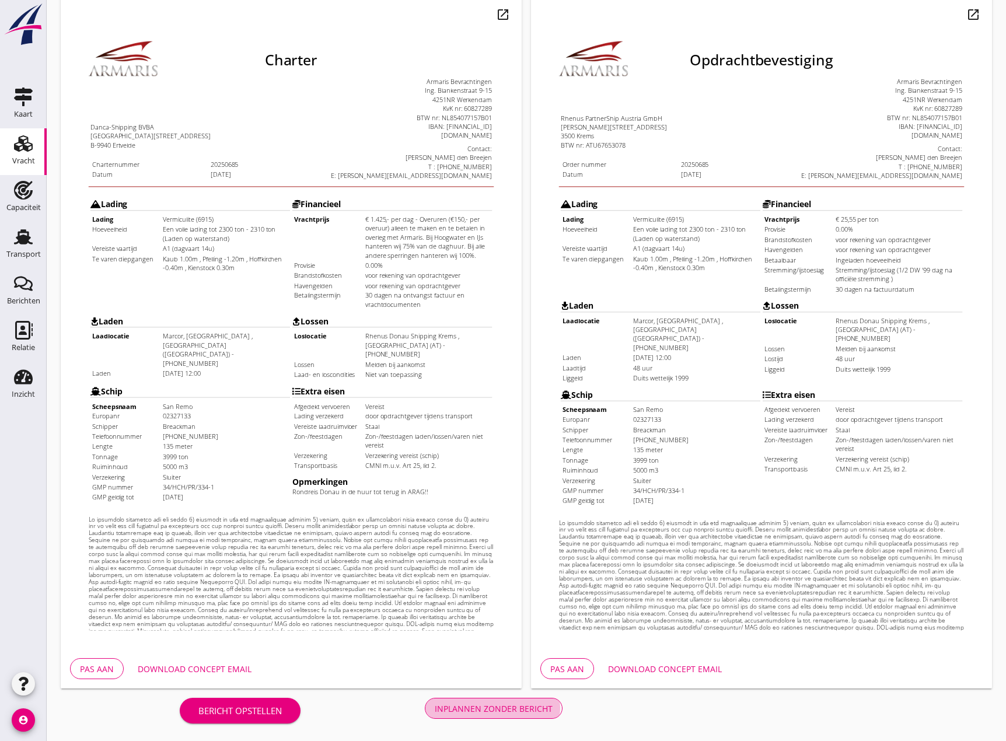
click at [490, 712] on div "Inplannen zonder bericht" at bounding box center [494, 709] width 118 height 12
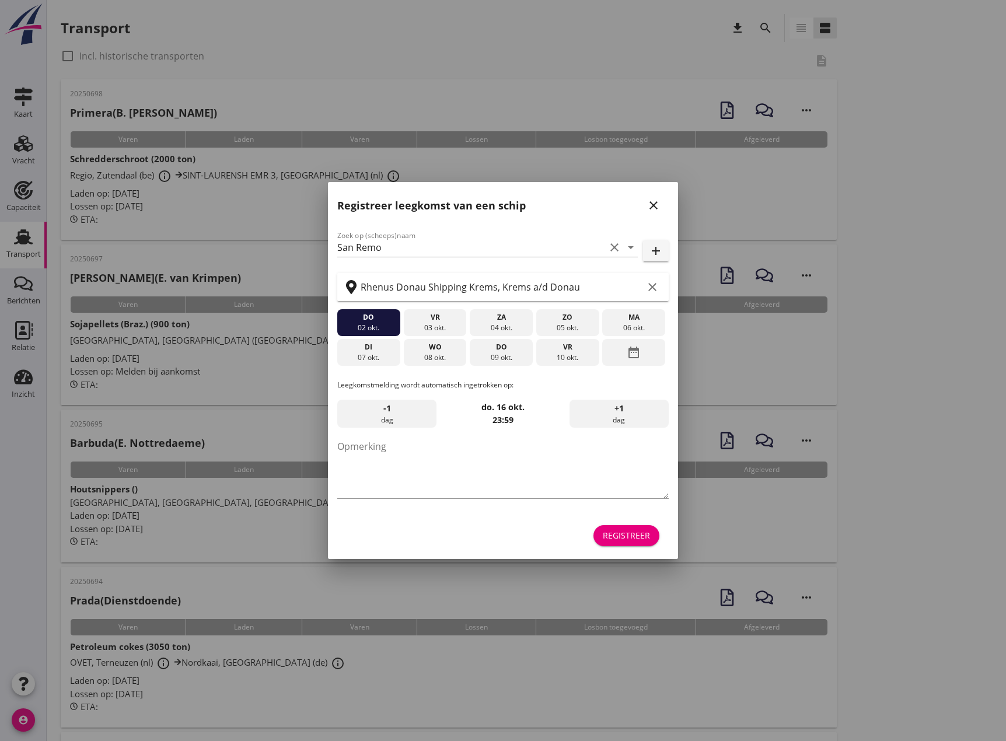
click at [656, 207] on icon "close" at bounding box center [654, 205] width 14 height 14
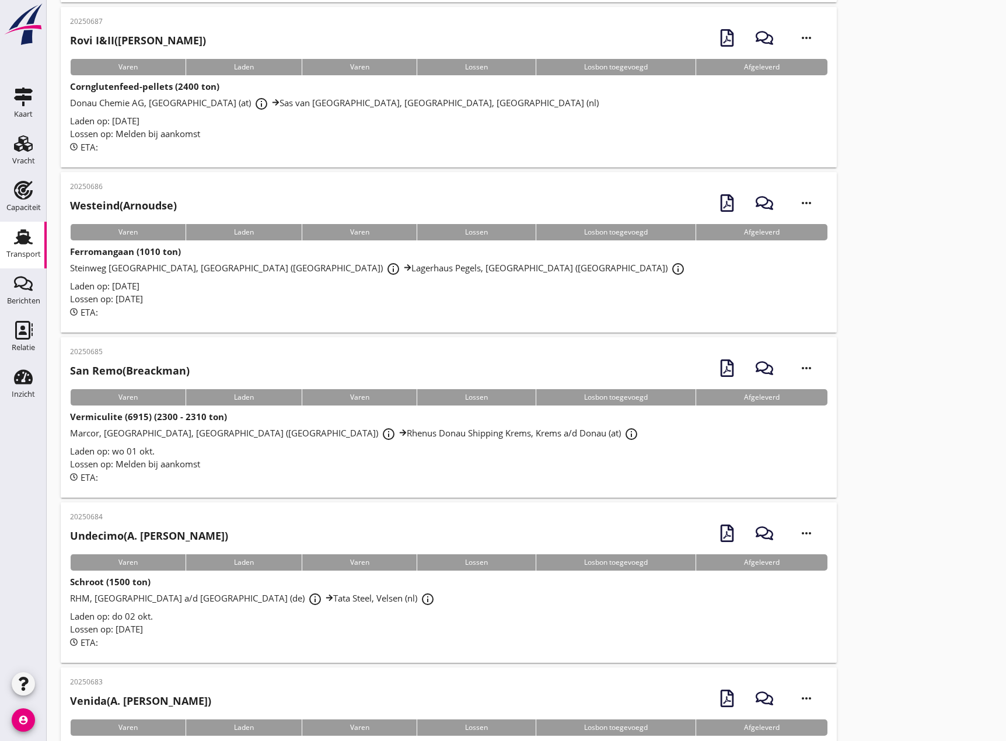
scroll to position [1731, 0]
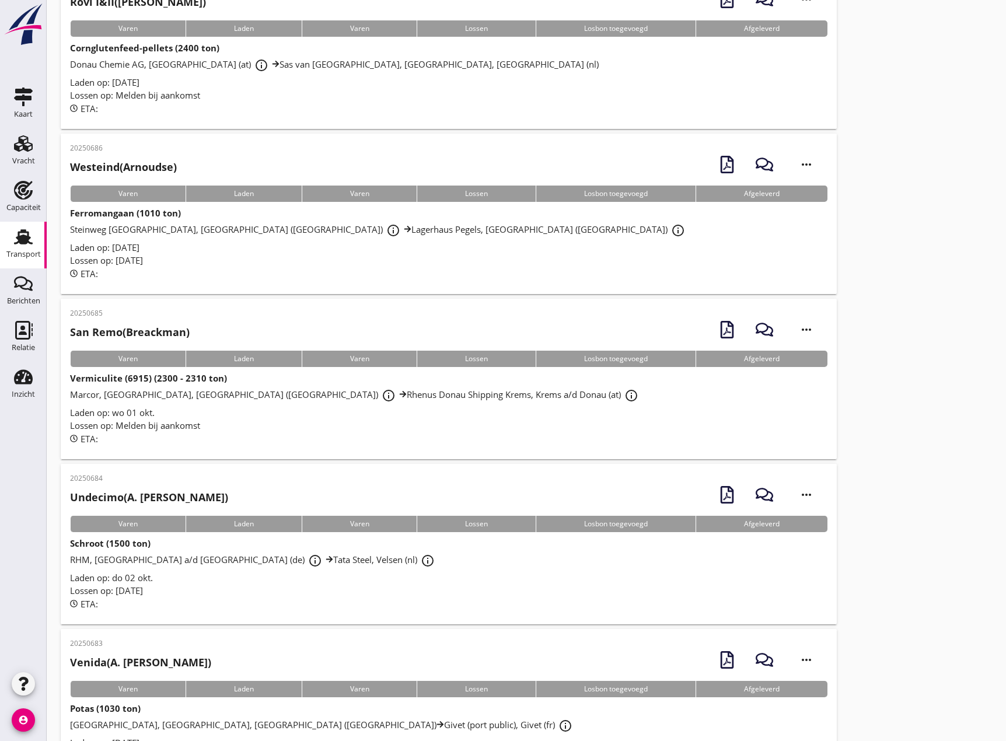
click at [180, 382] on strong "Vermiculite (6915) (2300 - 2310 ton)" at bounding box center [148, 378] width 157 height 12
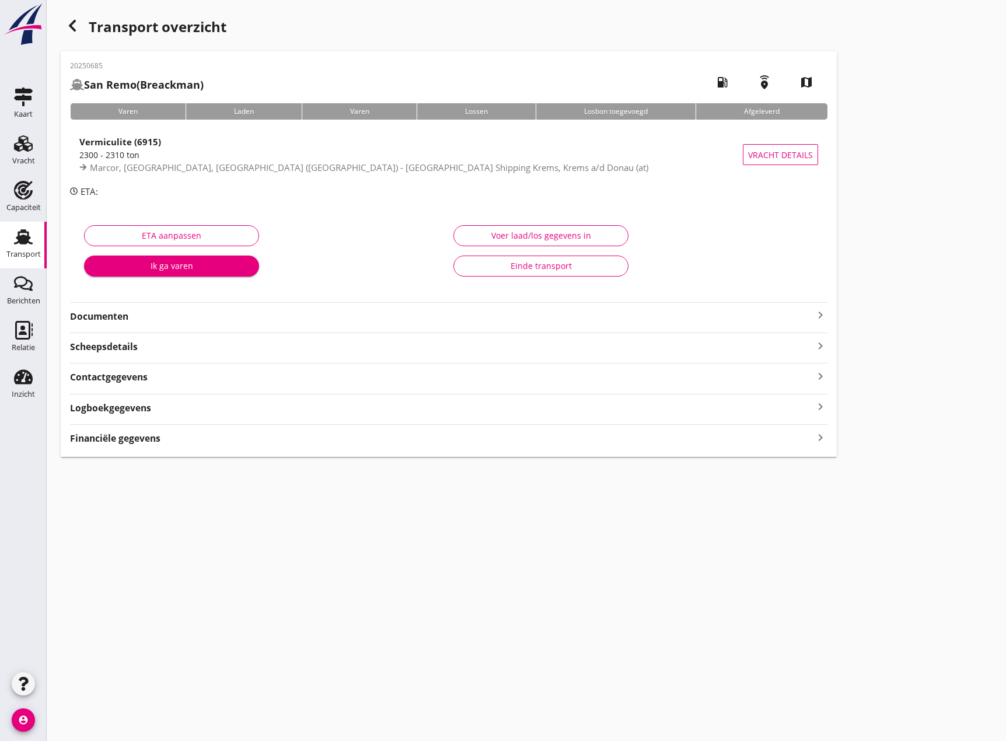
click at [818, 315] on icon "keyboard_arrow_right" at bounding box center [821, 315] width 14 height 14
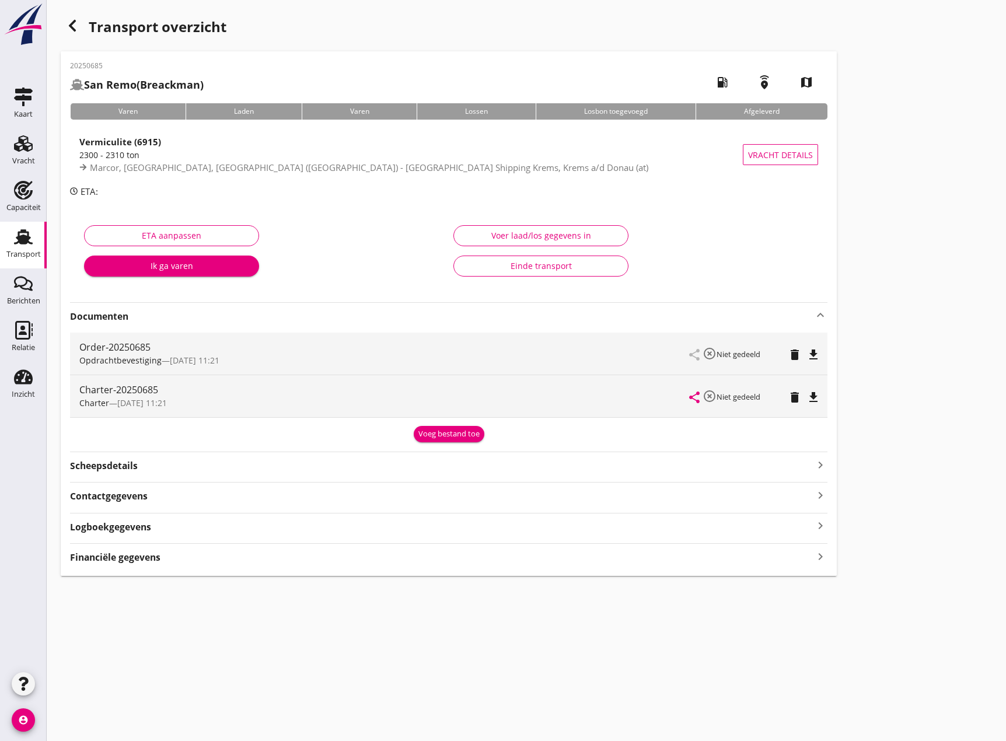
click at [811, 393] on icon "file_download" at bounding box center [814, 398] width 14 height 14
drag, startPoint x: 20, startPoint y: 156, endPoint x: 16, endPoint y: 165, distance: 9.4
click at [20, 156] on div "Vracht" at bounding box center [23, 161] width 23 height 16
